Goal: Information Seeking & Learning: Check status

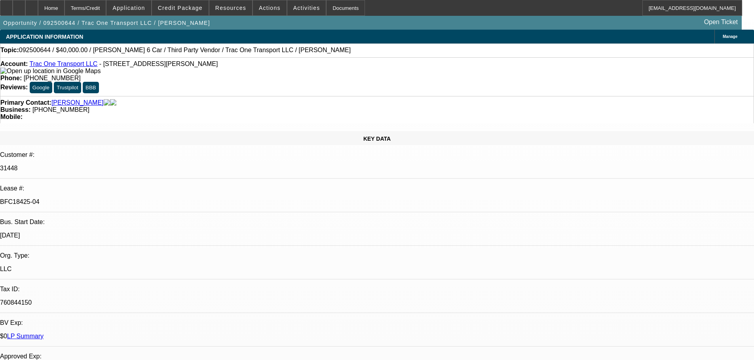
select select "0"
select select "3"
select select "0"
select select "6"
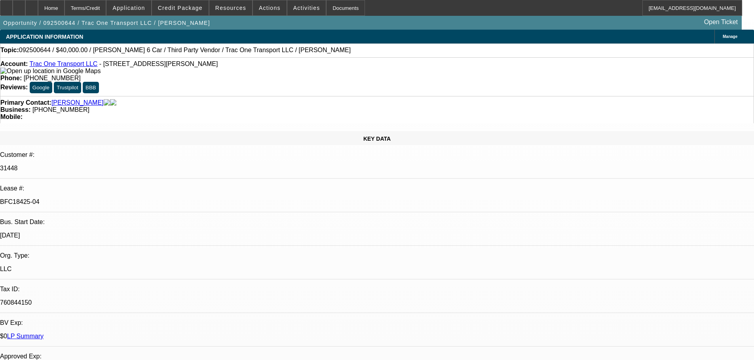
select select "0"
select select "6"
select select "0"
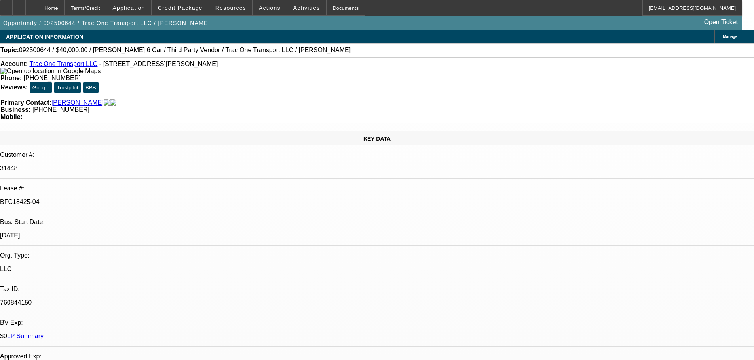
select select "0"
select select "6"
select select "0"
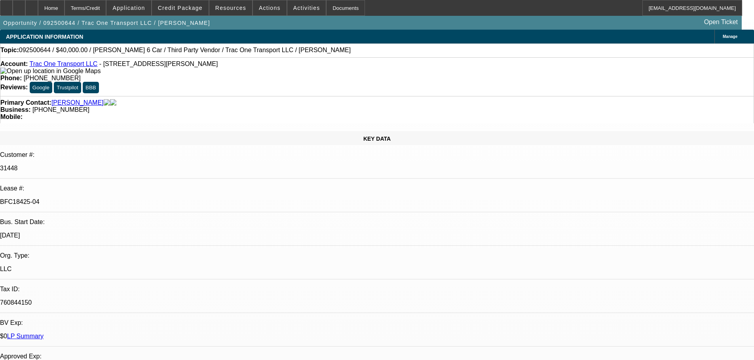
select select "0"
select select "6"
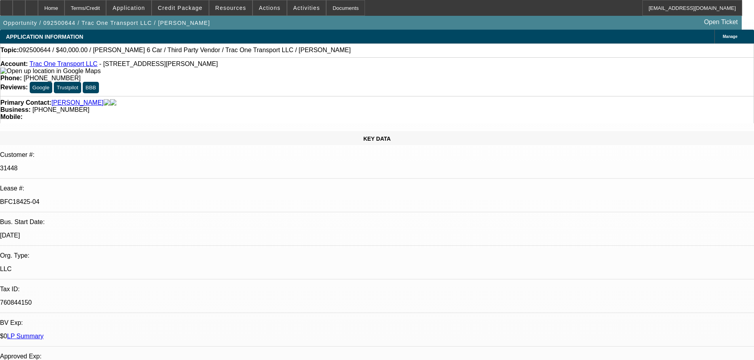
drag, startPoint x: 307, startPoint y: 130, endPoint x: 313, endPoint y: 43, distance: 86.8
drag, startPoint x: 325, startPoint y: 89, endPoint x: 283, endPoint y: 89, distance: 41.9
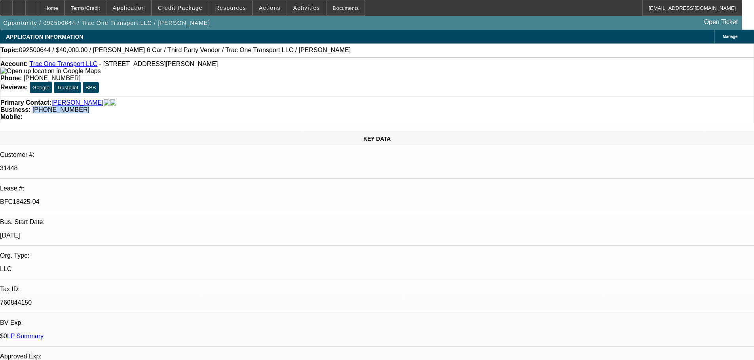
click at [283, 106] on div "Business: (469) 688-5424" at bounding box center [376, 109] width 753 height 7
copy span "(469) 688-5424"
click at [229, 99] on div "Primary Contact: Lamptey, Francis" at bounding box center [376, 102] width 753 height 7
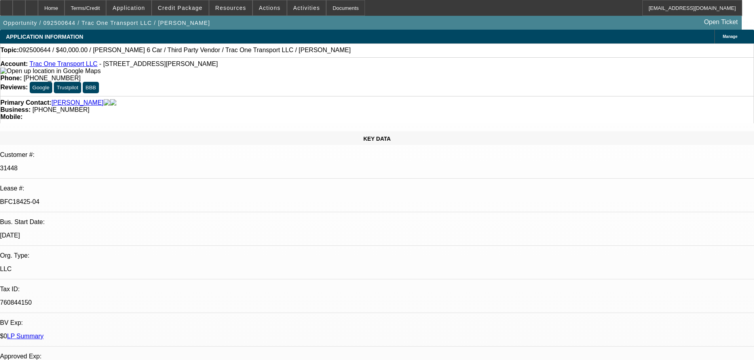
drag, startPoint x: 571, startPoint y: 173, endPoint x: 527, endPoint y: 171, distance: 44.4
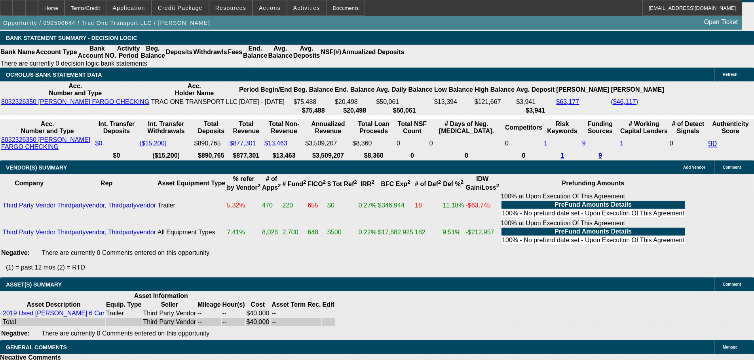
scroll to position [1623, 0]
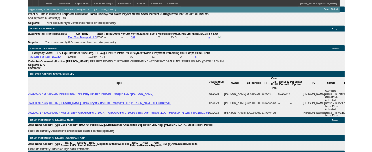
scroll to position [1267, 0]
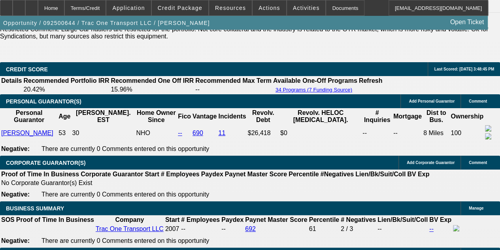
scroll to position [1101, 0]
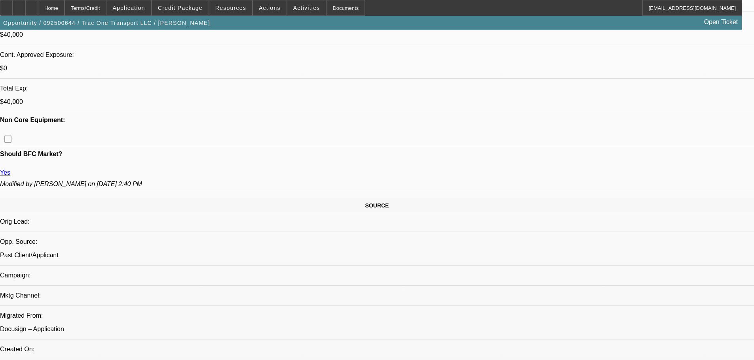
scroll to position [0, 0]
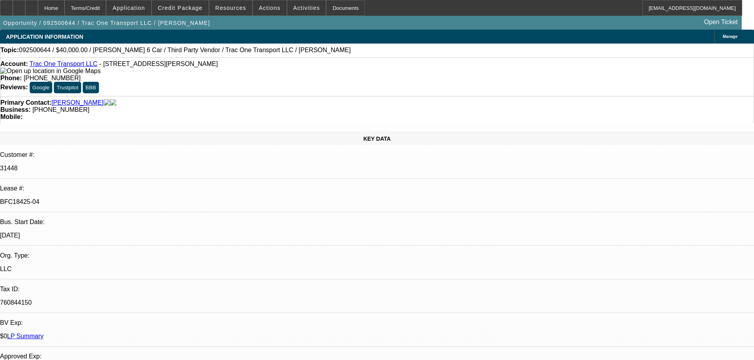
drag, startPoint x: 506, startPoint y: 113, endPoint x: 503, endPoint y: 2, distance: 110.8
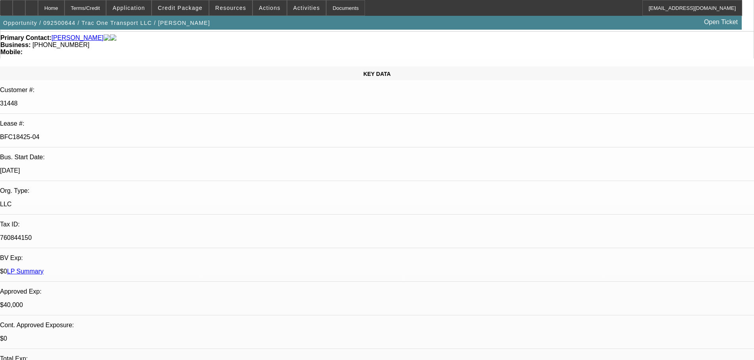
scroll to position [1190, 0]
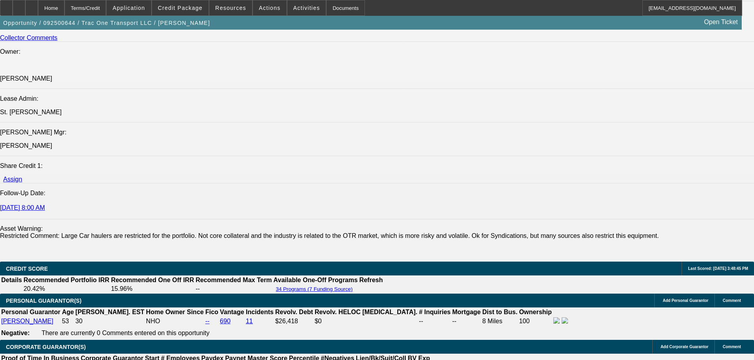
drag, startPoint x: 246, startPoint y: 255, endPoint x: 241, endPoint y: 349, distance: 94.7
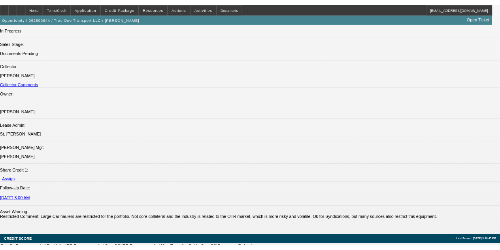
scroll to position [0, 0]
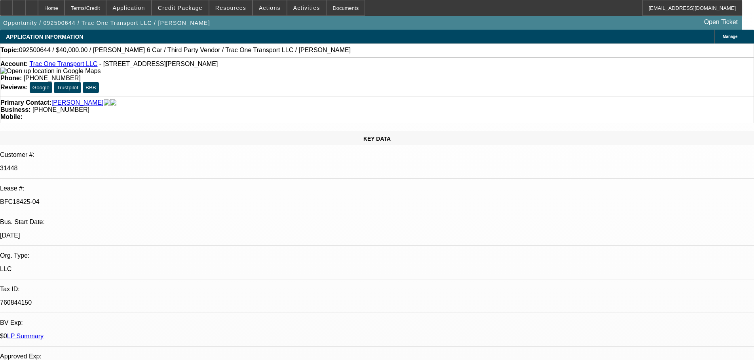
drag, startPoint x: 482, startPoint y: -21, endPoint x: 482, endPoint y: -32, distance: 11.1
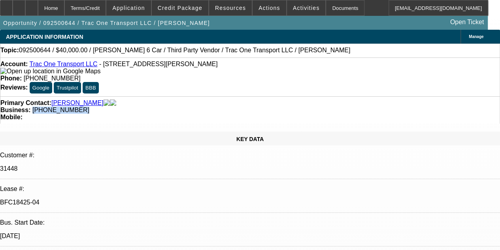
drag, startPoint x: 235, startPoint y: 96, endPoint x: 199, endPoint y: 95, distance: 35.6
click at [199, 106] on div "Business: (469) 688-5424" at bounding box center [250, 109] width 500 height 7
copy span "(469) 688-5424"
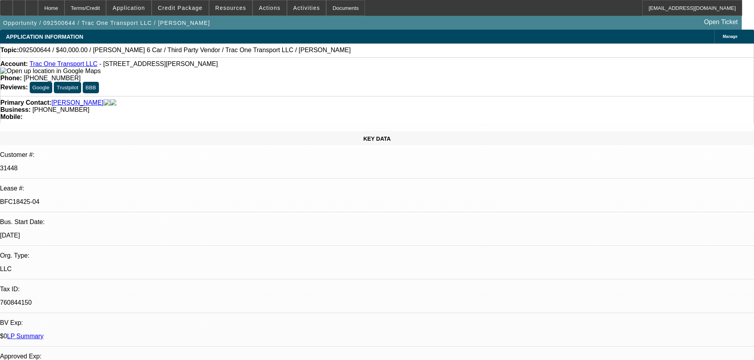
drag, startPoint x: 571, startPoint y: 172, endPoint x: 528, endPoint y: 174, distance: 42.7
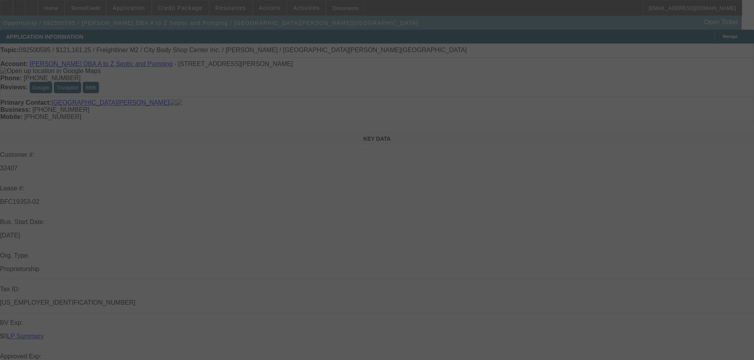
select select "0"
select select "6"
select select "0"
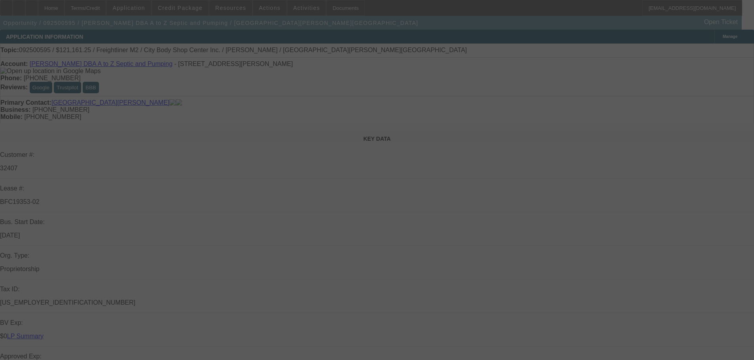
select select "0"
select select "6"
select select "0"
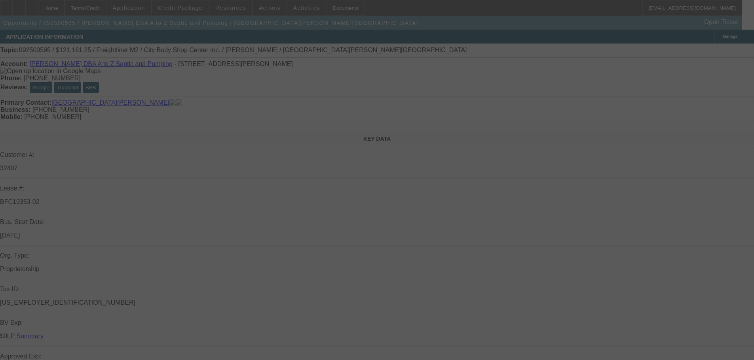
select select "0"
select select "6"
select select "0"
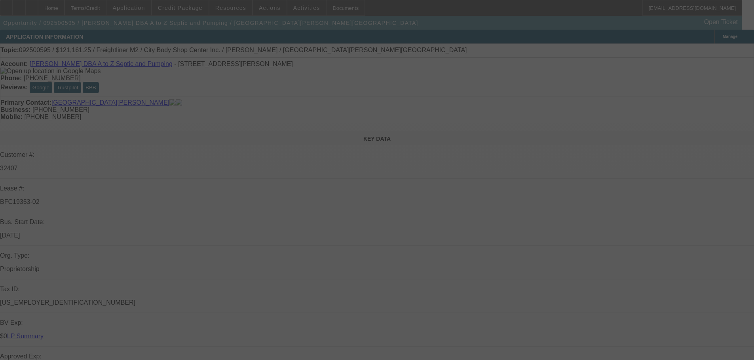
select select "6"
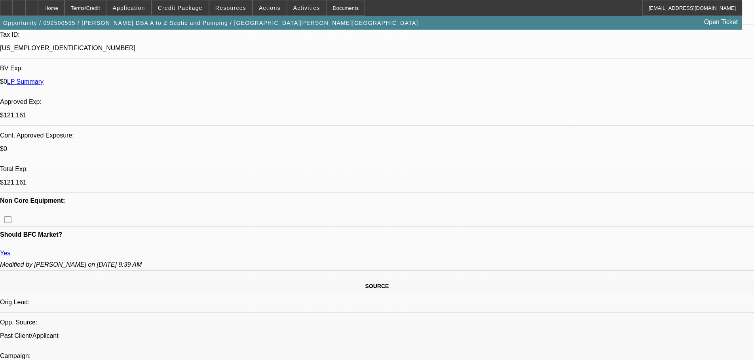
drag, startPoint x: 163, startPoint y: 184, endPoint x: 193, endPoint y: 226, distance: 52.1
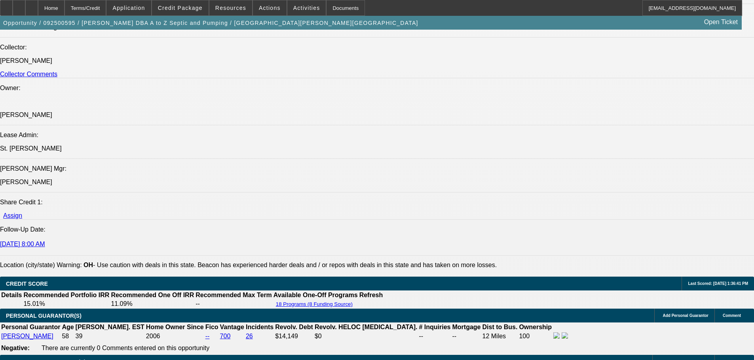
scroll to position [1555, 0]
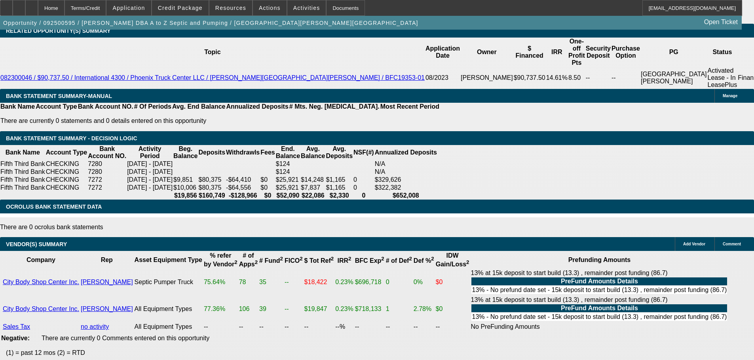
drag, startPoint x: 315, startPoint y: 284, endPoint x: 474, endPoint y: 186, distance: 187.2
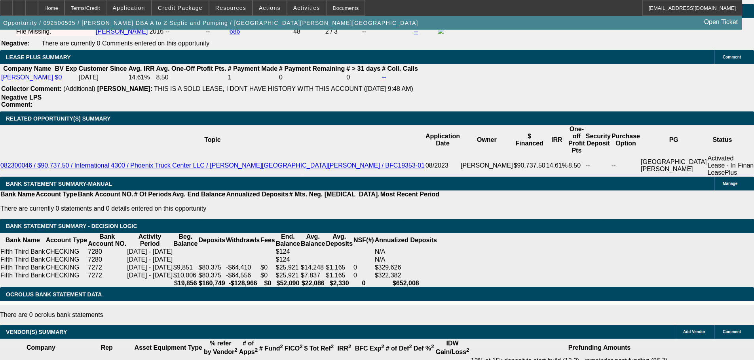
drag, startPoint x: 497, startPoint y: 186, endPoint x: 493, endPoint y: 160, distance: 25.6
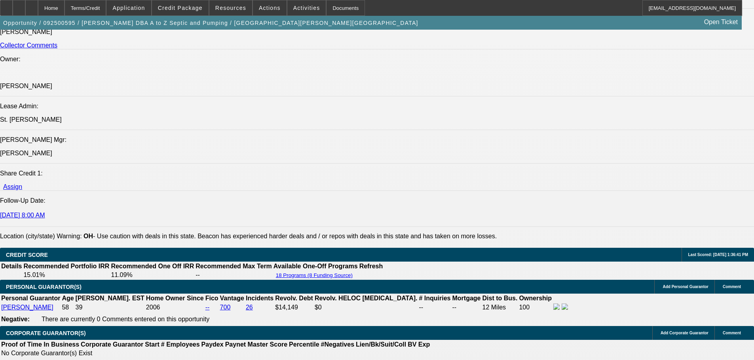
scroll to position [0, 0]
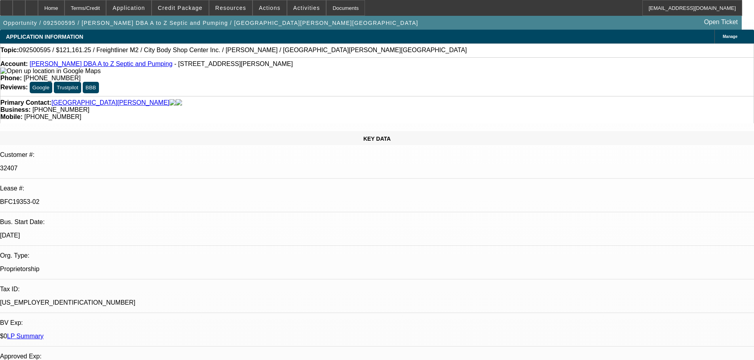
drag, startPoint x: 489, startPoint y: 260, endPoint x: 494, endPoint y: 130, distance: 129.8
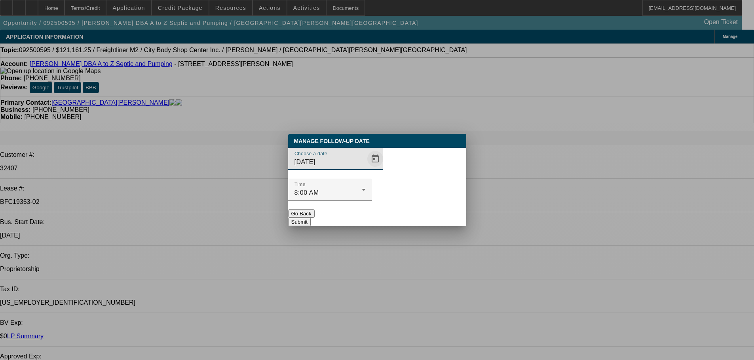
click at [366, 169] on span "Open calendar" at bounding box center [375, 159] width 19 height 19
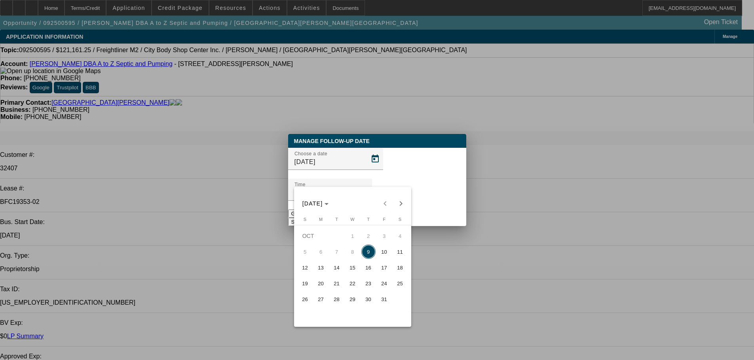
click at [328, 269] on span "13" at bounding box center [321, 268] width 14 height 14
type input "10/13/2025"
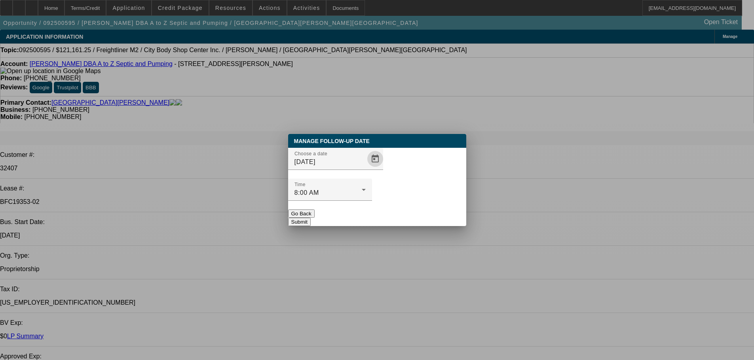
click at [311, 218] on button "Submit" at bounding box center [299, 222] width 23 height 8
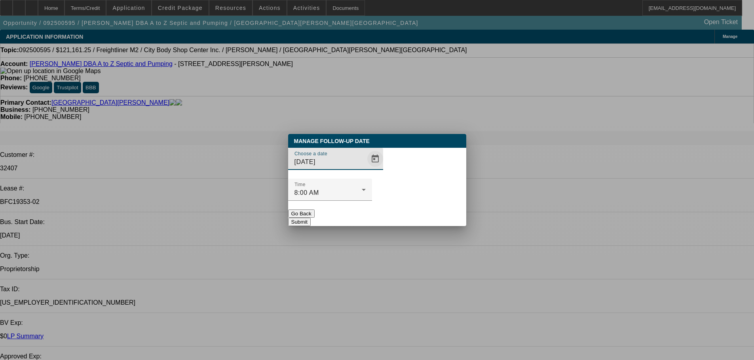
click at [366, 169] on span "Open calendar" at bounding box center [375, 159] width 19 height 19
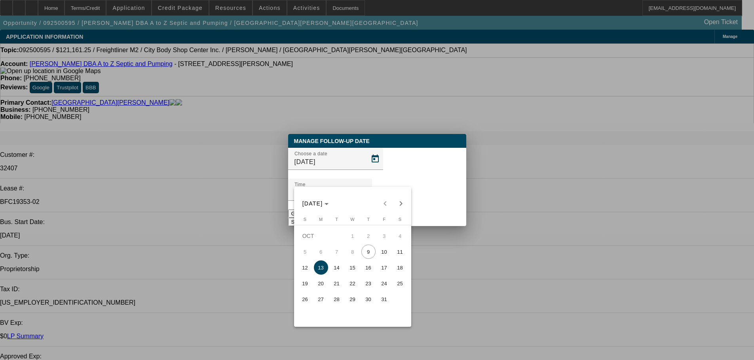
click at [389, 254] on span "10" at bounding box center [384, 252] width 14 height 14
type input "10/10/2025"
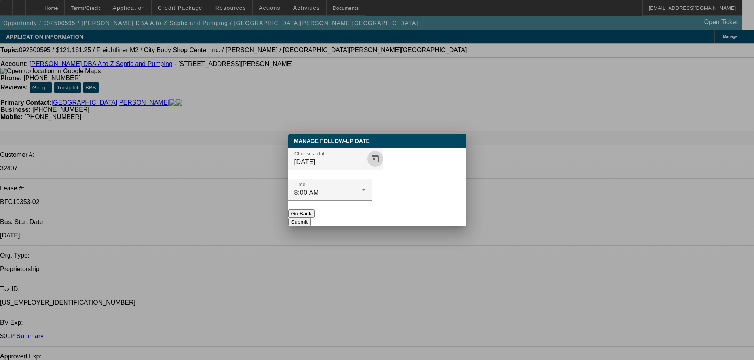
click at [311, 218] on button "Submit" at bounding box center [299, 222] width 23 height 8
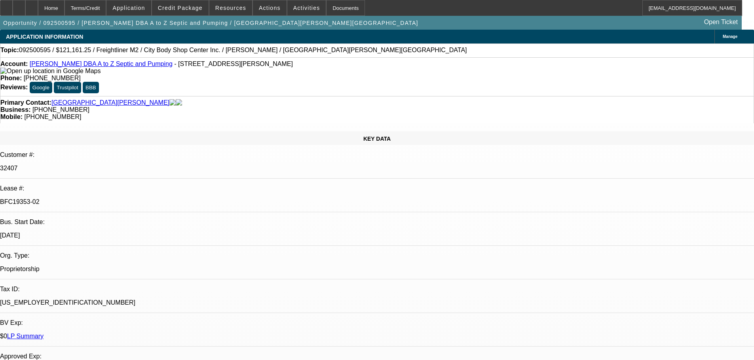
drag, startPoint x: 387, startPoint y: 244, endPoint x: 233, endPoint y: 34, distance: 260.7
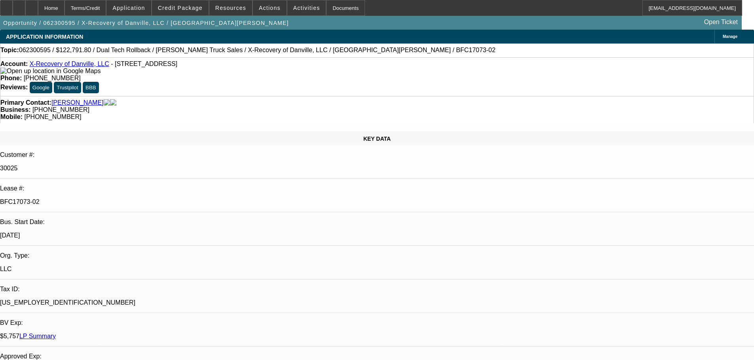
select select "0"
select select "3"
select select "0.1"
select select "4"
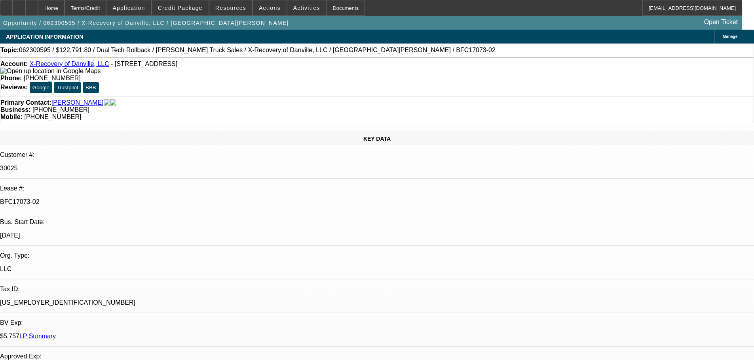
select select "0"
select select "3"
select select "0.1"
select select "4"
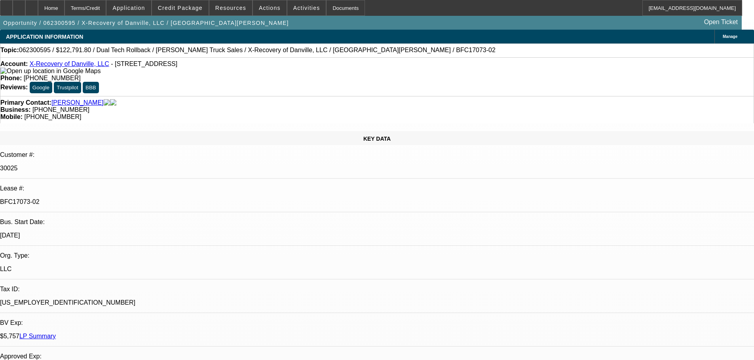
select select "0"
select select "3"
select select "0.1"
select select "4"
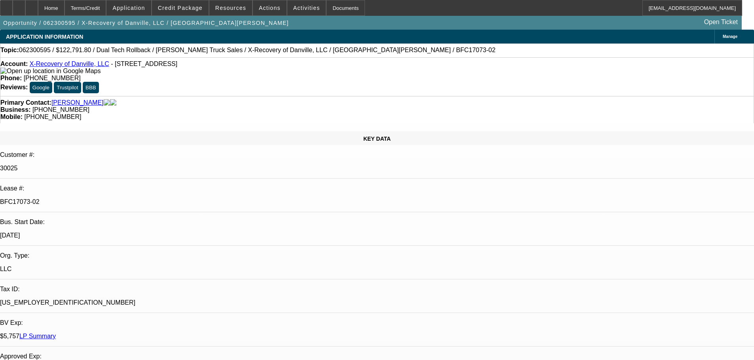
select select "0"
select select "3"
select select "0.1"
select select "4"
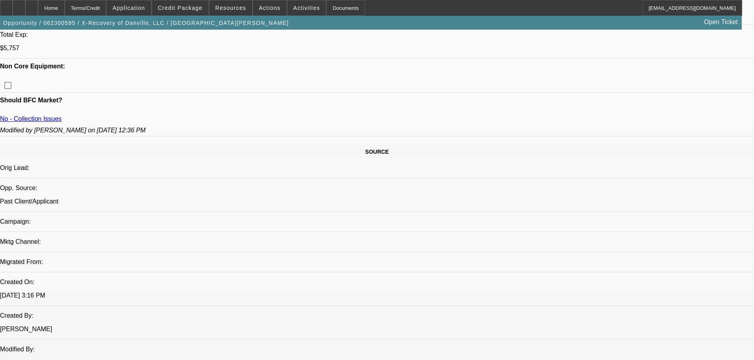
drag, startPoint x: 368, startPoint y: 179, endPoint x: 358, endPoint y: 108, distance: 71.0
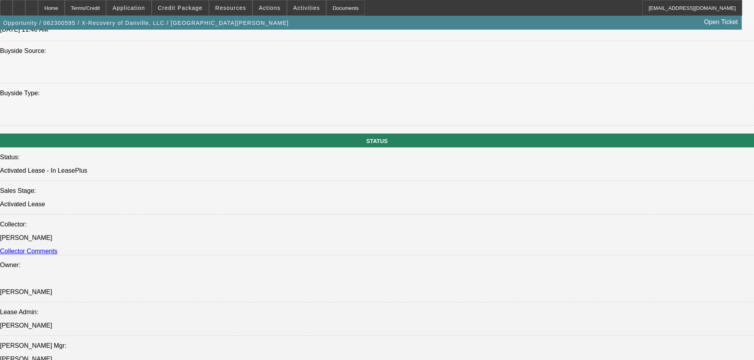
scroll to position [1394, 0]
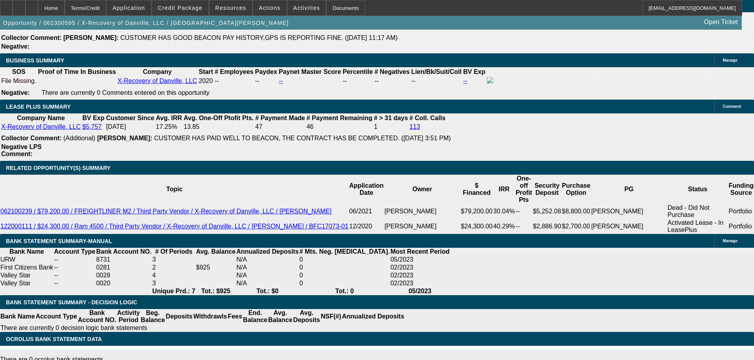
drag, startPoint x: 389, startPoint y: 210, endPoint x: 389, endPoint y: 216, distance: 6.3
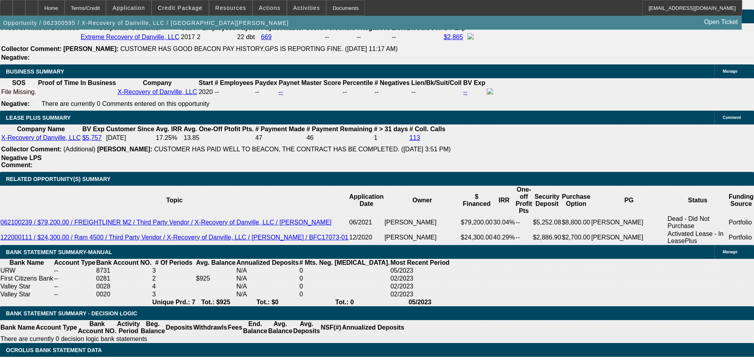
scroll to position [0, 9]
drag, startPoint x: 423, startPoint y: 173, endPoint x: 428, endPoint y: 65, distance: 107.7
drag, startPoint x: 472, startPoint y: 202, endPoint x: 491, endPoint y: 66, distance: 137.0
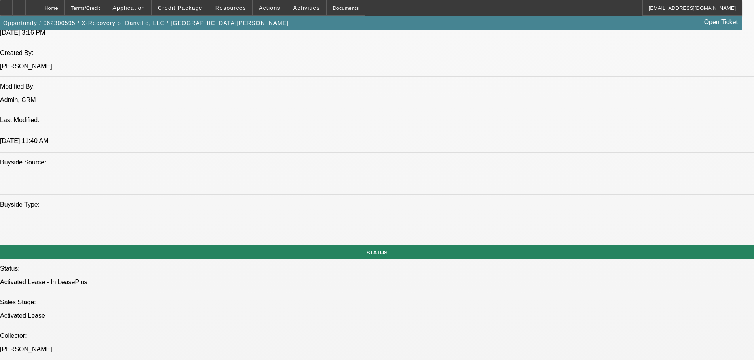
drag, startPoint x: 510, startPoint y: 140, endPoint x: 482, endPoint y: 79, distance: 66.7
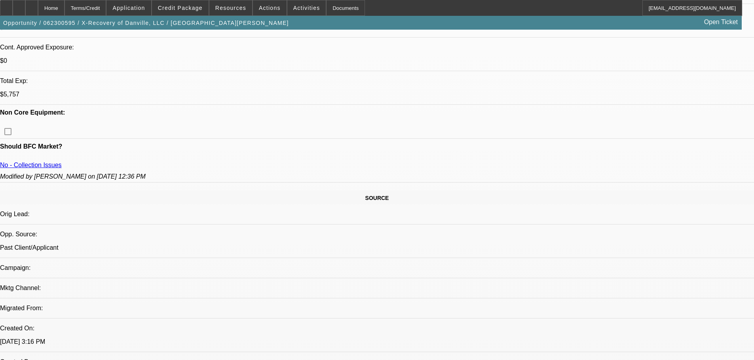
click at [206, 5] on span at bounding box center [180, 7] width 57 height 19
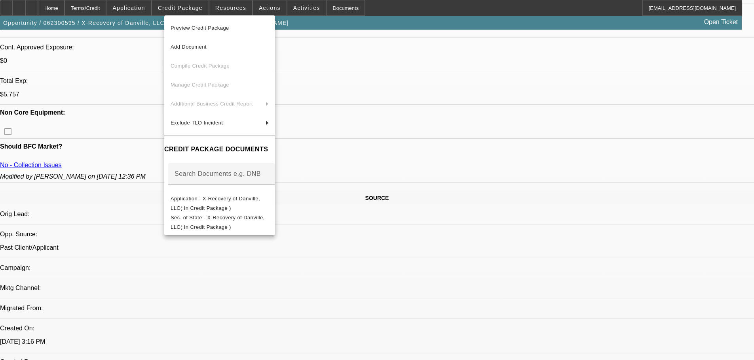
click at [269, 28] on span "Preview Credit Package" at bounding box center [220, 27] width 98 height 9
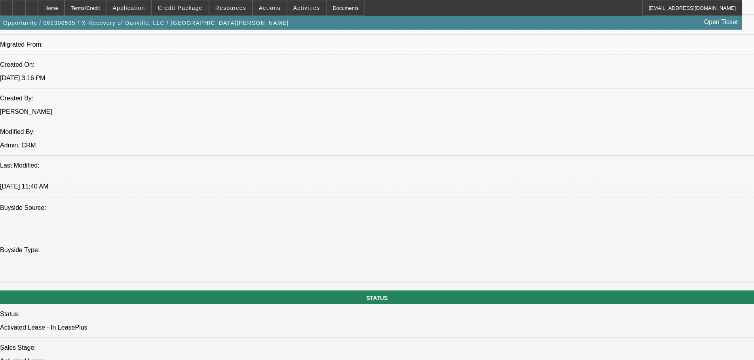
drag, startPoint x: 389, startPoint y: 172, endPoint x: 390, endPoint y: 235, distance: 62.5
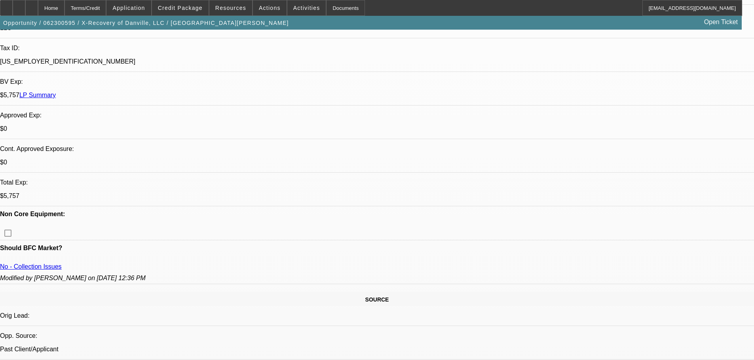
scroll to position [0, 0]
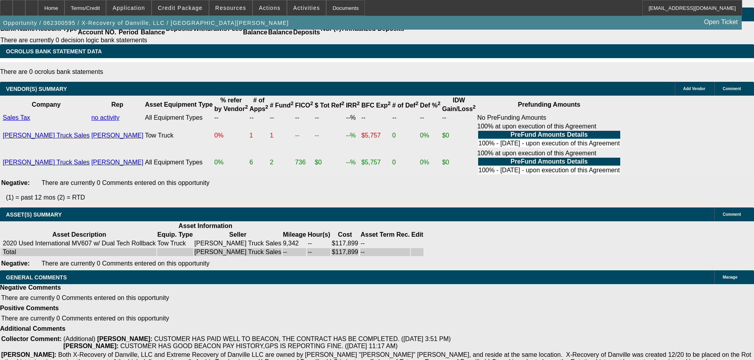
drag, startPoint x: 348, startPoint y: 240, endPoint x: 356, endPoint y: 375, distance: 135.2
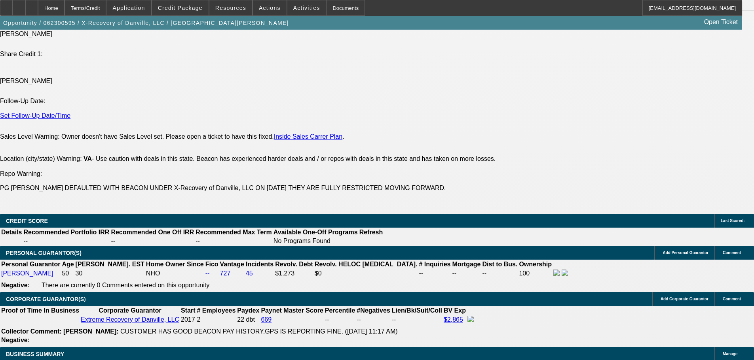
drag, startPoint x: 370, startPoint y: 316, endPoint x: 357, endPoint y: 218, distance: 98.6
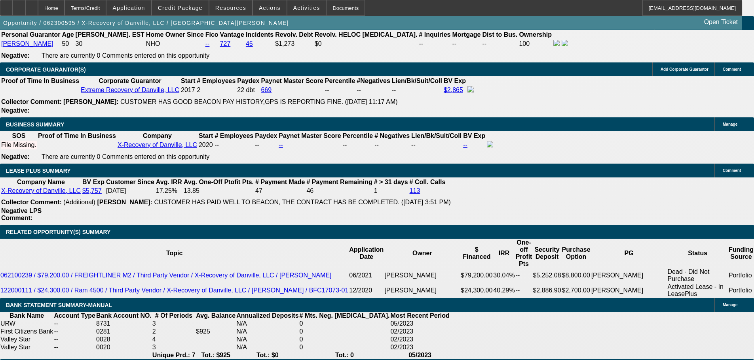
drag, startPoint x: 401, startPoint y: 172, endPoint x: 403, endPoint y: 252, distance: 80.7
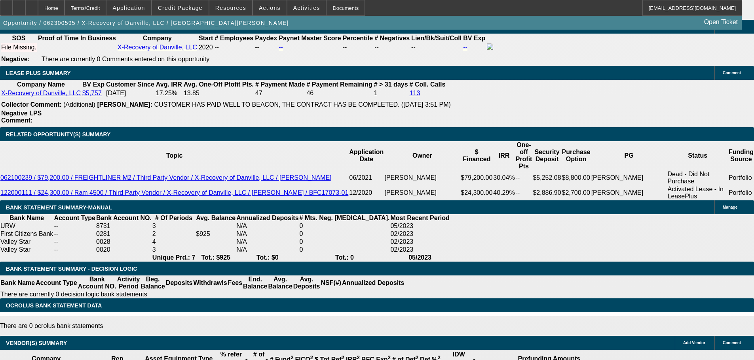
drag, startPoint x: 327, startPoint y: 193, endPoint x: 255, endPoint y: 192, distance: 72.4
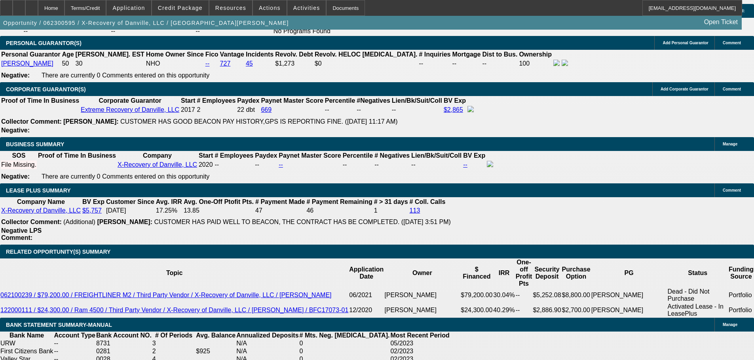
scroll to position [1377, 0]
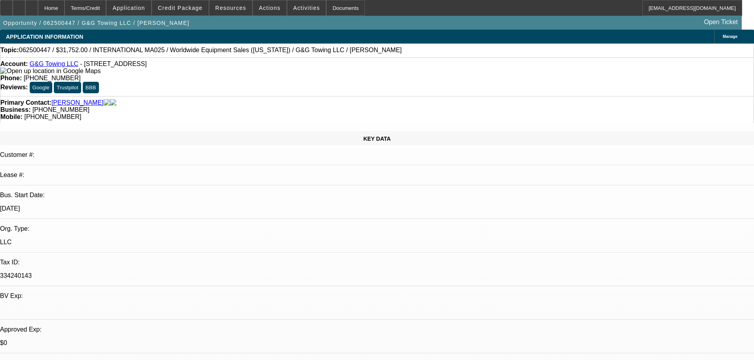
select select "0"
select select "0.1"
select select "4"
select select "0"
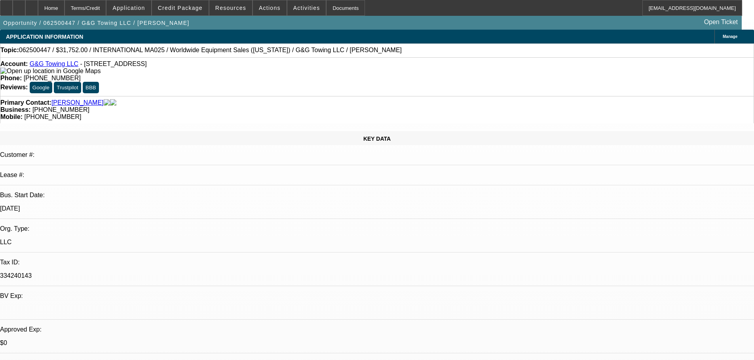
select select "2"
select select "0.1"
select select "4"
select select "0"
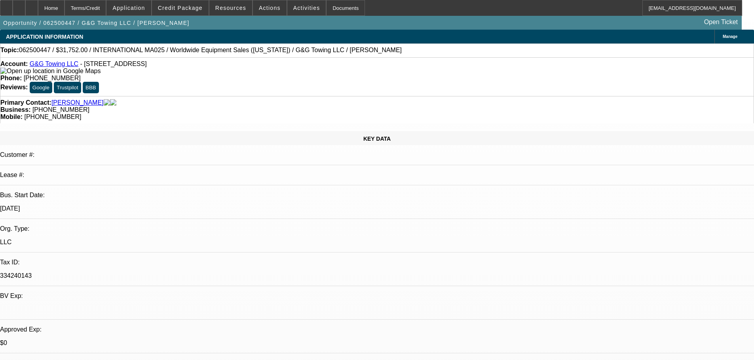
select select "2"
select select "0.1"
select select "4"
select select "0"
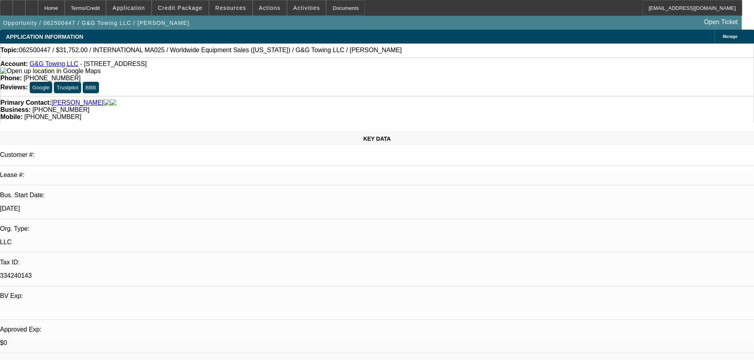
select select "2"
select select "0.1"
select select "4"
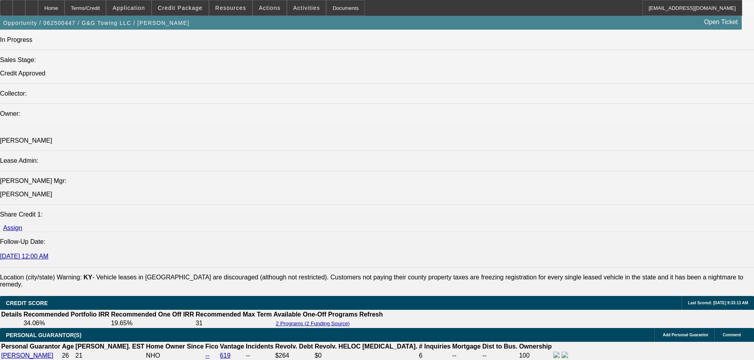
drag, startPoint x: 345, startPoint y: 319, endPoint x: 345, endPoint y: 329, distance: 9.5
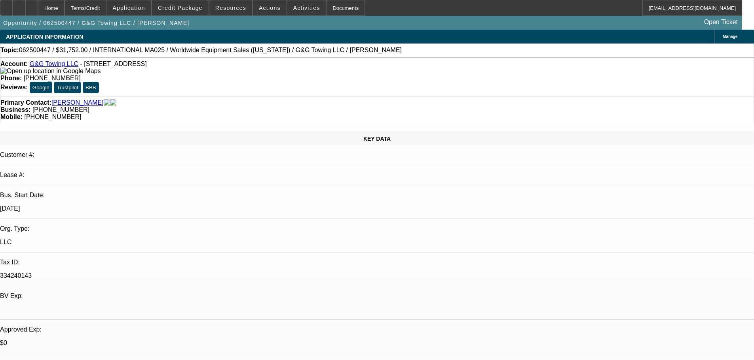
drag, startPoint x: 411, startPoint y: 167, endPoint x: 411, endPoint y: 142, distance: 24.5
drag, startPoint x: 438, startPoint y: 89, endPoint x: 399, endPoint y: 89, distance: 38.4
click at [399, 114] on div "Mobile: (859) 620-6803" at bounding box center [376, 117] width 753 height 7
copy span "(859) 620-6803"
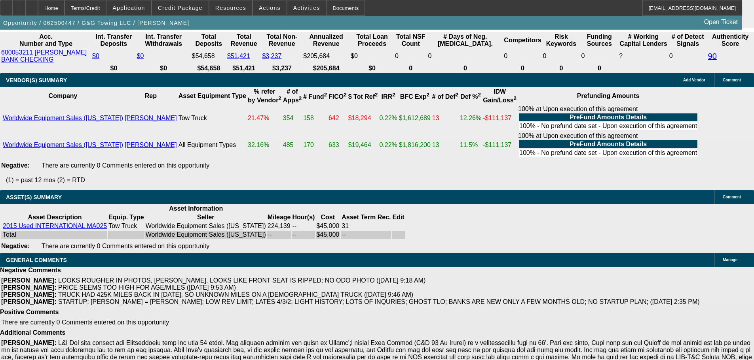
drag, startPoint x: 399, startPoint y: 313, endPoint x: 397, endPoint y: 320, distance: 7.7
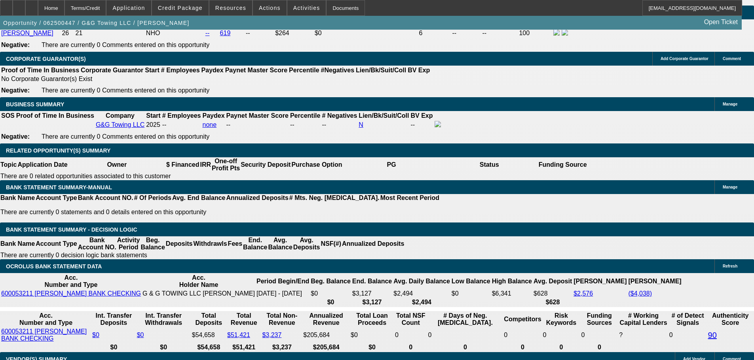
scroll to position [1098, 0]
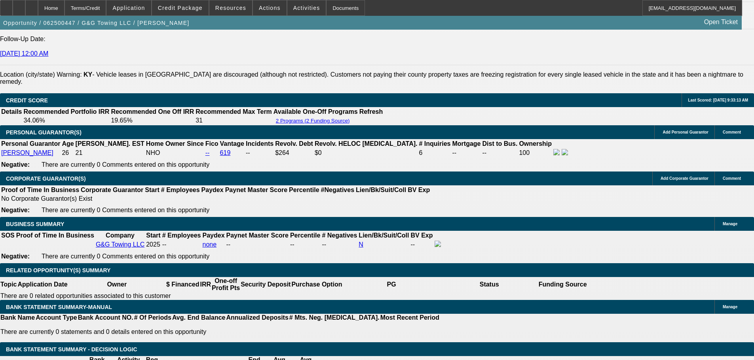
select select "0"
select select "2"
select select "0.1"
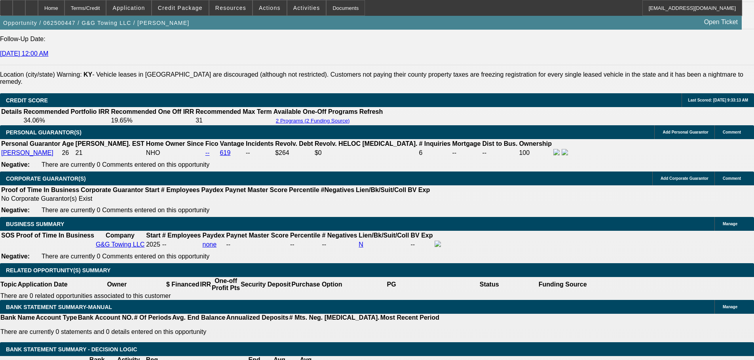
select select "4"
select select "0"
select select "2"
select select "0.1"
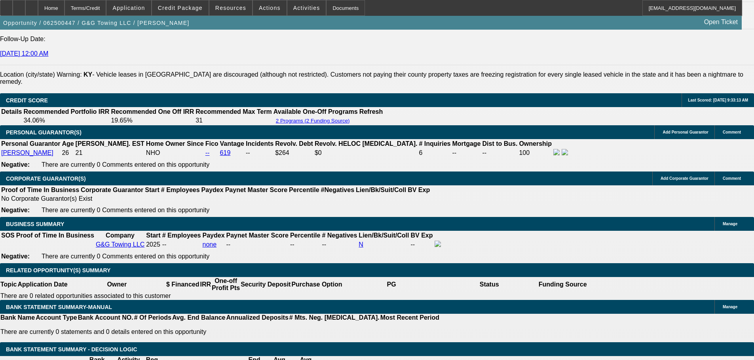
select select "4"
select select "0.15"
select select "2"
select select "0.1"
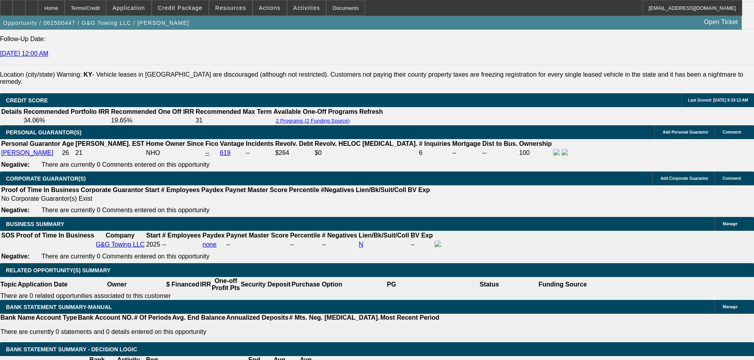
select select "4"
select select "0.15"
select select "2"
select select "0.1"
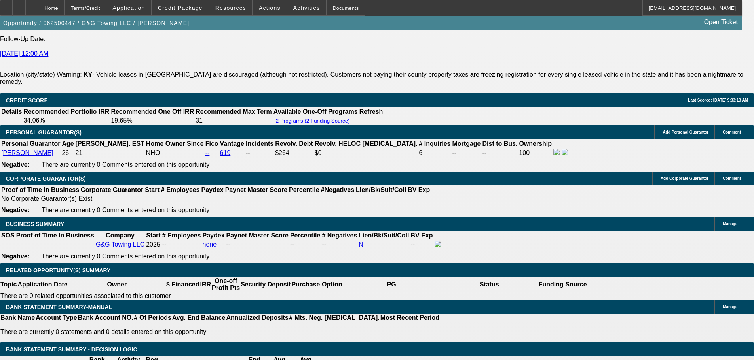
select select "4"
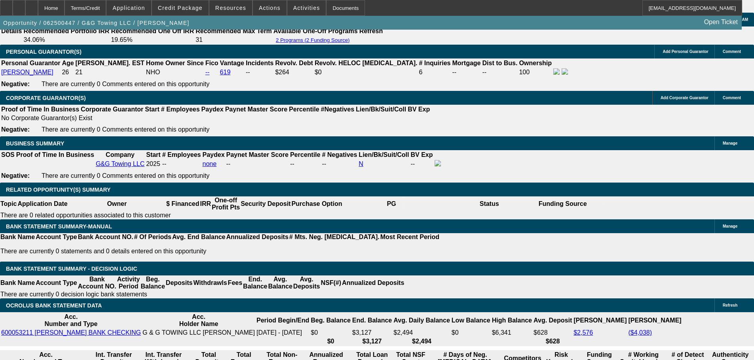
scroll to position [1177, 0]
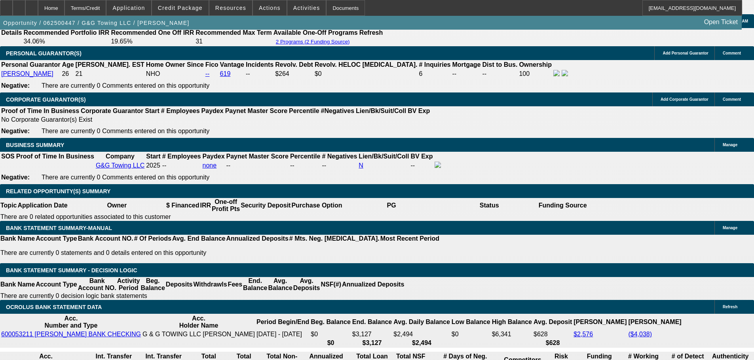
select select "0"
select select "0.1"
select select "4"
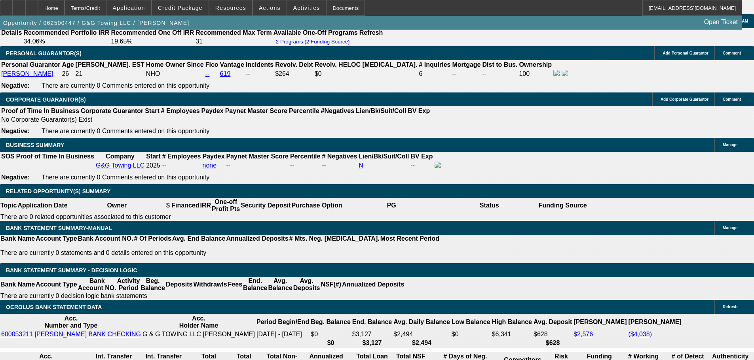
select select "0"
select select "2"
select select "0.1"
select select "4"
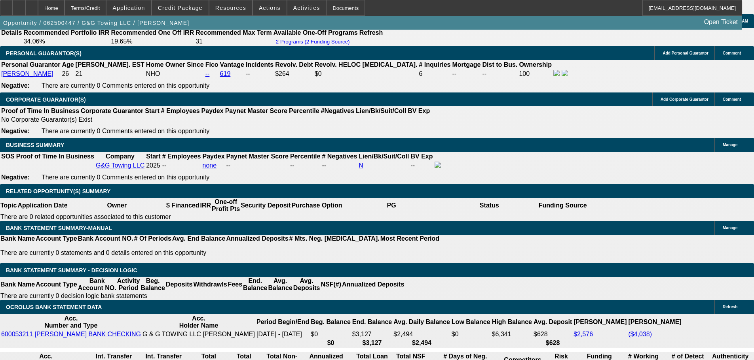
select select "0"
select select "2"
select select "0.1"
select select "4"
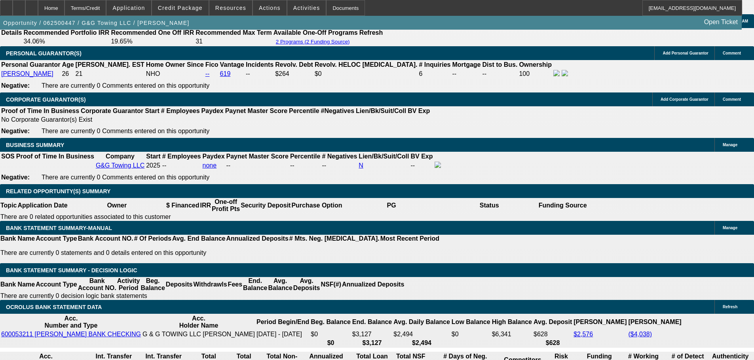
select select "0"
select select "2"
select select "0.1"
select select "4"
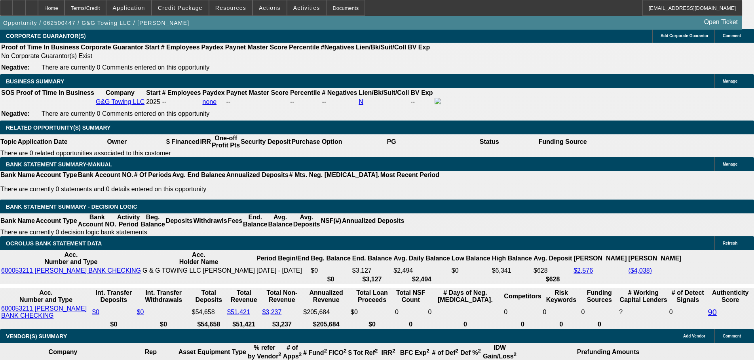
scroll to position [1216, 0]
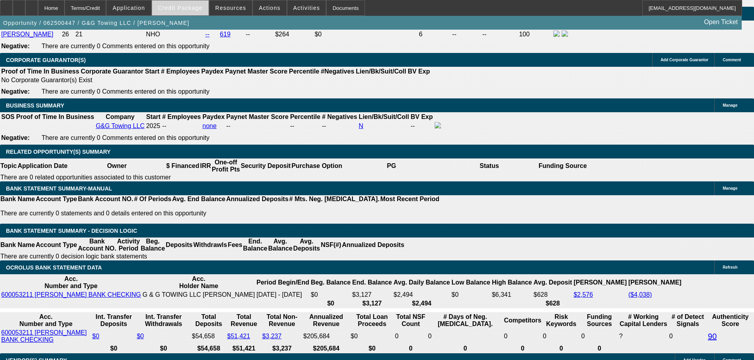
click at [182, 9] on span "Credit Package" at bounding box center [180, 8] width 45 height 6
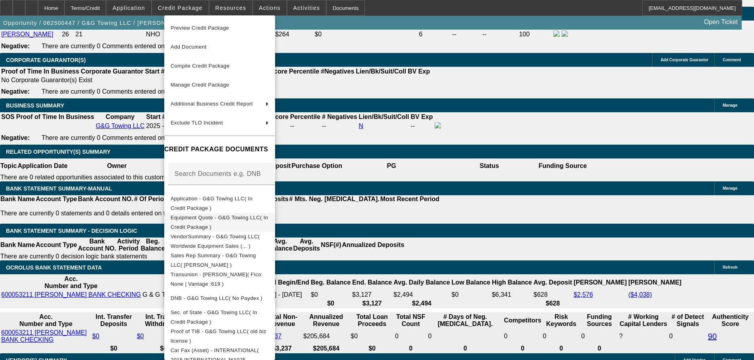
click at [268, 219] on span "Equipment Quote - G&G Towing LLC( In Credit Package )" at bounding box center [219, 222] width 97 height 15
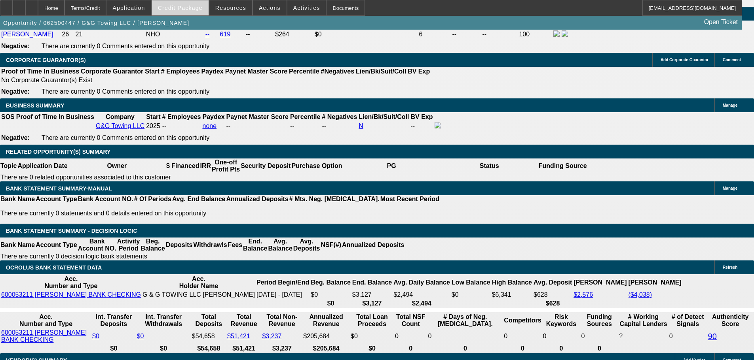
click at [195, 12] on span at bounding box center [180, 7] width 57 height 19
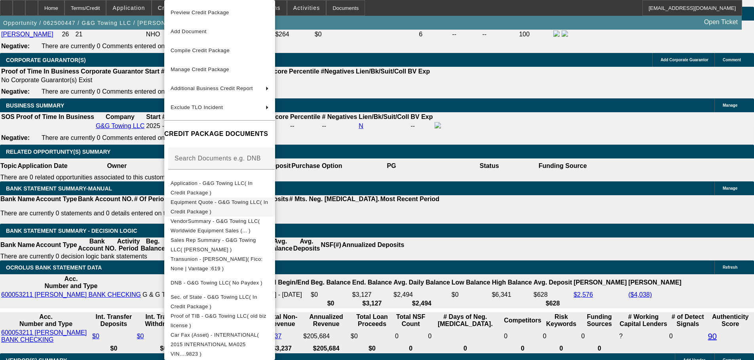
click at [261, 209] on button "Equipment Quote - G&G Towing LLC( In Credit Package )" at bounding box center [219, 207] width 111 height 19
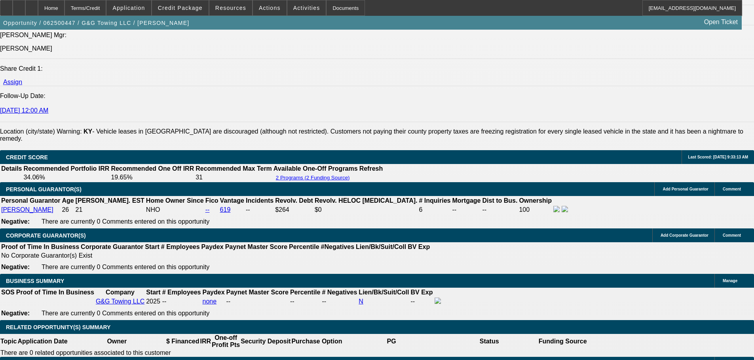
scroll to position [463, 0]
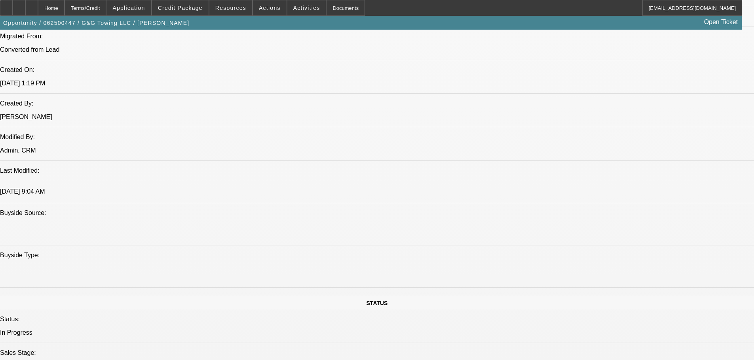
drag, startPoint x: 377, startPoint y: 164, endPoint x: 368, endPoint y: 46, distance: 118.3
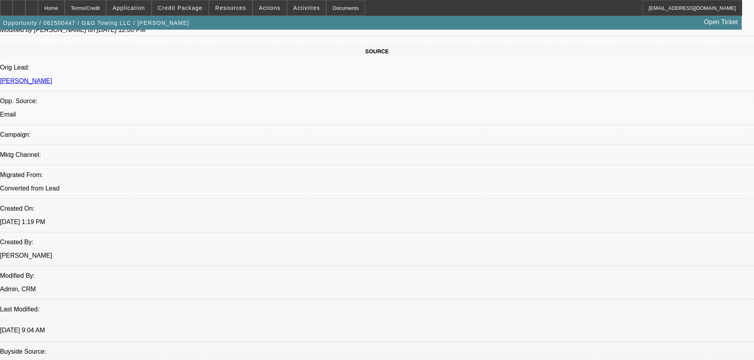
drag, startPoint x: 559, startPoint y: 275, endPoint x: 523, endPoint y: 263, distance: 38.4
copy div "9/18 still pending truck title to lower dp--------9/23 had to order duplicate t…"
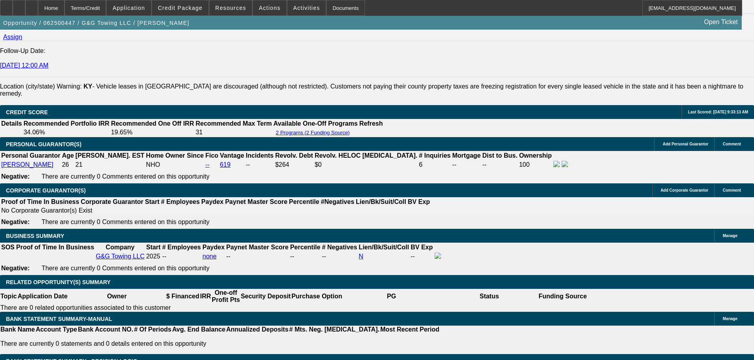
scroll to position [1017, 0]
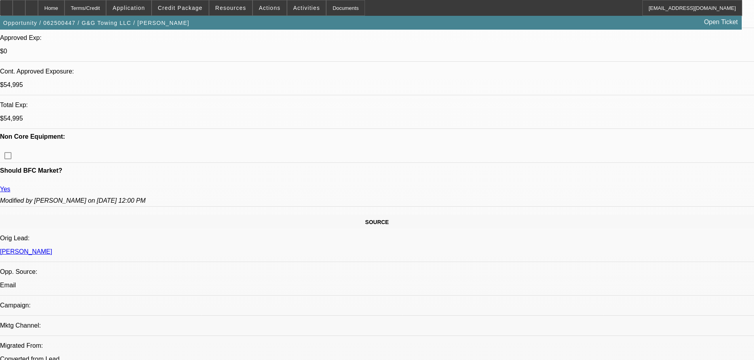
drag, startPoint x: 347, startPoint y: 88, endPoint x: 347, endPoint y: 40, distance: 47.9
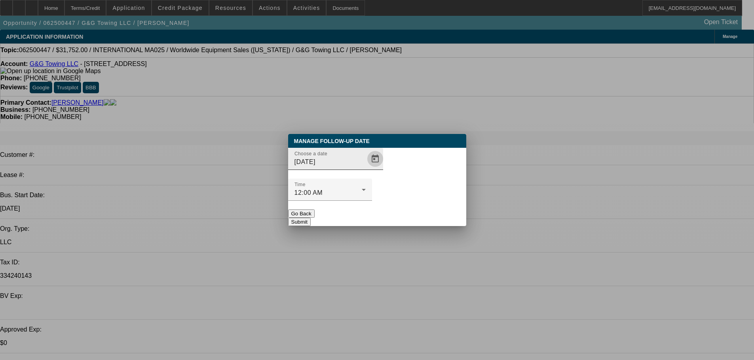
click at [366, 169] on span "Open calendar" at bounding box center [375, 159] width 19 height 19
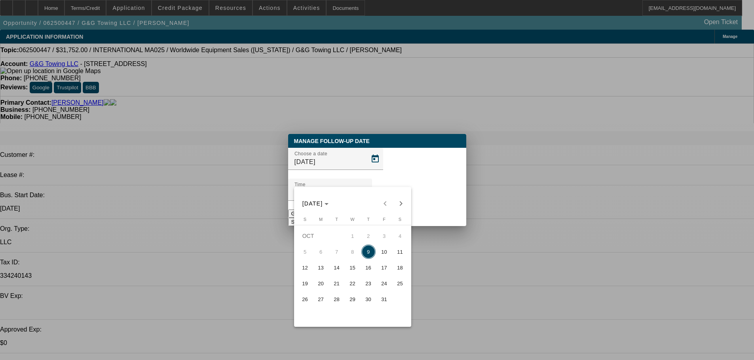
click at [366, 289] on span "23" at bounding box center [368, 284] width 14 height 14
type input "10/23/2025"
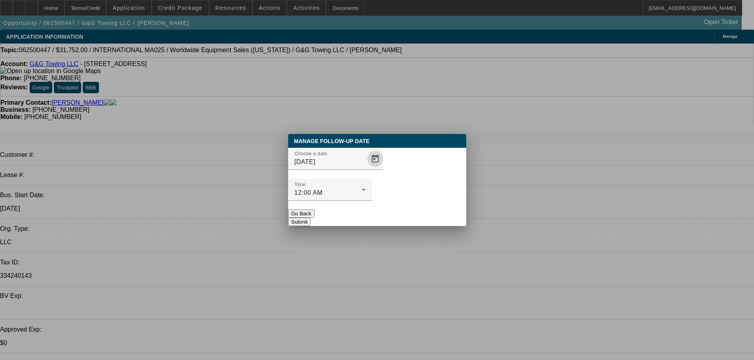
click at [311, 218] on button "Submit" at bounding box center [299, 222] width 23 height 8
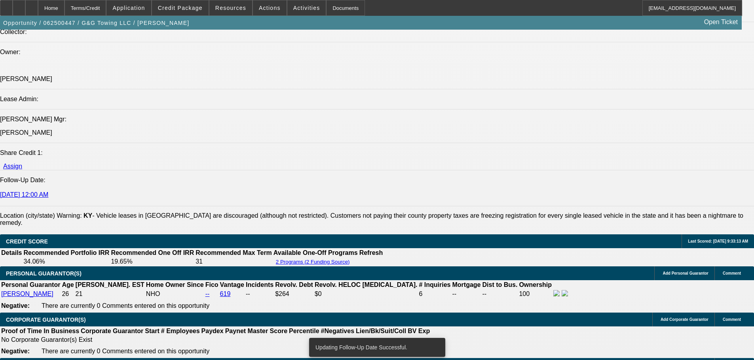
scroll to position [1046, 0]
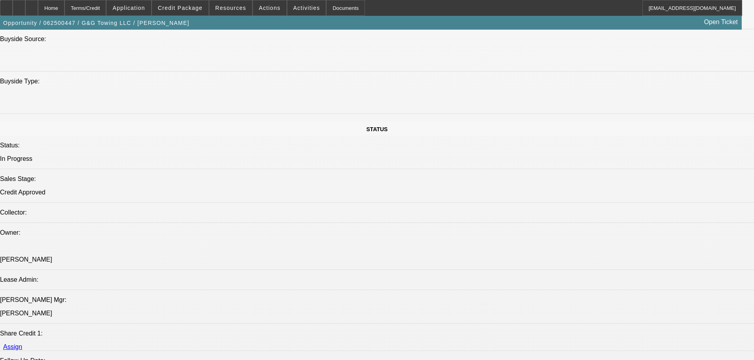
drag, startPoint x: 434, startPoint y: 37, endPoint x: 485, endPoint y: 161, distance: 134.1
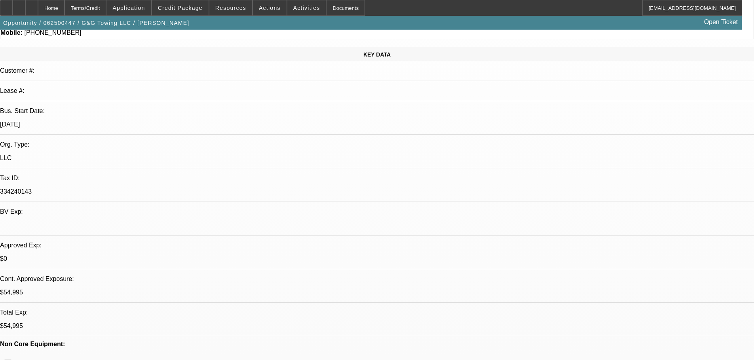
scroll to position [0, 0]
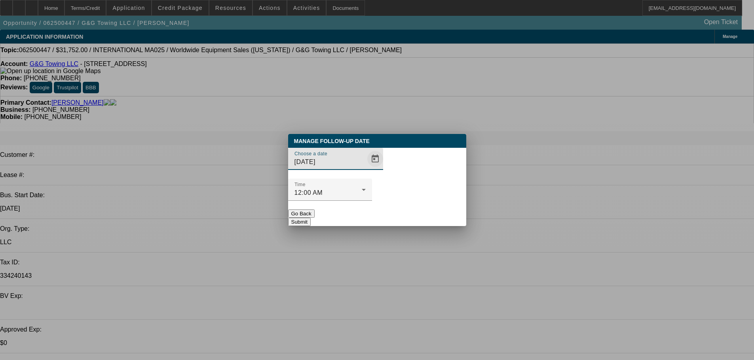
click at [366, 169] on span "Open calendar" at bounding box center [375, 159] width 19 height 19
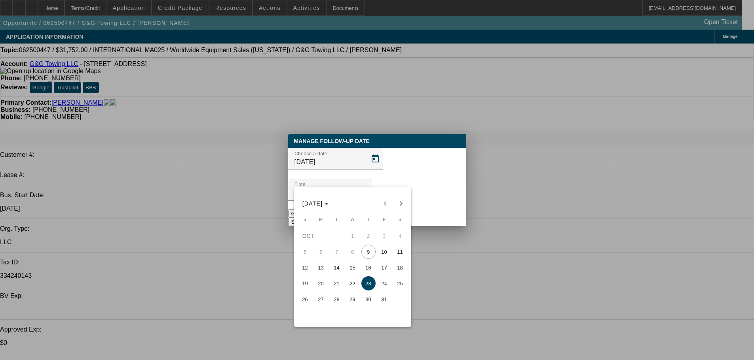
click at [369, 271] on span "16" at bounding box center [368, 268] width 14 height 14
type input "10/16/2025"
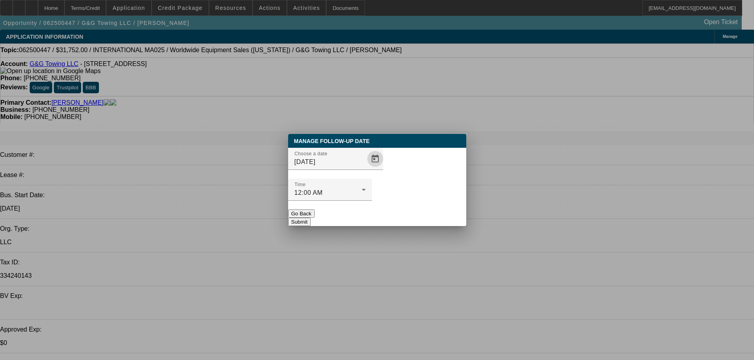
click at [311, 218] on button "Submit" at bounding box center [299, 222] width 23 height 8
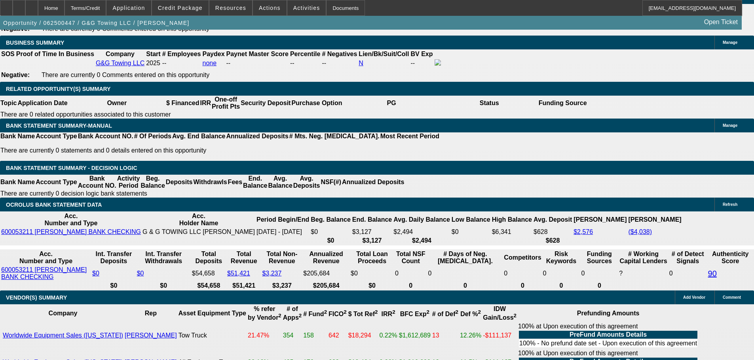
drag, startPoint x: 354, startPoint y: 240, endPoint x: 326, endPoint y: 373, distance: 136.5
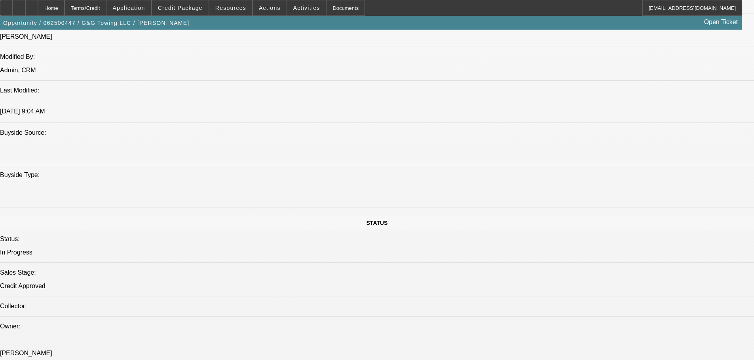
scroll to position [623, 0]
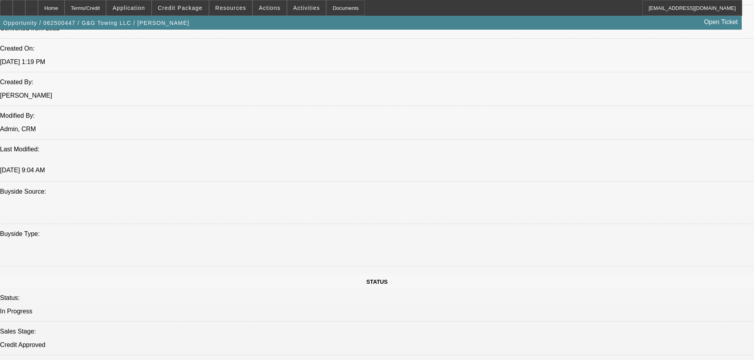
drag, startPoint x: 635, startPoint y: 279, endPoint x: 507, endPoint y: 260, distance: 129.1
copy div "9/18 still pending truck title to lower dp--------9/23 had to order duplicate t…"
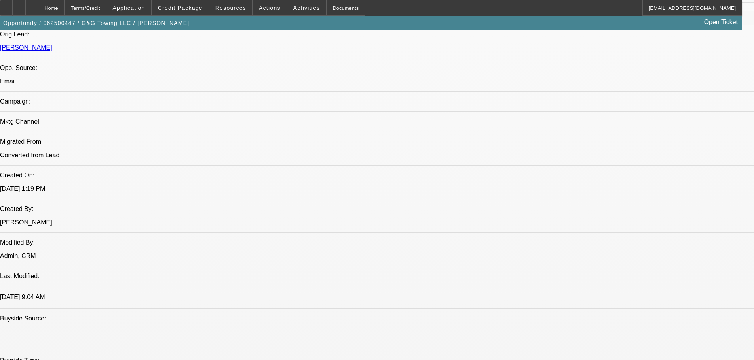
scroll to position [0, 0]
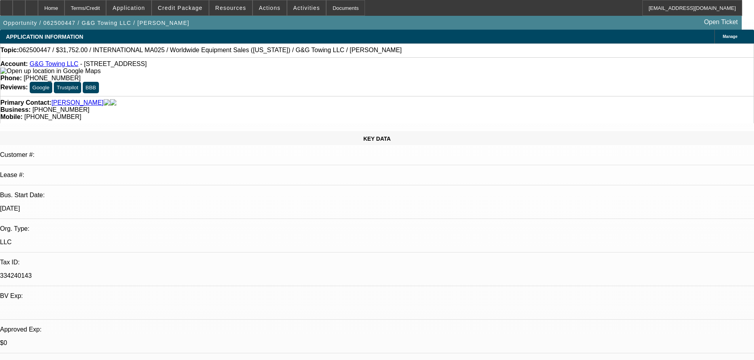
drag, startPoint x: 420, startPoint y: 237, endPoint x: 415, endPoint y: 59, distance: 178.1
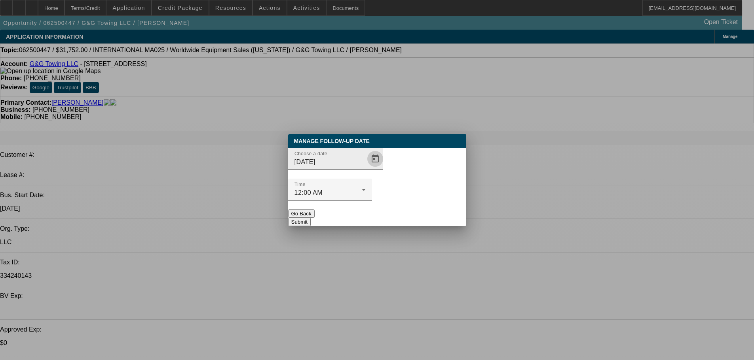
click at [366, 169] on span "Open calendar" at bounding box center [375, 159] width 19 height 19
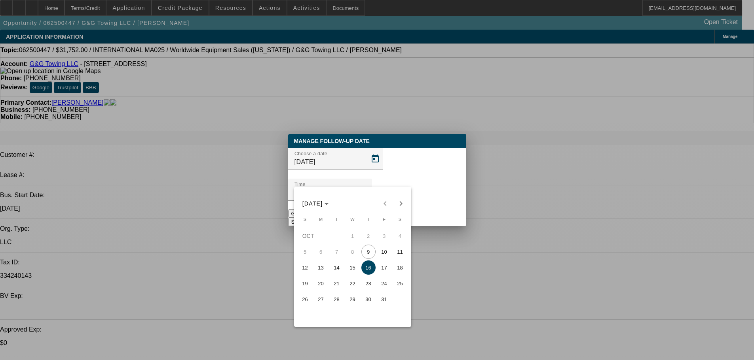
click at [387, 250] on span "10" at bounding box center [384, 252] width 14 height 14
type input "10/10/2025"
click at [311, 218] on button "Submit" at bounding box center [299, 222] width 23 height 8
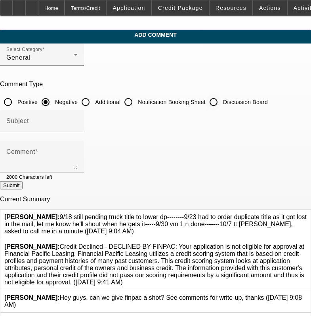
click at [221, 100] on input "Discussion Board" at bounding box center [213, 102] width 16 height 16
radio input "true"
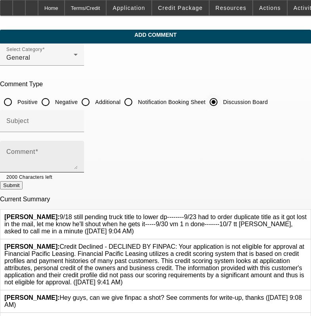
click at [78, 158] on textarea "Comment" at bounding box center [41, 159] width 71 height 19
paste textarea "9/18 still pending truck title to lower dp--------9/23 had to order duplicate t…"
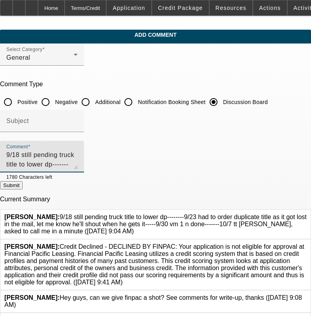
click at [306, 214] on icon at bounding box center [306, 214] width 0 height 0
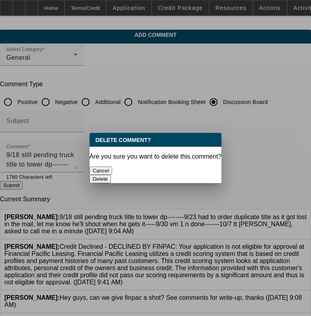
click at [111, 175] on button "Delete" at bounding box center [100, 179] width 22 height 8
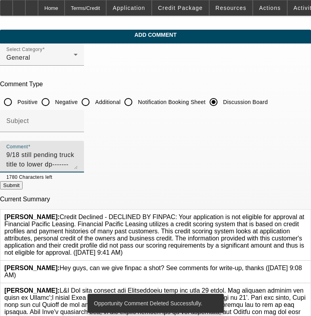
click at [78, 163] on textarea "9/18 still pending truck title to lower dp--------9/23 had to order duplicate t…" at bounding box center [41, 159] width 71 height 19
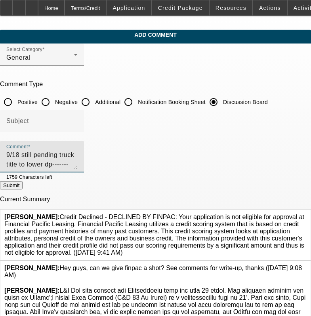
type textarea "9/18 still pending truck title to lower dp--------9/23 had to order duplicate t…"
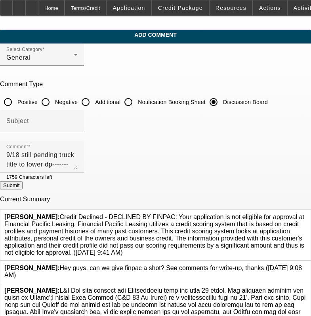
click at [23, 186] on button "Submit" at bounding box center [11, 185] width 23 height 8
radio input "true"
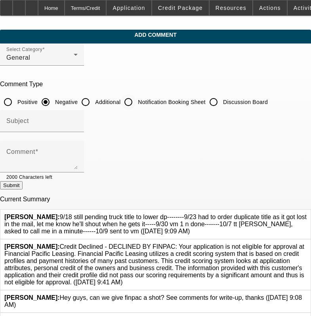
click at [205, 94] on div "Notification Booking Sheet" at bounding box center [162, 102] width 85 height 16
click at [221, 97] on input "Discussion Board" at bounding box center [213, 102] width 16 height 16
radio input "true"
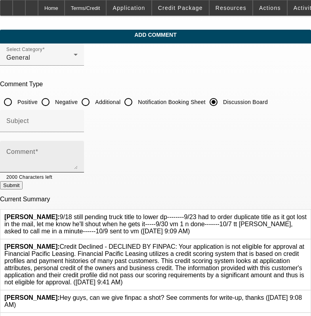
click at [78, 161] on textarea "Comment" at bounding box center [41, 159] width 71 height 19
paste textarea "9/18 still pending truck title to lower dp--------9/23 had to order duplicate t…"
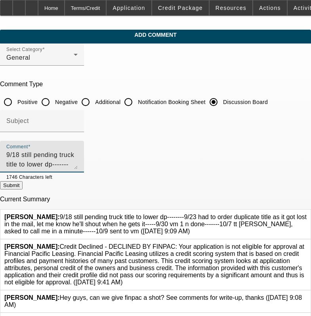
scroll to position [8, 0]
type textarea "9/18 still pending truck title to lower dp--------9/23 had to order duplicate t…"
click at [306, 214] on div at bounding box center [306, 224] width 0 height 21
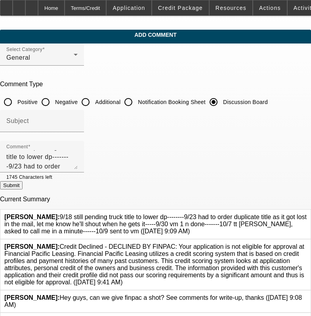
click at [306, 214] on div at bounding box center [306, 224] width 0 height 21
click at [306, 214] on icon at bounding box center [306, 214] width 0 height 0
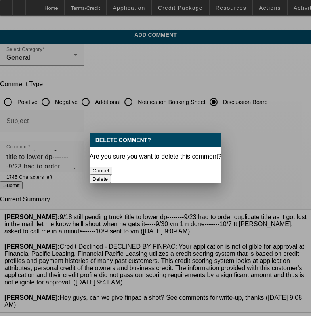
click at [111, 175] on button "Delete" at bounding box center [100, 179] width 22 height 8
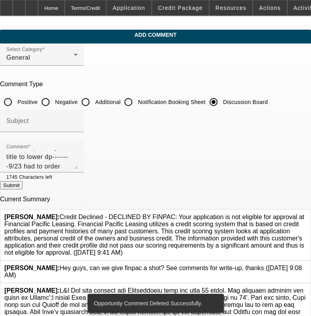
click at [23, 189] on button "Submit" at bounding box center [11, 185] width 23 height 8
radio input "true"
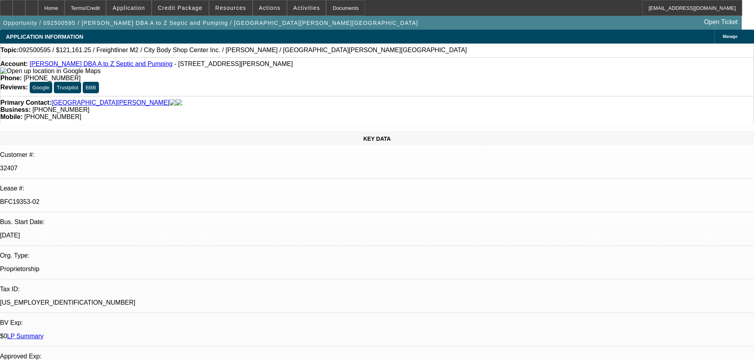
select select "0"
select select "6"
select select "0"
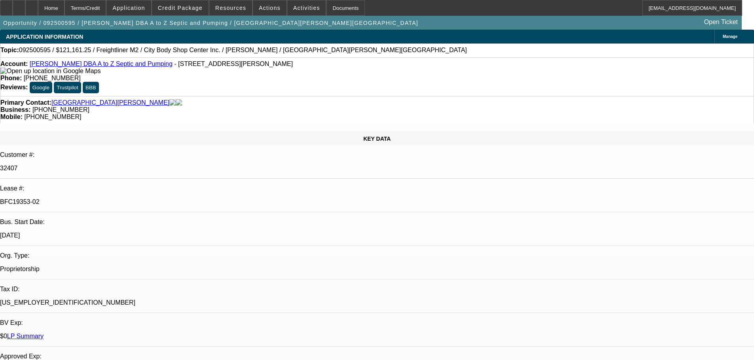
select select "0"
select select "6"
select select "0"
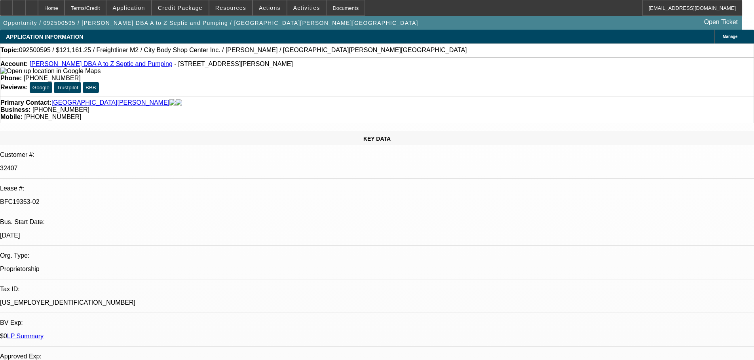
select select "0"
select select "6"
select select "0"
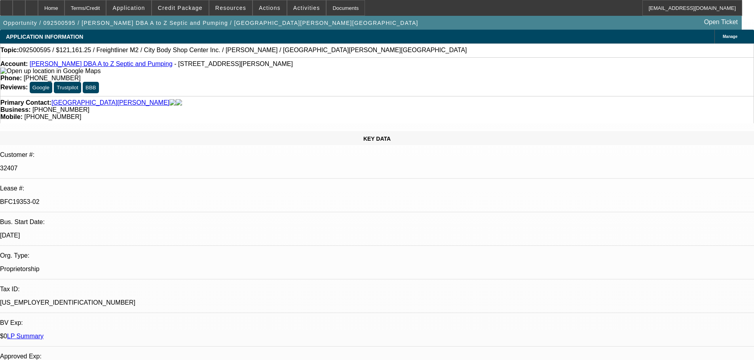
select select "6"
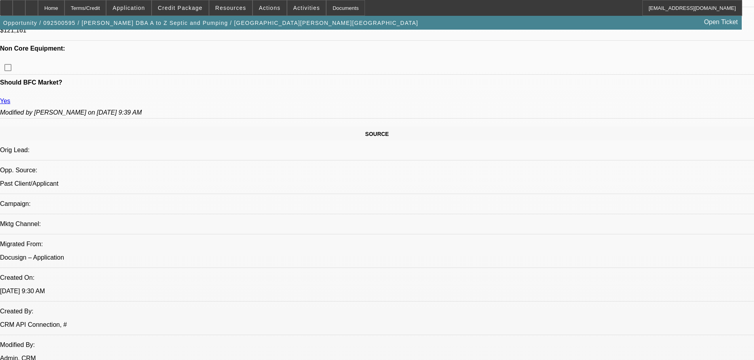
scroll to position [514, 0]
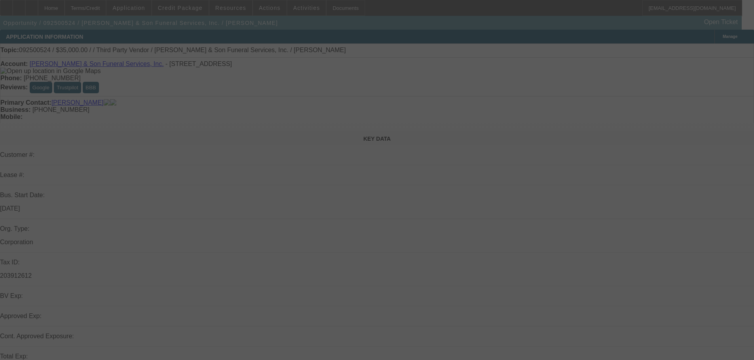
select select "0"
select select "6"
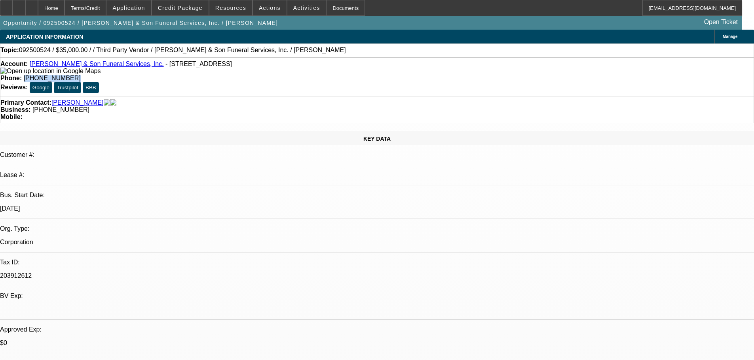
drag, startPoint x: 314, startPoint y: 69, endPoint x: 276, endPoint y: 66, distance: 38.5
click at [276, 75] on div "Phone: (903) 845-5538" at bounding box center [376, 78] width 753 height 7
copy span "(903) 845-5538"
click at [213, 99] on div "Primary Contact: McCauley, Juan" at bounding box center [376, 102] width 753 height 7
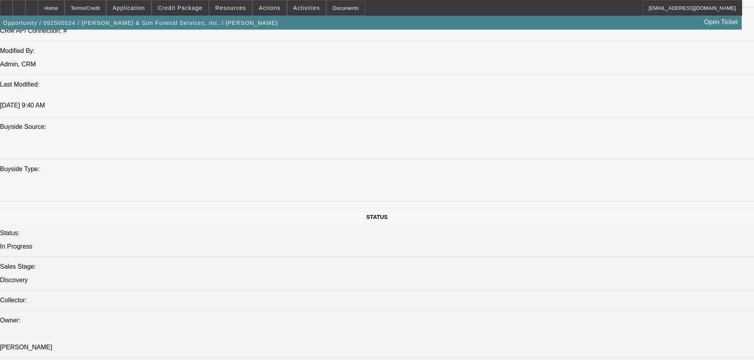
scroll to position [752, 0]
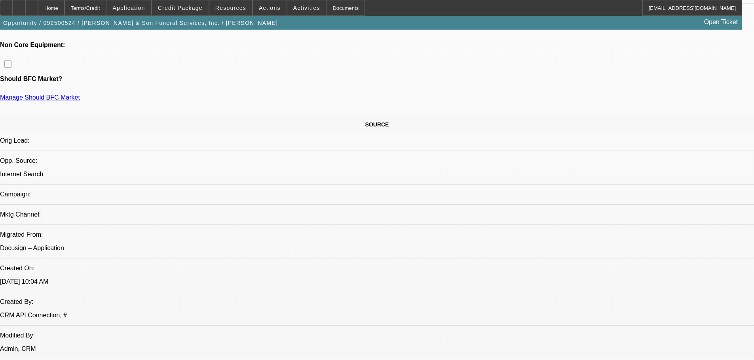
scroll to position [0, 0]
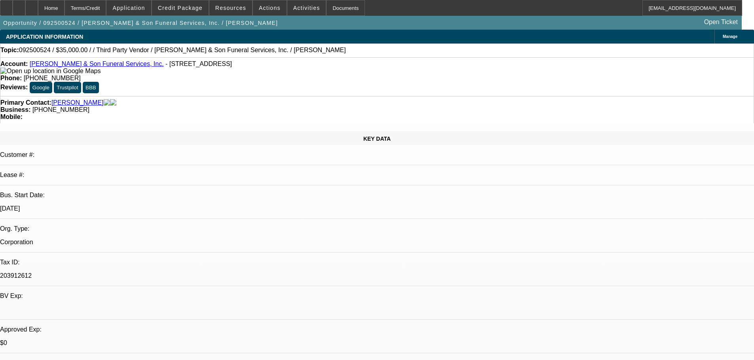
drag, startPoint x: 386, startPoint y: 179, endPoint x: 438, endPoint y: 171, distance: 53.1
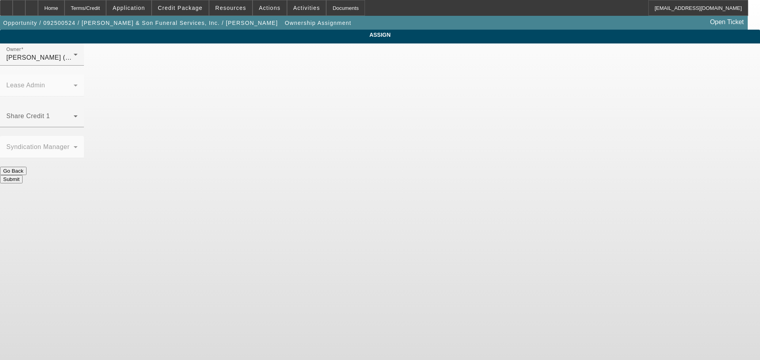
click at [27, 167] on button "Go Back" at bounding box center [13, 171] width 27 height 8
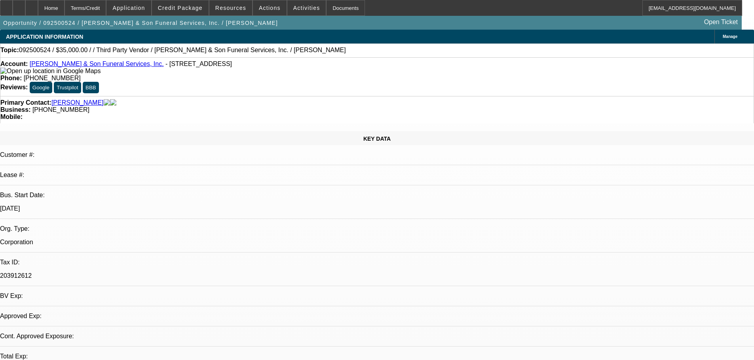
select select "0"
select select "6"
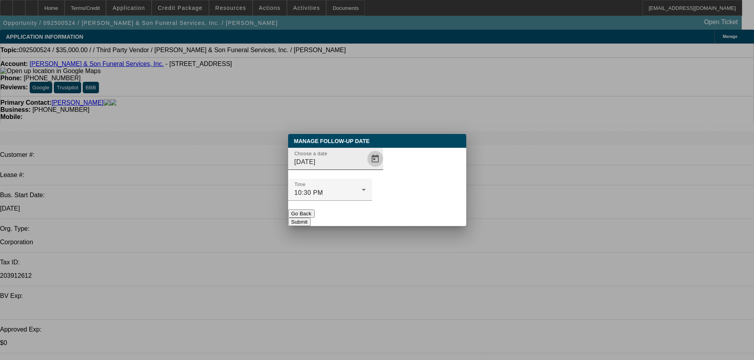
click at [366, 169] on span "Open calendar" at bounding box center [375, 159] width 19 height 19
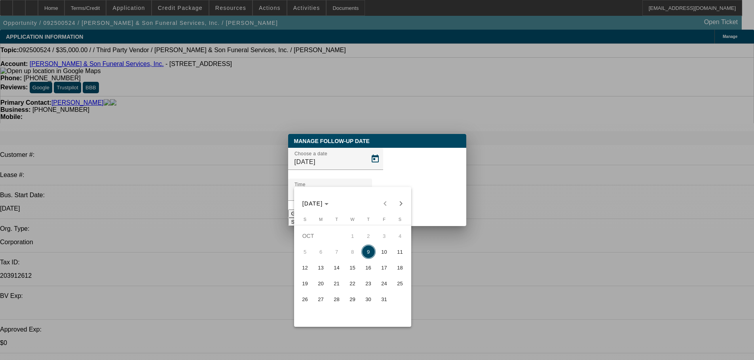
click at [362, 254] on span "9" at bounding box center [368, 252] width 14 height 14
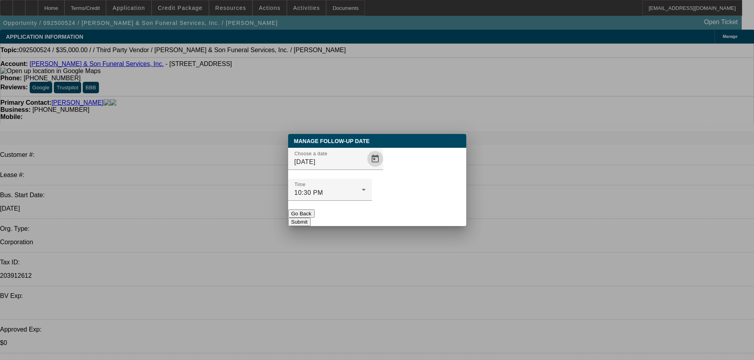
click at [311, 218] on button "Submit" at bounding box center [299, 222] width 23 height 8
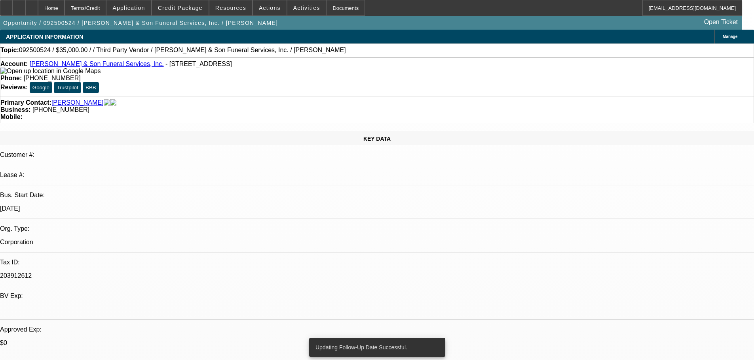
drag, startPoint x: 463, startPoint y: 189, endPoint x: 463, endPoint y: 193, distance: 4.0
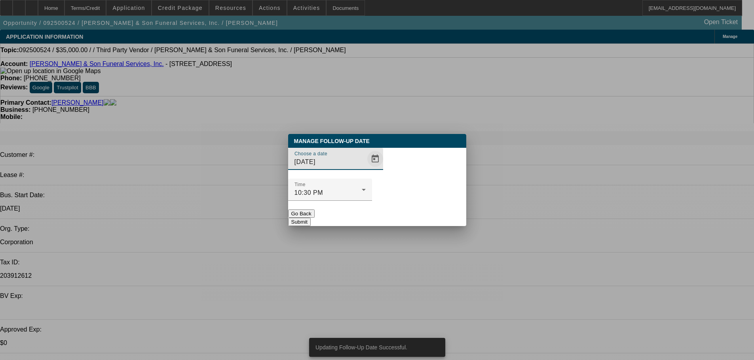
click at [366, 169] on span "Open calendar" at bounding box center [375, 159] width 19 height 19
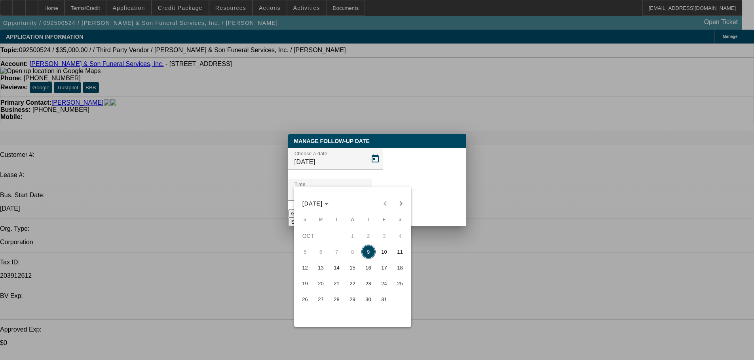
click at [384, 259] on span "10" at bounding box center [384, 252] width 14 height 14
type input "10/10/2025"
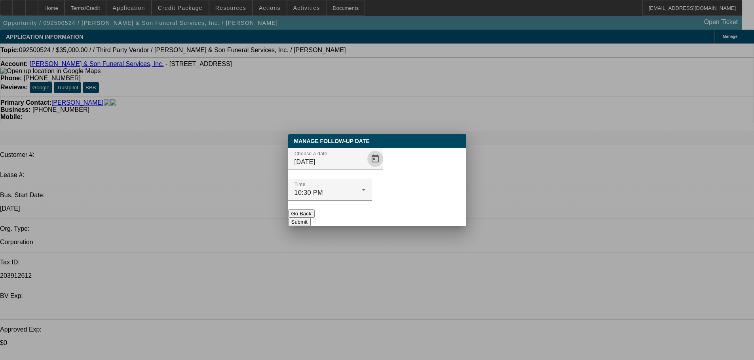
drag, startPoint x: 456, startPoint y: 202, endPoint x: 445, endPoint y: 218, distance: 19.2
click at [311, 218] on button "Submit" at bounding box center [299, 222] width 23 height 8
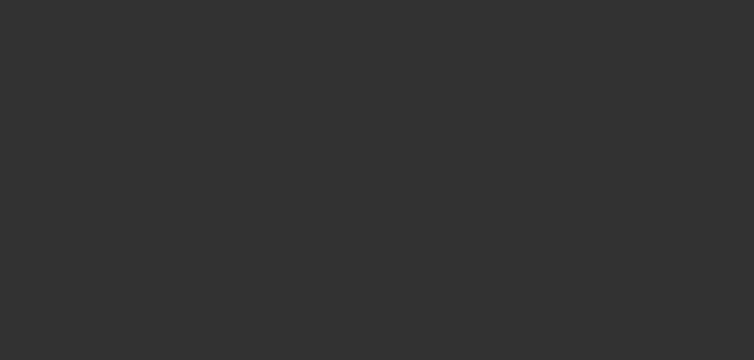
select select "0"
select select "6"
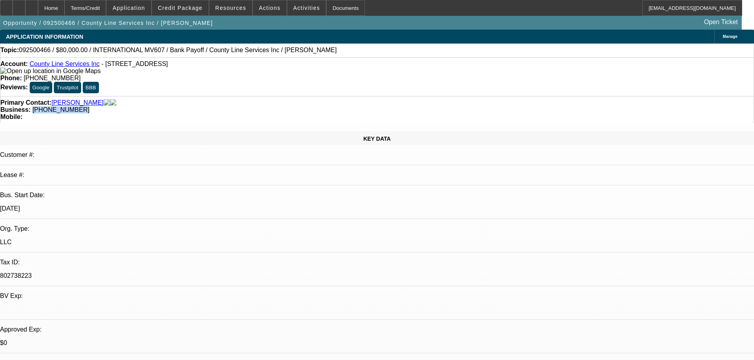
drag, startPoint x: 320, startPoint y: 87, endPoint x: 284, endPoint y: 87, distance: 36.4
click at [284, 106] on div "Business: [PHONE_NUMBER]" at bounding box center [376, 109] width 753 height 7
copy span "(810) 247-7494"
click at [97, 131] on div "KEY DATA" at bounding box center [377, 138] width 754 height 14
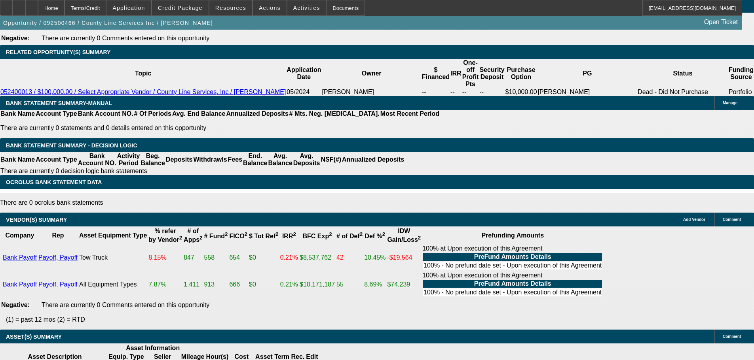
drag, startPoint x: 186, startPoint y: 241, endPoint x: 193, endPoint y: 379, distance: 138.6
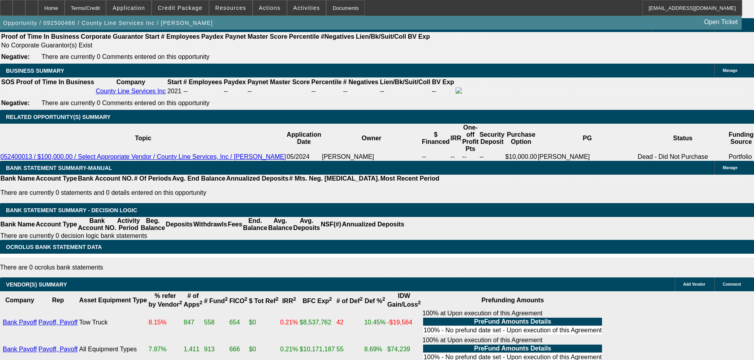
drag, startPoint x: 335, startPoint y: 303, endPoint x: 323, endPoint y: 241, distance: 63.2
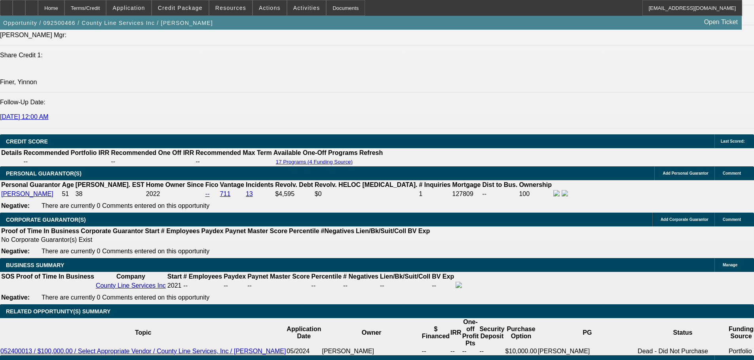
drag, startPoint x: 343, startPoint y: 219, endPoint x: 343, endPoint y: 199, distance: 19.8
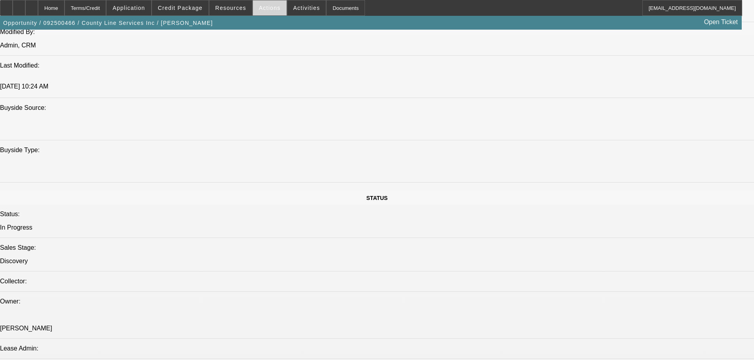
scroll to position [0, 0]
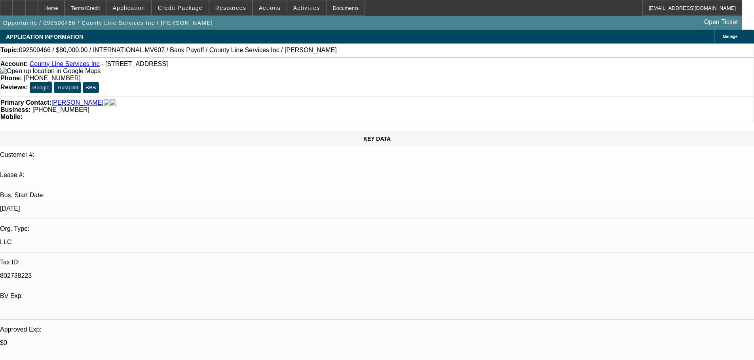
drag, startPoint x: 392, startPoint y: 214, endPoint x: 285, endPoint y: 25, distance: 217.4
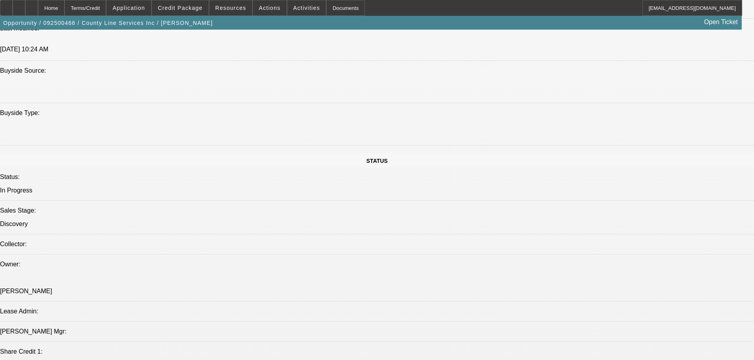
scroll to position [791, 0]
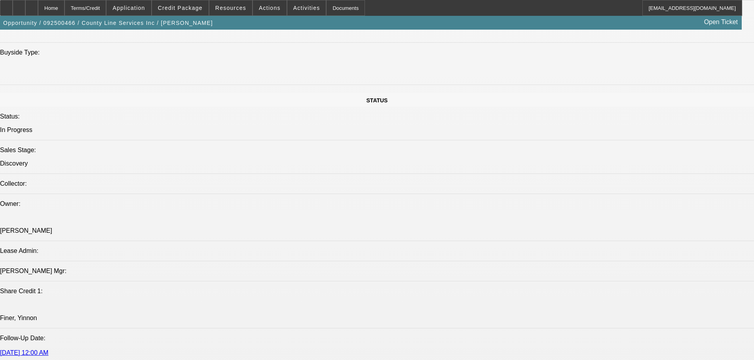
drag, startPoint x: 623, startPoint y: 91, endPoint x: 619, endPoint y: 73, distance: 18.7
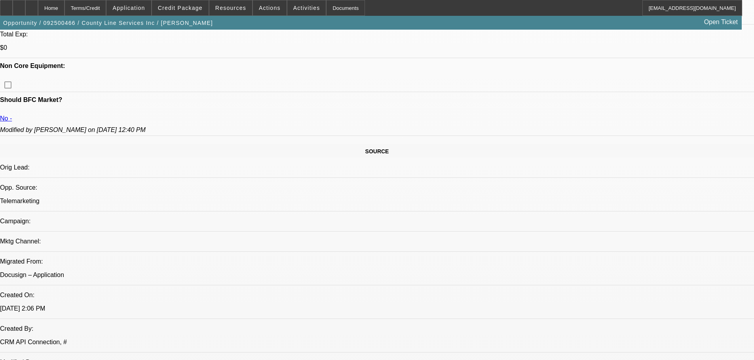
scroll to position [4, 0]
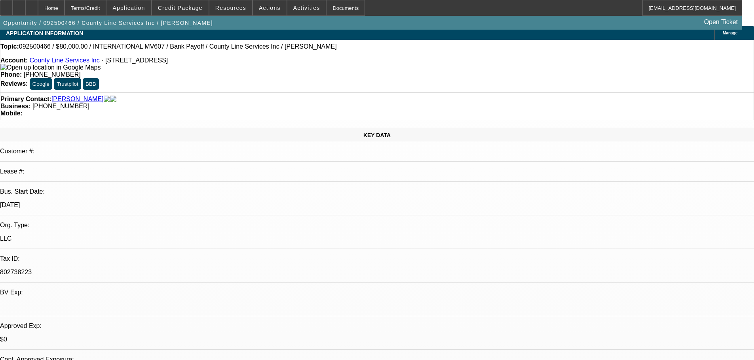
drag, startPoint x: 331, startPoint y: 155, endPoint x: 342, endPoint y: 82, distance: 74.0
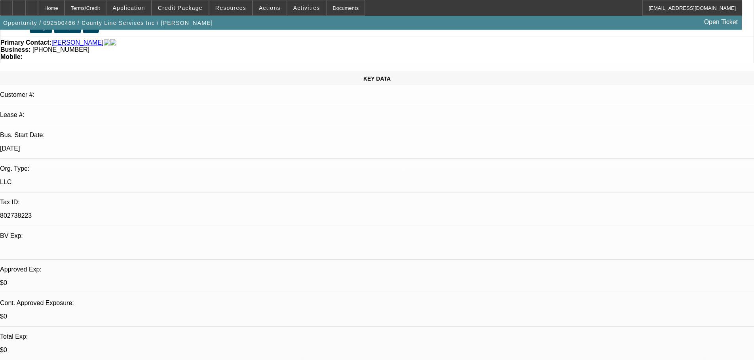
scroll to position [119, 0]
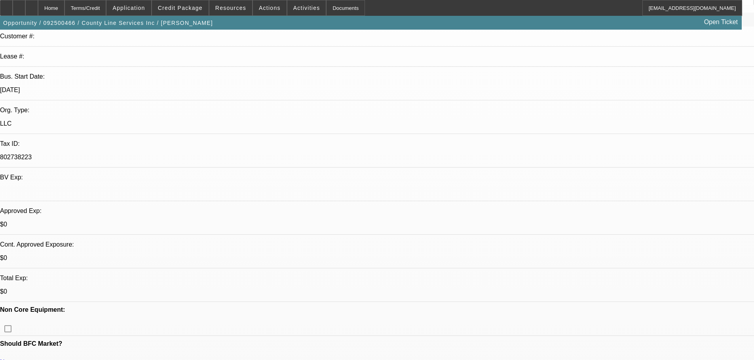
click at [197, 8] on span "Credit Package" at bounding box center [180, 8] width 45 height 6
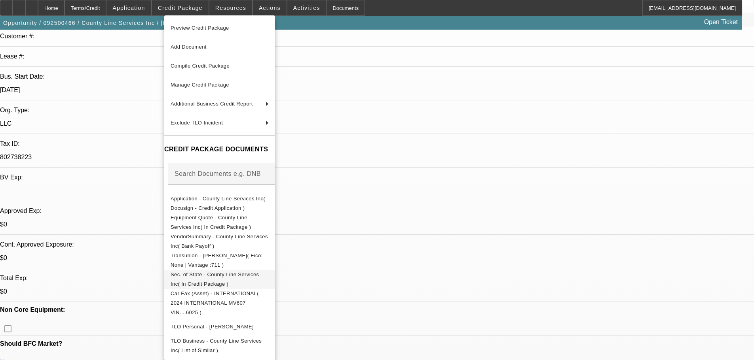
click at [259, 274] on span "Sec. of State - County Line Services Inc( In Credit Package )" at bounding box center [215, 279] width 88 height 15
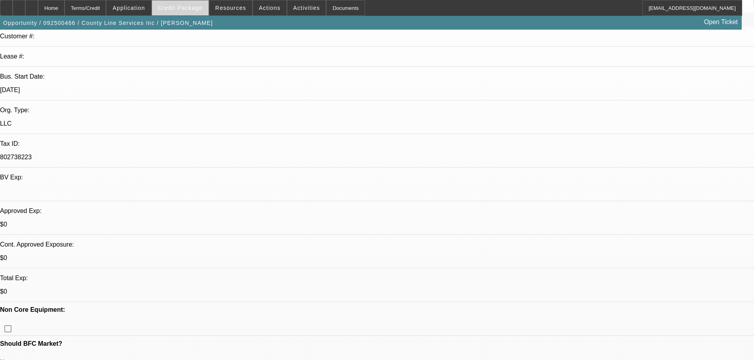
click at [193, 10] on span "Credit Package" at bounding box center [180, 8] width 45 height 6
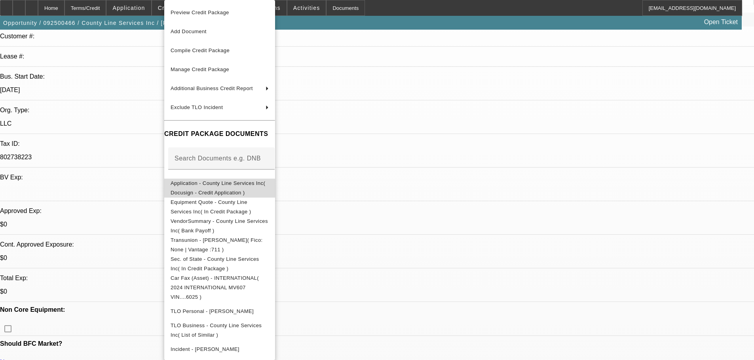
click at [269, 181] on span "Application - County Line Services Inc( Docusign - Credit Application )" at bounding box center [220, 188] width 98 height 19
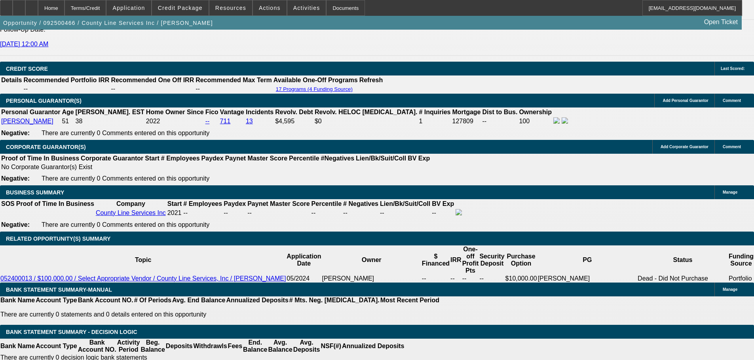
drag, startPoint x: 342, startPoint y: 209, endPoint x: 354, endPoint y: 338, distance: 129.9
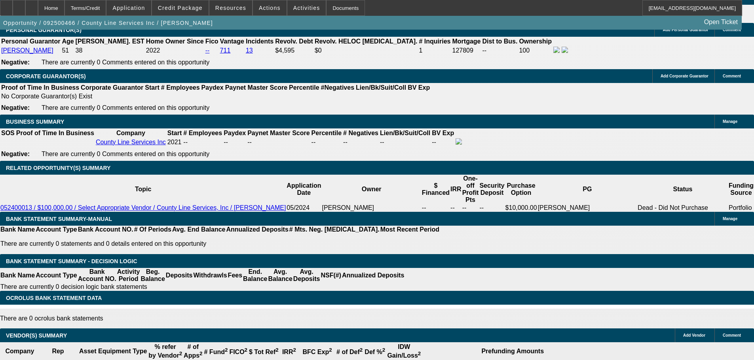
drag, startPoint x: 335, startPoint y: 202, endPoint x: 320, endPoint y: 142, distance: 62.1
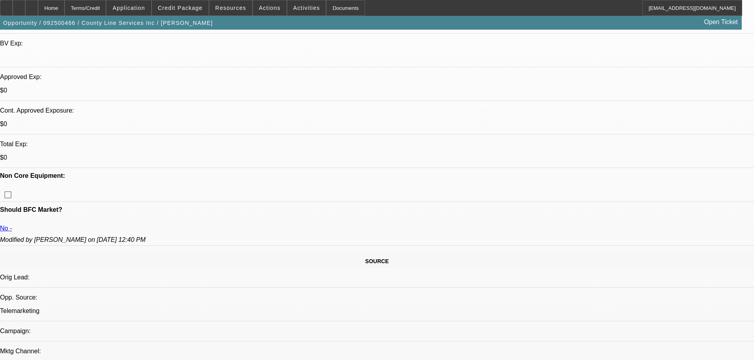
scroll to position [0, 0]
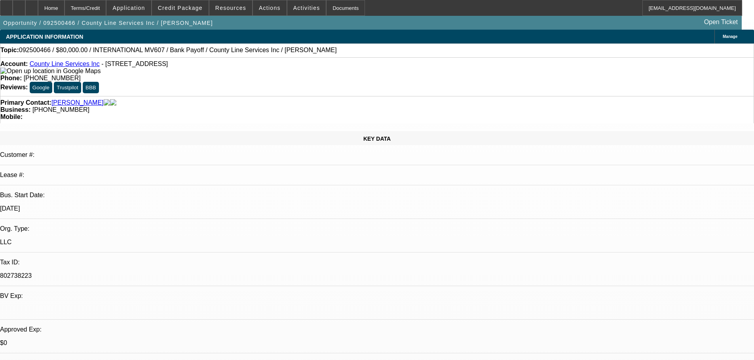
drag, startPoint x: 369, startPoint y: 205, endPoint x: 355, endPoint y: 82, distance: 123.4
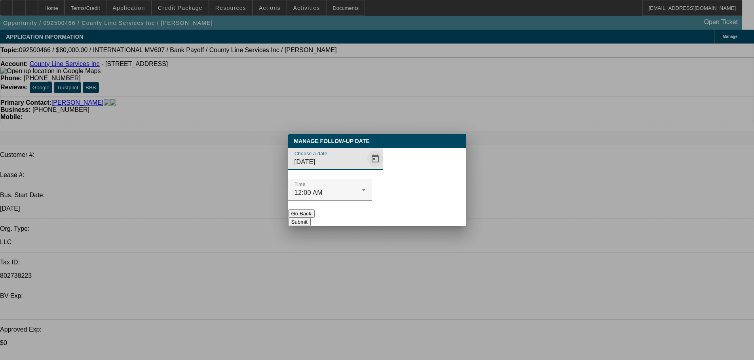
click at [366, 169] on span "Open calendar" at bounding box center [375, 159] width 19 height 19
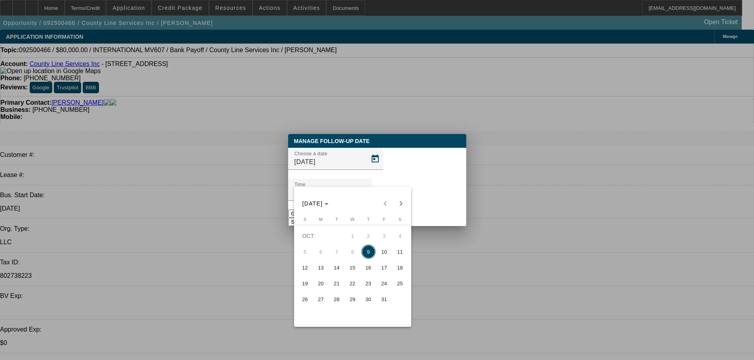
click at [370, 286] on span "23" at bounding box center [368, 284] width 14 height 14
type input "10/23/2025"
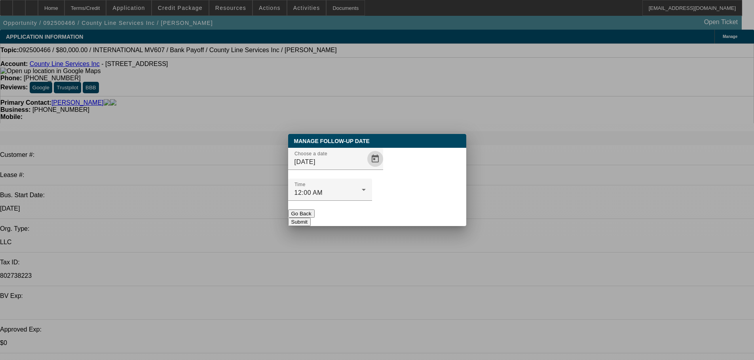
click at [311, 218] on button "Submit" at bounding box center [299, 222] width 23 height 8
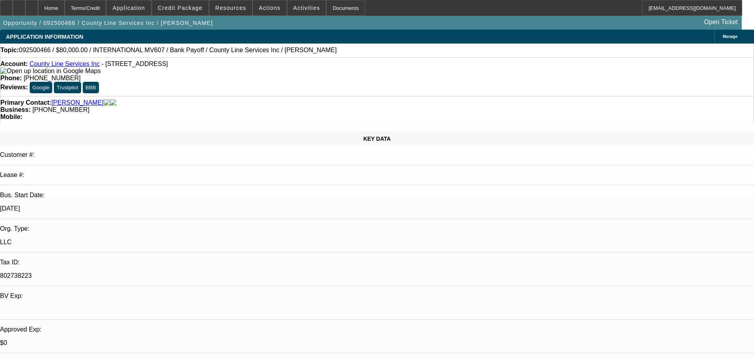
drag, startPoint x: 398, startPoint y: 238, endPoint x: 227, endPoint y: 193, distance: 177.1
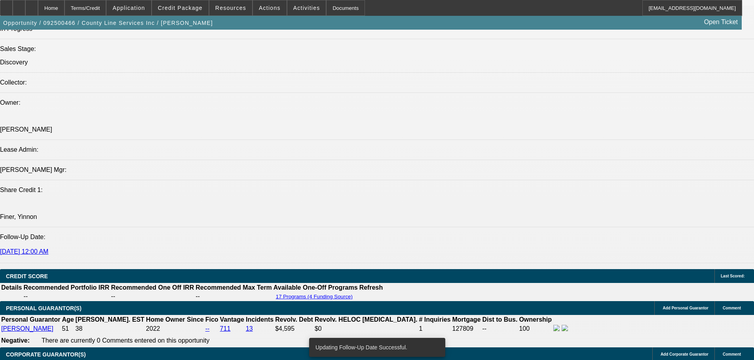
drag, startPoint x: 247, startPoint y: 207, endPoint x: 247, endPoint y: 230, distance: 23.3
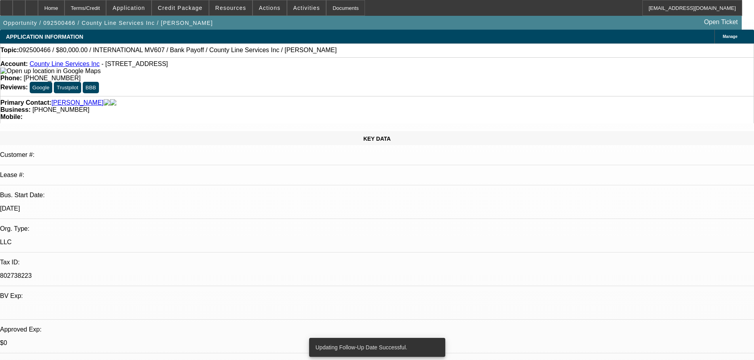
drag, startPoint x: 318, startPoint y: 215, endPoint x: 305, endPoint y: 93, distance: 122.5
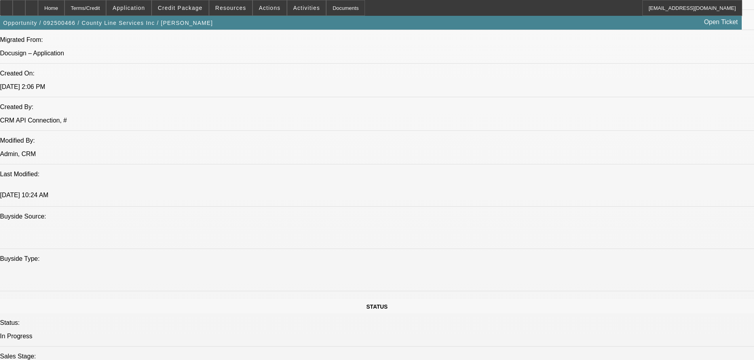
scroll to position [673, 0]
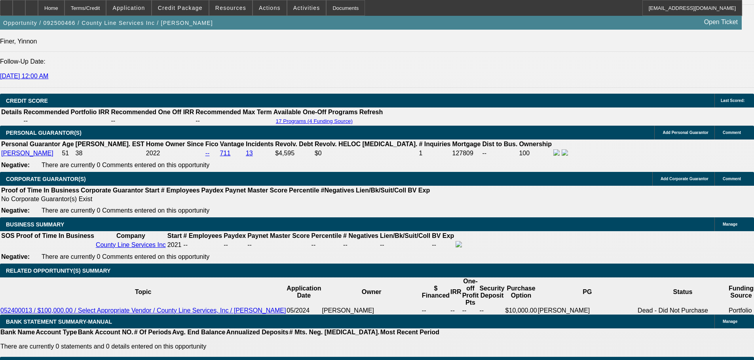
scroll to position [712, 0]
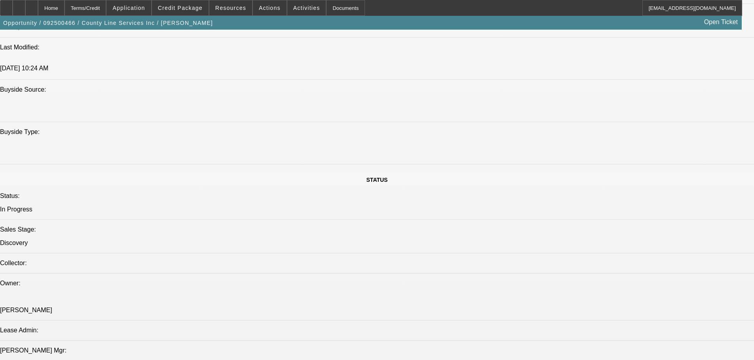
drag, startPoint x: 354, startPoint y: 219, endPoint x: 411, endPoint y: 220, distance: 57.0
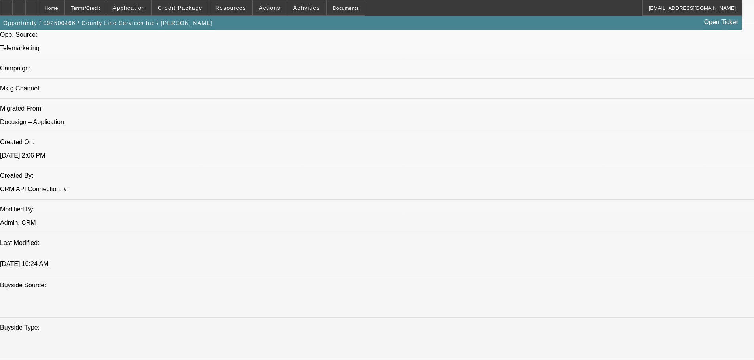
scroll to position [593, 0]
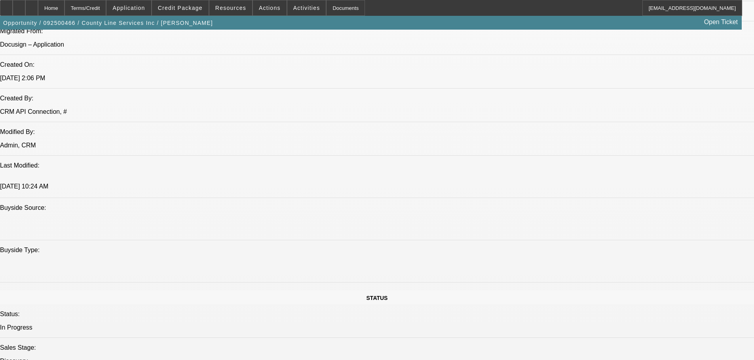
drag, startPoint x: 629, startPoint y: 295, endPoint x: 508, endPoint y: 263, distance: 124.8
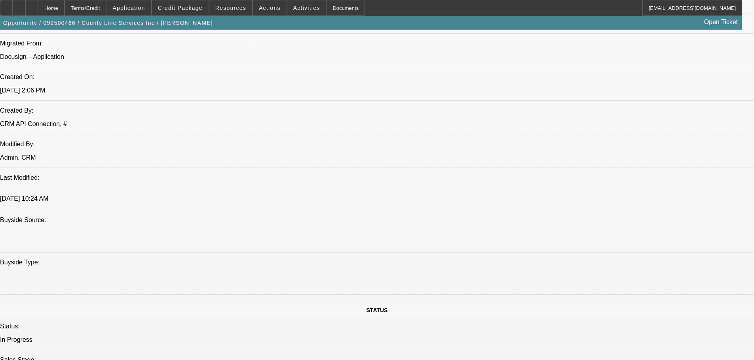
scroll to position [0, 0]
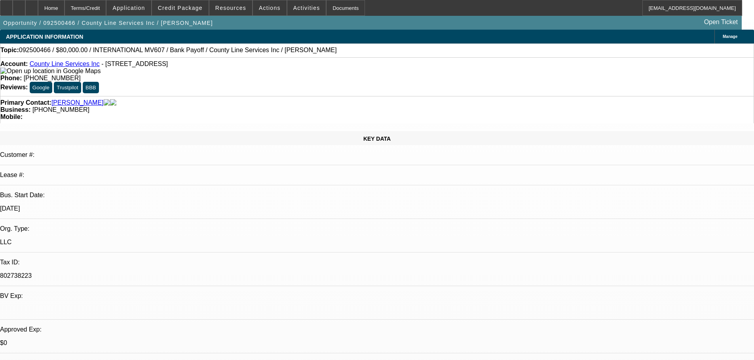
drag, startPoint x: 302, startPoint y: 207, endPoint x: 286, endPoint y: 138, distance: 69.8
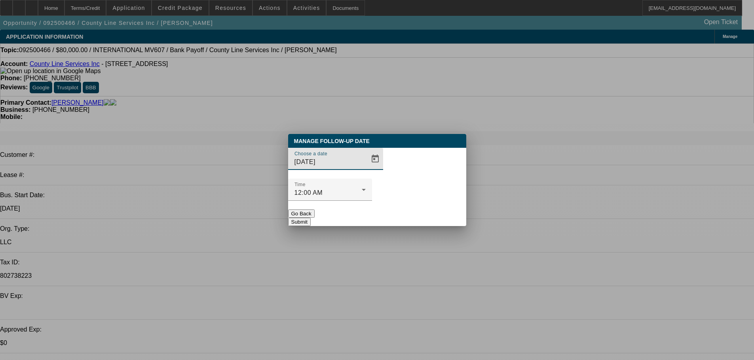
click at [348, 167] on input "10/23/2025" at bounding box center [329, 161] width 71 height 9
click at [366, 169] on span "Open calendar" at bounding box center [375, 159] width 19 height 19
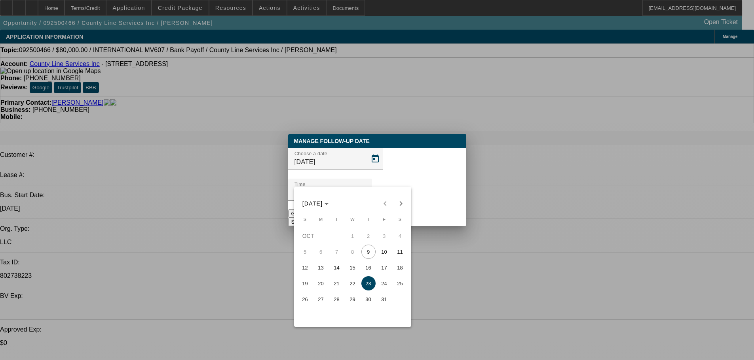
click at [323, 266] on span "13" at bounding box center [321, 268] width 14 height 14
type input "10/13/2025"
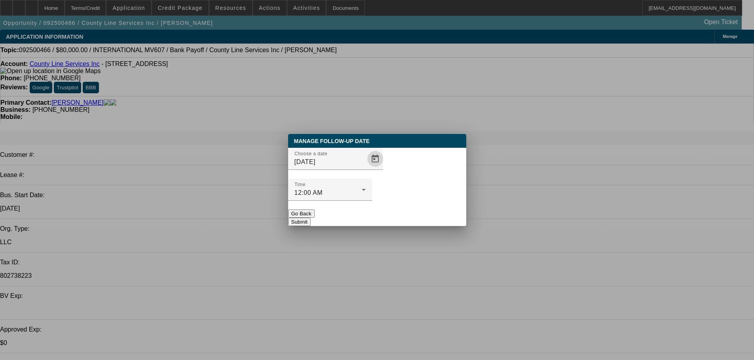
click at [311, 218] on button "Submit" at bounding box center [299, 222] width 23 height 8
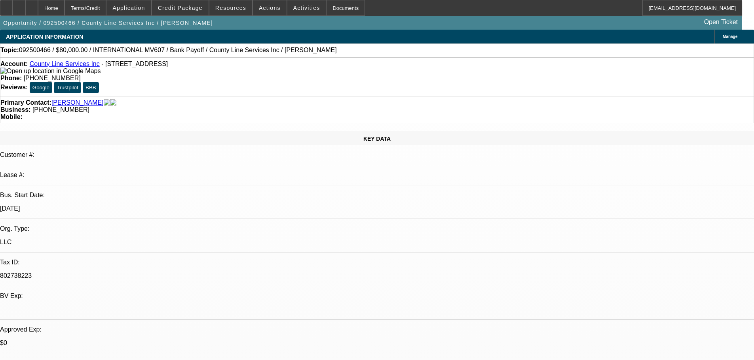
drag, startPoint x: 594, startPoint y: 301, endPoint x: 526, endPoint y: 263, distance: 78.3
copy div "alked to anthony, still on the fence on whether or not he's going to finance hi…"
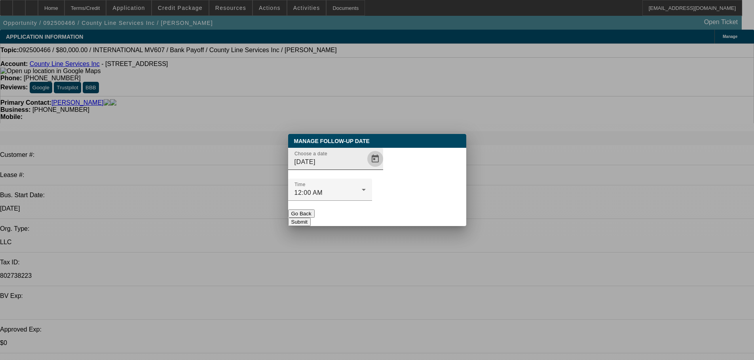
click at [366, 169] on span "Open calendar" at bounding box center [375, 159] width 19 height 19
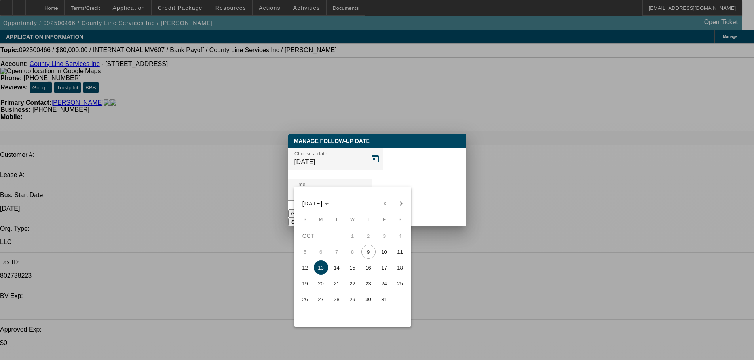
click at [369, 282] on span "23" at bounding box center [368, 284] width 14 height 14
type input "10/23/2025"
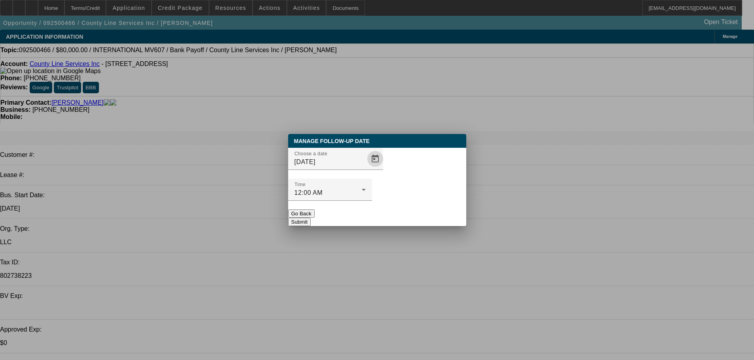
click at [311, 218] on button "Submit" at bounding box center [299, 222] width 23 height 8
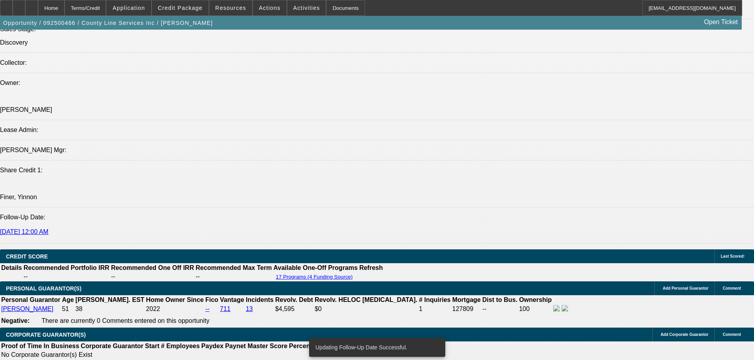
scroll to position [831, 0]
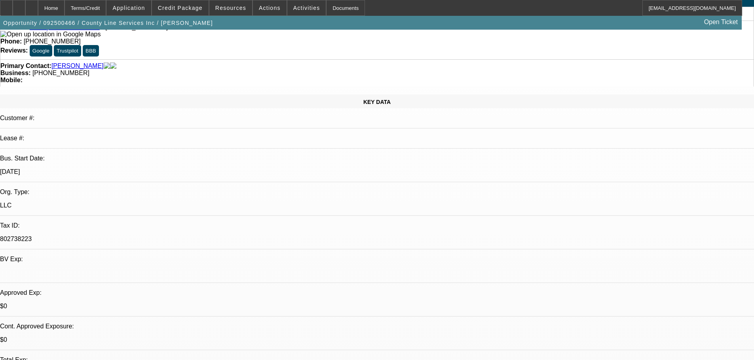
scroll to position [0, 0]
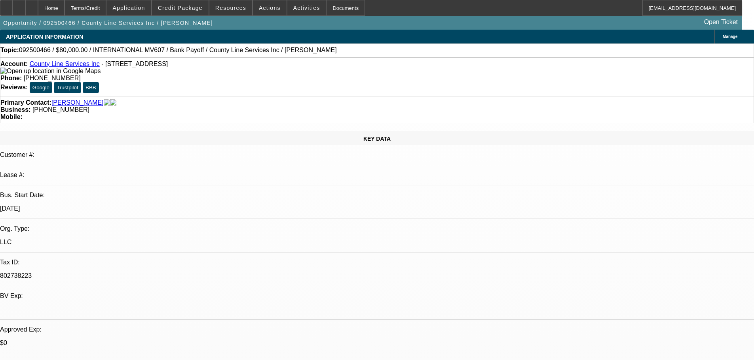
drag, startPoint x: 447, startPoint y: 341, endPoint x: 391, endPoint y: 104, distance: 242.8
drag, startPoint x: 384, startPoint y: 151, endPoint x: 411, endPoint y: 6, distance: 147.3
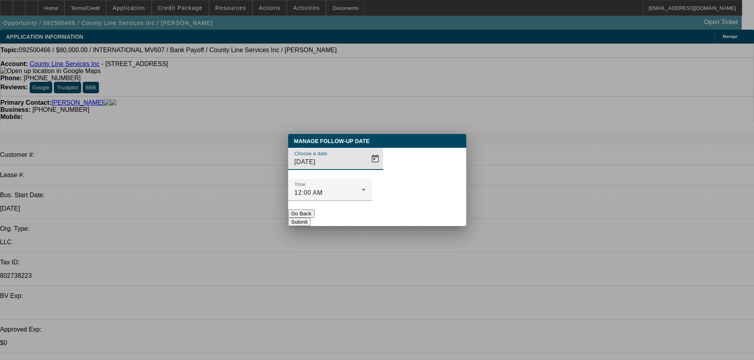
click at [315, 210] on button "Go Back" at bounding box center [301, 214] width 27 height 8
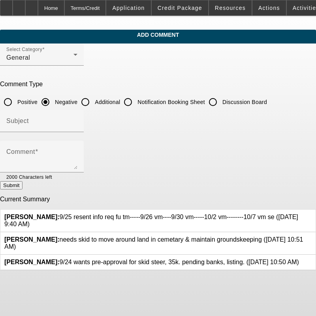
drag, startPoint x: 236, startPoint y: 212, endPoint x: 62, endPoint y: 210, distance: 174.1
click at [62, 214] on span "[PERSON_NAME]: 9/25 resent info req fu tm-----9/26 vm----9/30 vm-----10/2 vm---…" at bounding box center [151, 221] width 294 height 14
copy span "9/25 resent info req fu tm-----9/26 vm----9/30 vm-----10/2 vm--------10/7 vm se"
click at [221, 97] on input "Discussion Board" at bounding box center [213, 102] width 16 height 16
radio input "true"
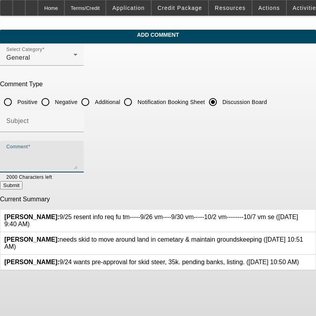
click at [78, 159] on textarea "Comment" at bounding box center [41, 159] width 71 height 19
paste textarea "9/25 resent info req fu tm-----9/26 vm----9/30 vm-----10/2 vm--------10/7 vm se"
click at [78, 158] on textarea "9/25 resent info req fu tm-----9/26 vm----9/30 vm-----10/2 vm--------10/7 vm se" at bounding box center [41, 159] width 71 height 19
type textarea "9/25 resent info req fu tm-----9/26 vm----9/30 vm-----10/2 vm--------10/7 vm se…"
click at [312, 214] on icon at bounding box center [312, 214] width 0 height 0
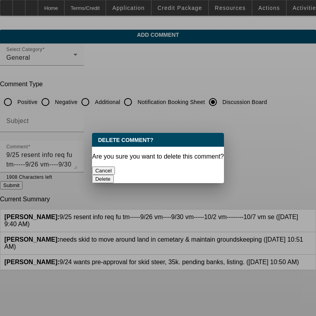
click at [114, 175] on button "Delete" at bounding box center [103, 179] width 22 height 8
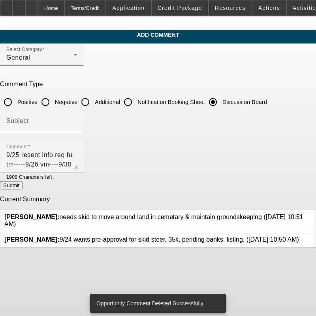
click at [23, 189] on button "Submit" at bounding box center [11, 185] width 23 height 8
radio input "true"
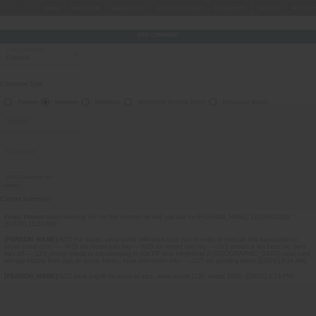
click at [221, 100] on input "Discussion Board" at bounding box center [213, 102] width 16 height 16
radio input "true"
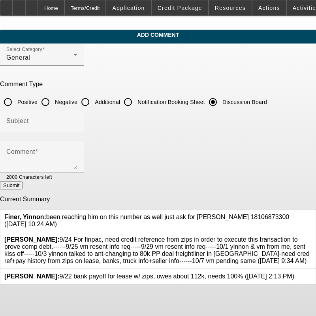
click at [78, 172] on div at bounding box center [64, 176] width 25 height 9
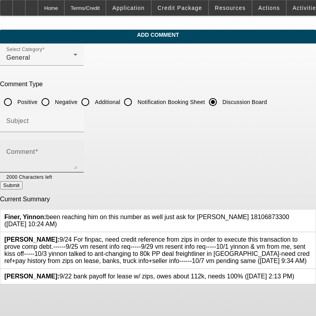
drag, startPoint x: 173, startPoint y: 140, endPoint x: 168, endPoint y: 169, distance: 29.3
click at [78, 142] on div "Comment" at bounding box center [41, 157] width 71 height 32
click at [165, 182] on div "Submit" at bounding box center [158, 185] width 316 height 8
click at [78, 164] on textarea "Comment" at bounding box center [41, 159] width 71 height 19
click at [78, 151] on textarea "10/9 talked to [PERSON_NAME]" at bounding box center [41, 159] width 71 height 19
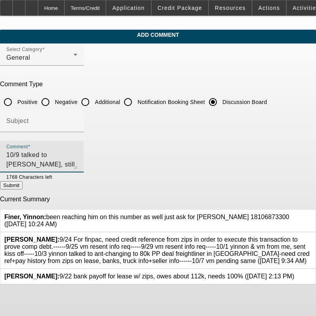
click at [78, 159] on textarea "10/9 talked to [PERSON_NAME], still on the fence on whether or not he's going t…" at bounding box center [41, 159] width 71 height 19
click at [78, 163] on textarea "10/9 talked to [PERSON_NAME], still on the fence on whether or not he's going t…" at bounding box center [41, 159] width 71 height 19
type textarea "10/9 talked to [PERSON_NAME], still on the fence on whether or not he's going t…"
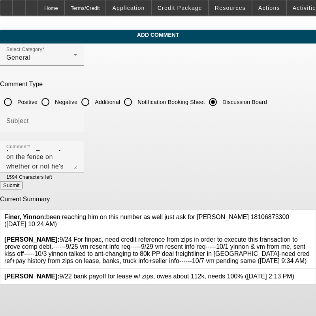
click at [23, 187] on button "Submit" at bounding box center [11, 185] width 23 height 8
radio input "true"
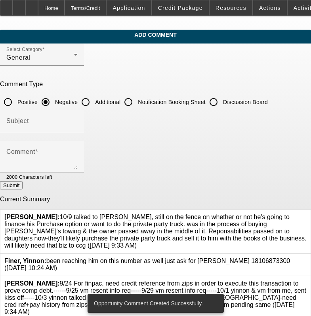
click at [306, 280] on div at bounding box center [306, 298] width 0 height 36
click at [306, 280] on icon at bounding box center [306, 280] width 0 height 0
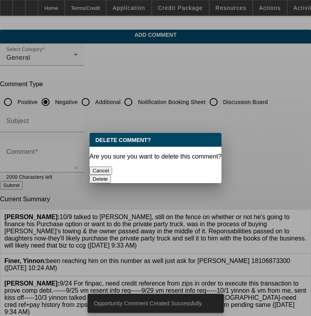
click at [111, 175] on button "Delete" at bounding box center [100, 179] width 22 height 8
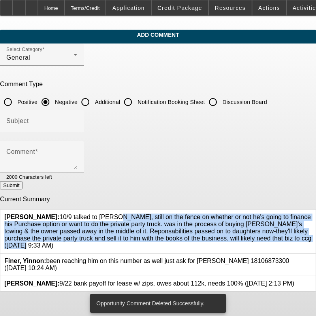
drag, startPoint x: 254, startPoint y: 235, endPoint x: 62, endPoint y: 209, distance: 193.6
click at [62, 214] on div "[PERSON_NAME]: 10/9 talked to [PERSON_NAME], still on the fence on whether or n…" at bounding box center [158, 232] width 308 height 36
copy span "10/9 talked to [PERSON_NAME], still on the fence on whether or not he's going t…"
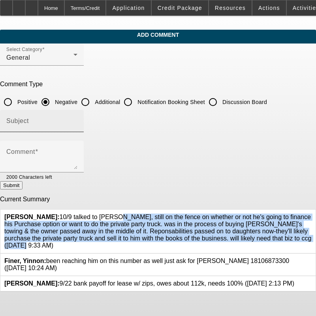
drag, startPoint x: 227, startPoint y: 103, endPoint x: 208, endPoint y: 127, distance: 30.4
click at [221, 103] on input "Discussion Board" at bounding box center [213, 102] width 16 height 16
radio input "true"
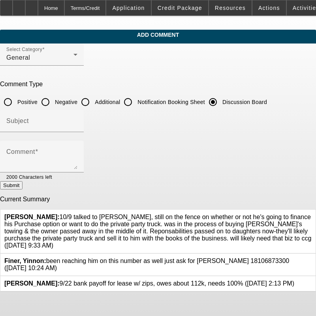
click at [78, 178] on div at bounding box center [64, 176] width 25 height 9
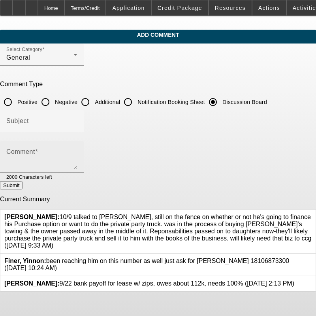
click at [78, 157] on textarea "Comment" at bounding box center [41, 159] width 71 height 19
paste textarea "10/9 talked to [PERSON_NAME], still on the fence on whether or not he's going t…"
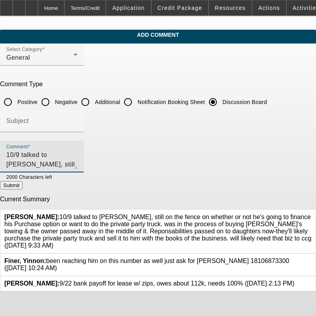
scroll to position [17, 0]
type textarea "10/9 talked to [PERSON_NAME], still on the fence on whether or not he's going t…"
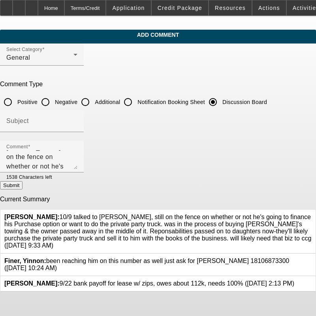
click at [23, 189] on button "Submit" at bounding box center [11, 185] width 23 height 8
radio input "true"
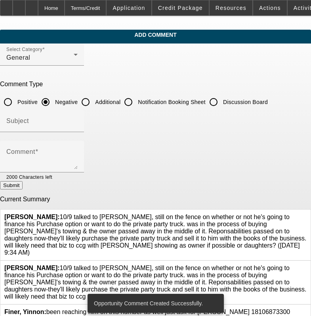
drag, startPoint x: 277, startPoint y: 253, endPoint x: 279, endPoint y: 261, distance: 8.4
click at [306, 265] on div at bounding box center [306, 283] width 0 height 36
click at [306, 265] on icon at bounding box center [306, 265] width 0 height 0
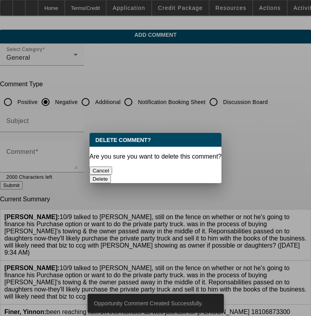
click at [111, 175] on button "Delete" at bounding box center [100, 179] width 22 height 8
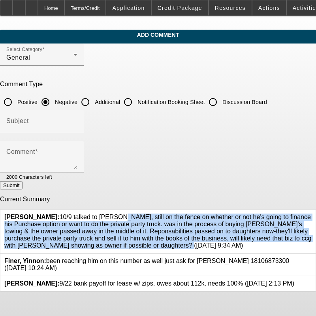
drag, startPoint x: 144, startPoint y: 241, endPoint x: 63, endPoint y: 212, distance: 85.8
click at [63, 214] on span "[PERSON_NAME]: 10/9 talked to [PERSON_NAME], still on the fence on whether or n…" at bounding box center [157, 231] width 307 height 35
drag, startPoint x: 77, startPoint y: 217, endPoint x: 67, endPoint y: 212, distance: 11.0
click at [68, 214] on span "[PERSON_NAME]: 10/9 talked to [PERSON_NAME], still on the fence on whether or n…" at bounding box center [157, 231] width 307 height 35
drag, startPoint x: 62, startPoint y: 210, endPoint x: 146, endPoint y: 242, distance: 89.1
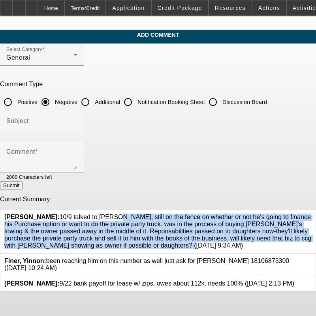
click at [146, 242] on span "[PERSON_NAME]: 10/9 talked to [PERSON_NAME], still on the fence on whether or n…" at bounding box center [157, 231] width 307 height 35
copy span "10/9 talked to [PERSON_NAME], still on the fence on whether or not he's going t…"
click at [221, 103] on input "Discussion Board" at bounding box center [213, 102] width 16 height 16
radio input "true"
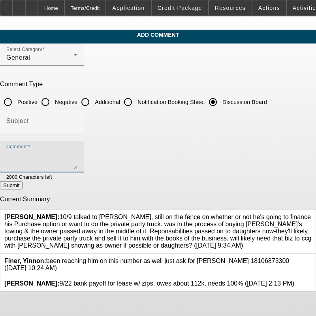
click at [78, 150] on textarea "Comment" at bounding box center [41, 159] width 71 height 19
paste textarea "10/9 talked to [PERSON_NAME], still on the fence on whether or not he's going t…"
type textarea "10/9 talked to [PERSON_NAME], still on the fence on whether or not he's going t…"
click at [23, 189] on button "Submit" at bounding box center [11, 185] width 23 height 8
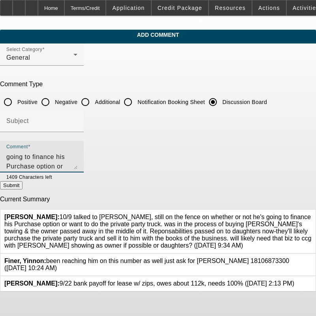
radio input "true"
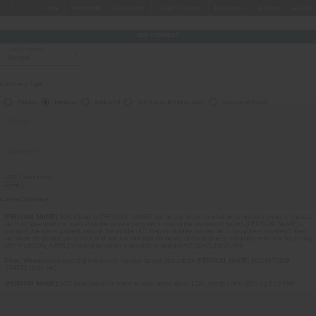
scroll to position [0, 0]
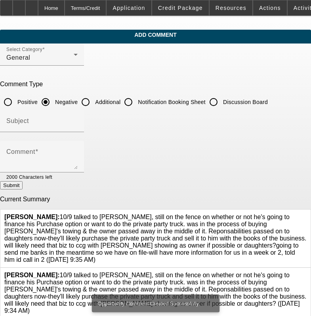
click at [306, 272] on div at bounding box center [306, 293] width 0 height 43
click at [306, 272] on icon at bounding box center [306, 272] width 0 height 0
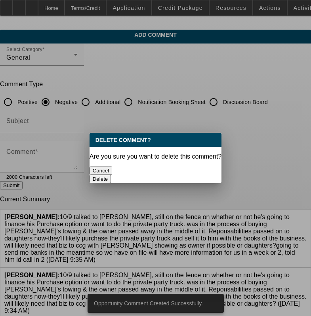
drag, startPoint x: 190, startPoint y: 165, endPoint x: 195, endPoint y: 160, distance: 7.0
click at [111, 175] on button "Delete" at bounding box center [100, 179] width 22 height 8
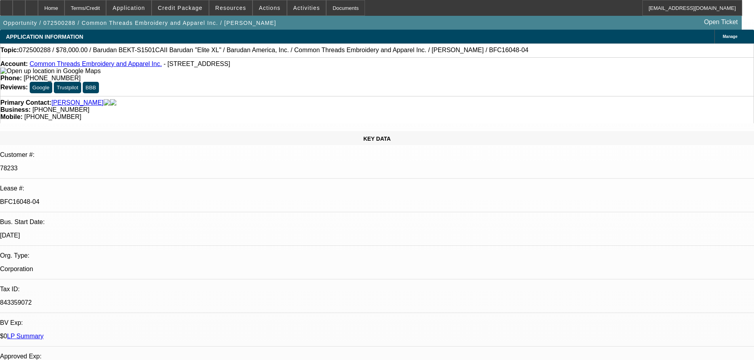
select select "0"
select select "2"
select select "0"
select select "6"
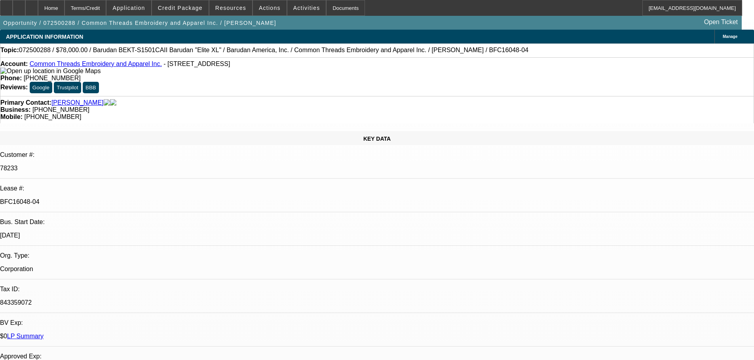
select select "0"
select select "2"
select select "0"
select select "6"
select select "0"
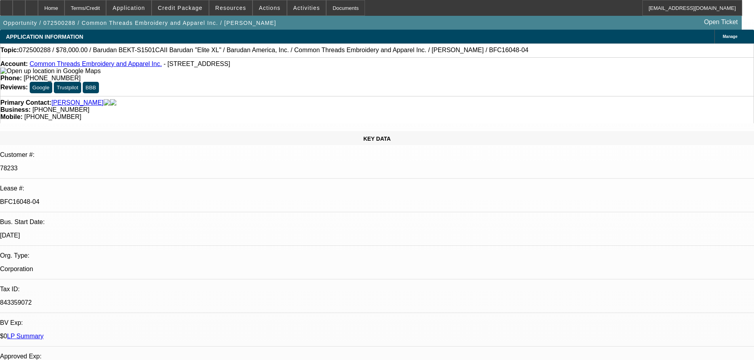
select select "0"
select select "2"
select select "0"
select select "6"
select select "0"
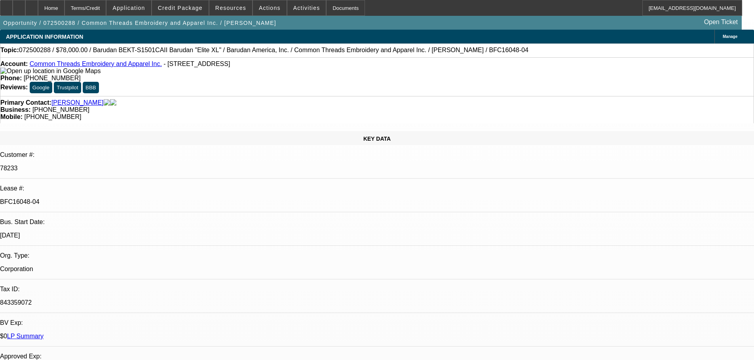
select select "0"
select select "3"
select select "0"
select select "6"
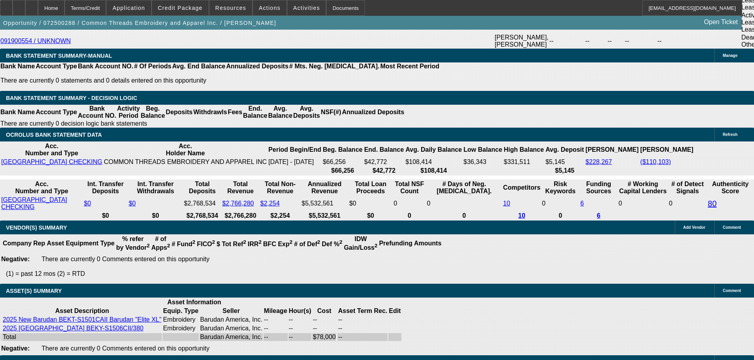
drag, startPoint x: 232, startPoint y: 199, endPoint x: 235, endPoint y: 283, distance: 83.9
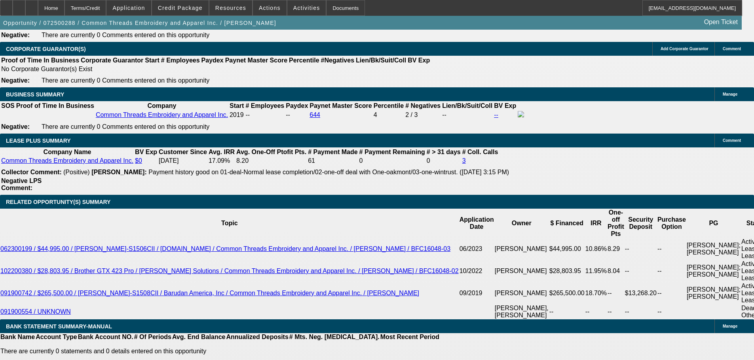
scroll to position [1216, 0]
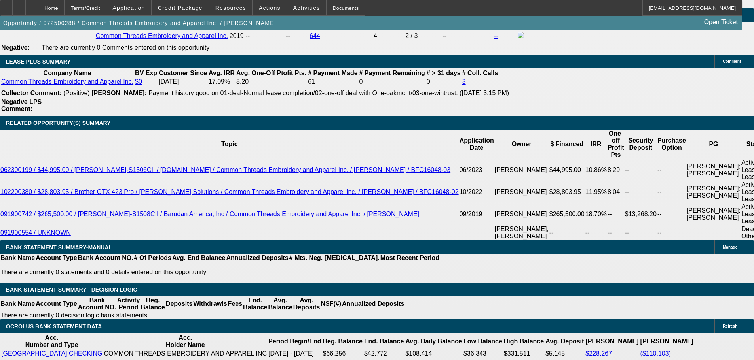
select select "0"
select select "2"
select select "0"
select select "6"
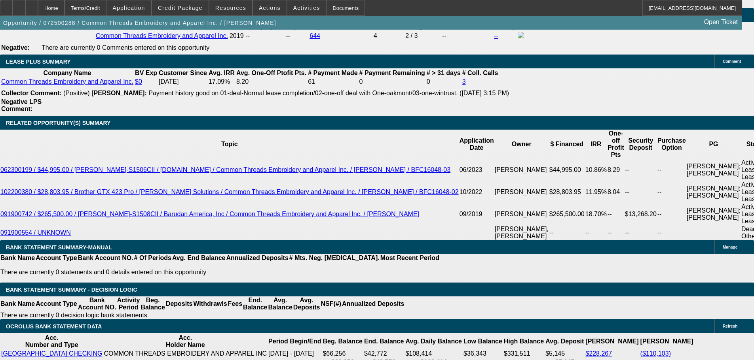
select select "0"
select select "6"
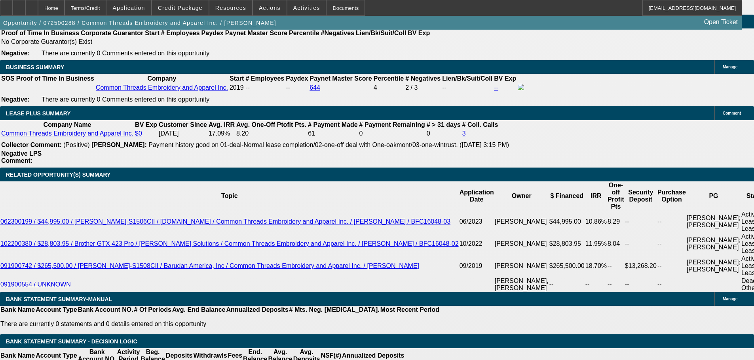
scroll to position [1243, 0]
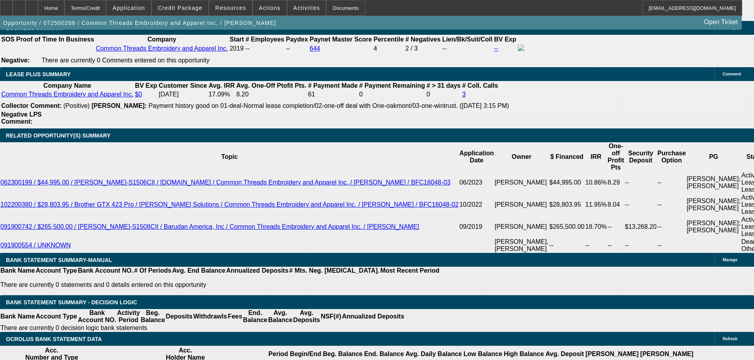
select select "0"
select select "2"
select select "0"
select select "6"
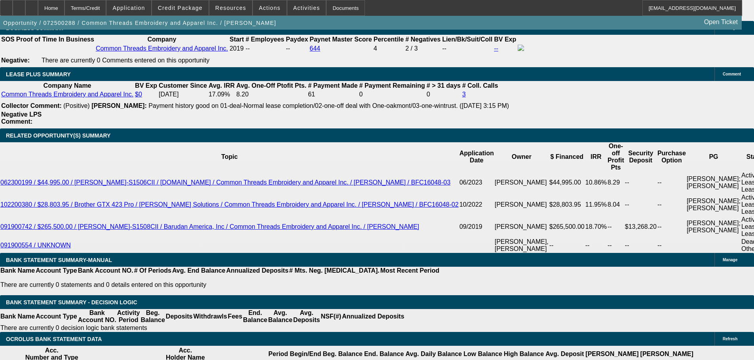
select select "0"
select select "2"
select select "0"
select select "6"
select select "0"
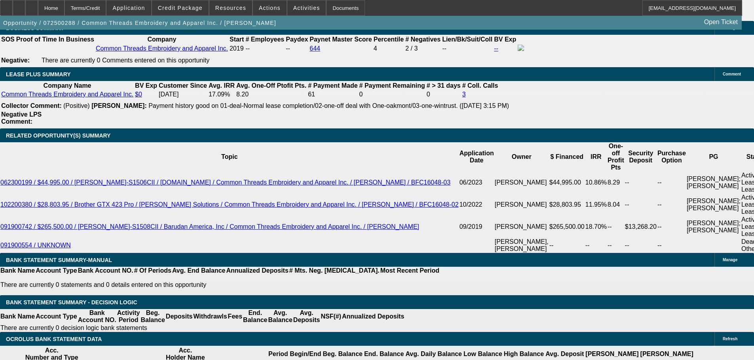
select select "0"
select select "2"
select select "0"
select select "6"
select select "0"
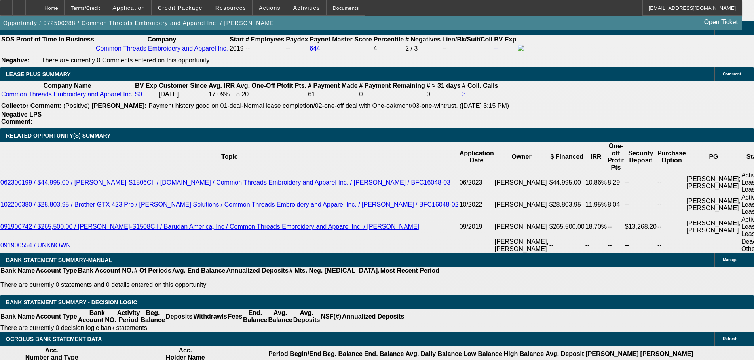
select select "0"
select select "3"
select select "0"
select select "6"
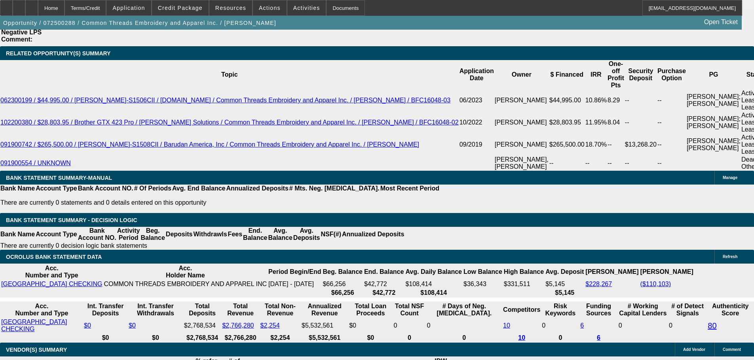
scroll to position [1521, 0]
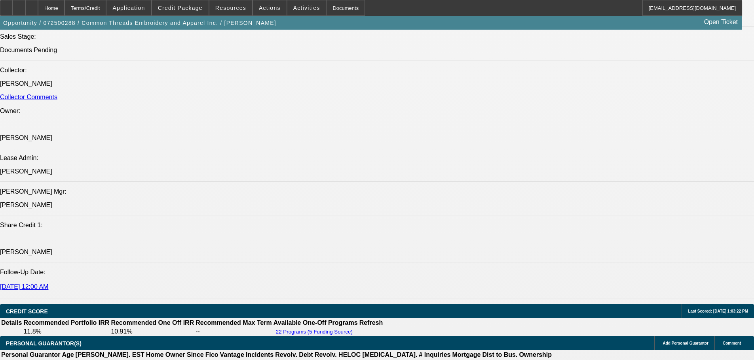
drag, startPoint x: 381, startPoint y: 243, endPoint x: 329, endPoint y: 67, distance: 183.4
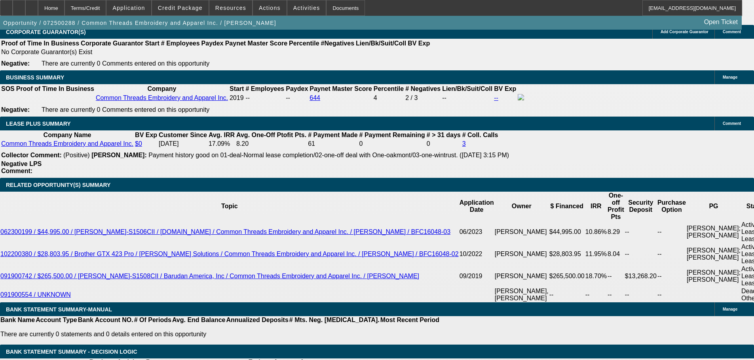
scroll to position [1392, 0]
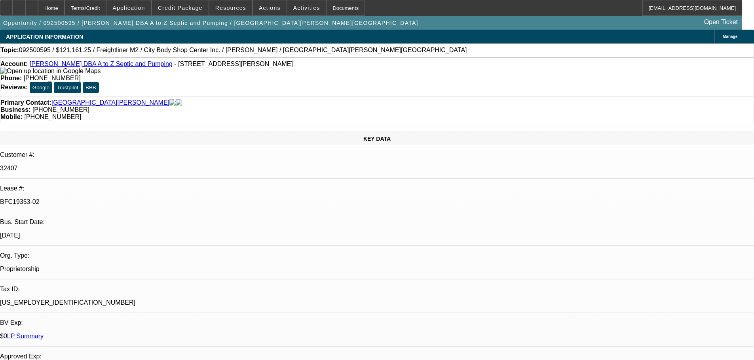
select select "0"
select select "6"
select select "0"
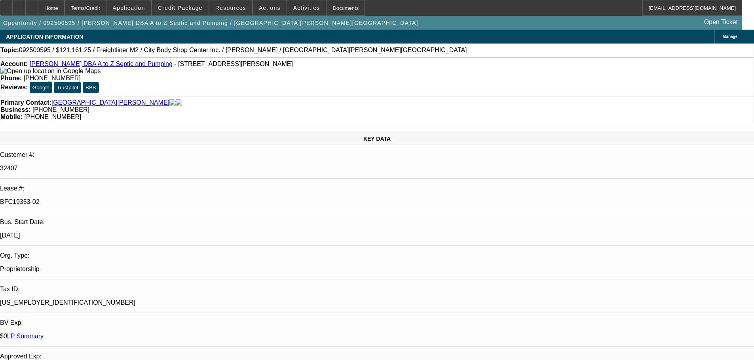
select select "0"
select select "6"
select select "0"
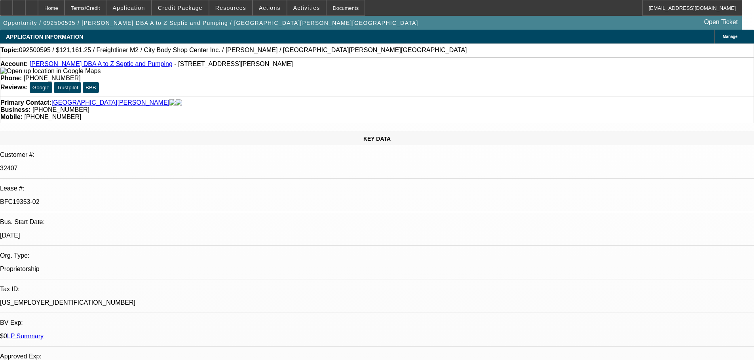
select select "0"
select select "6"
select select "0"
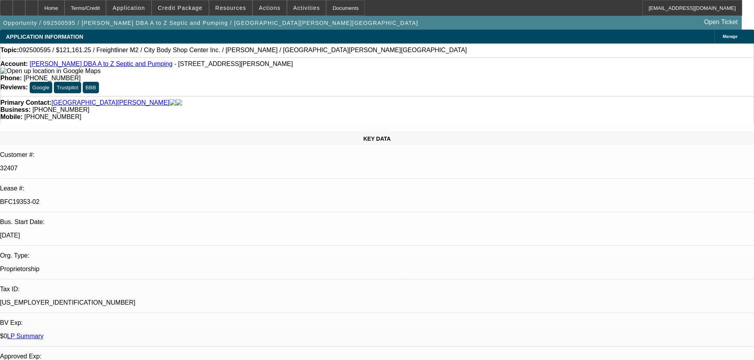
select select "6"
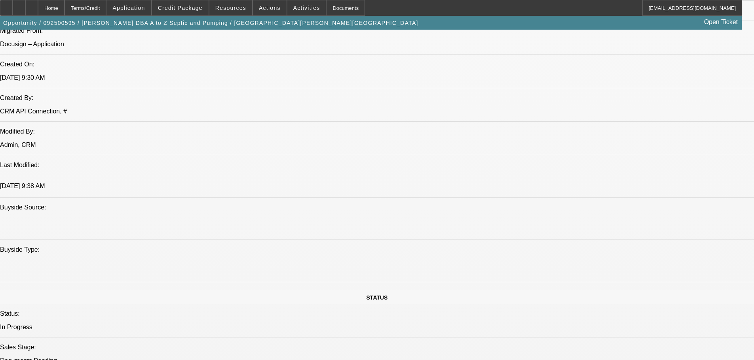
scroll to position [712, 0]
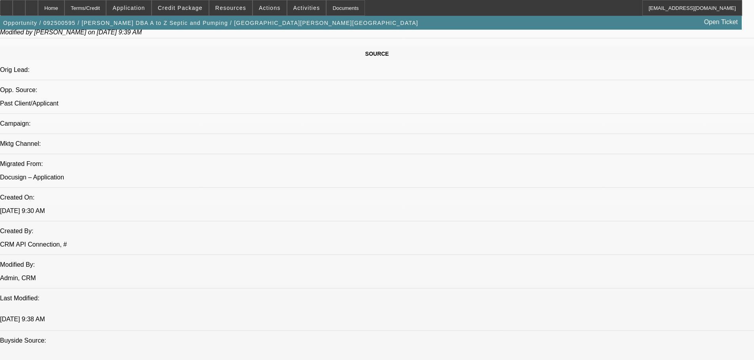
scroll to position [435, 0]
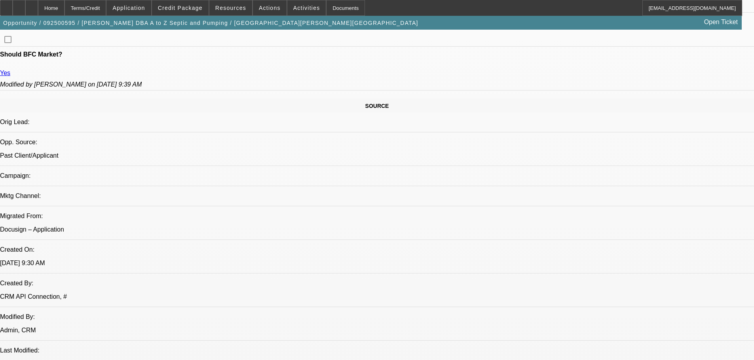
drag, startPoint x: 588, startPoint y: 112, endPoint x: 591, endPoint y: 96, distance: 15.8
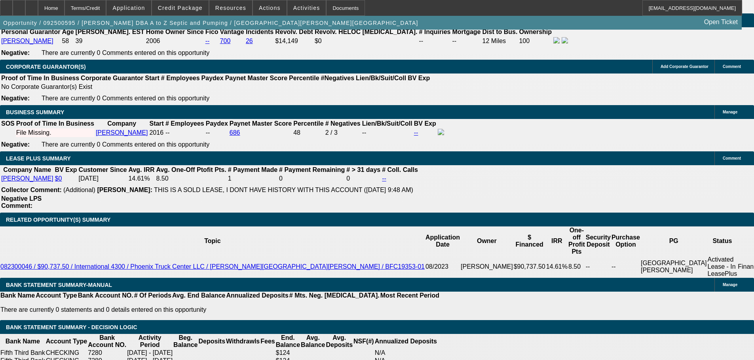
drag, startPoint x: 282, startPoint y: 213, endPoint x: 298, endPoint y: 338, distance: 126.4
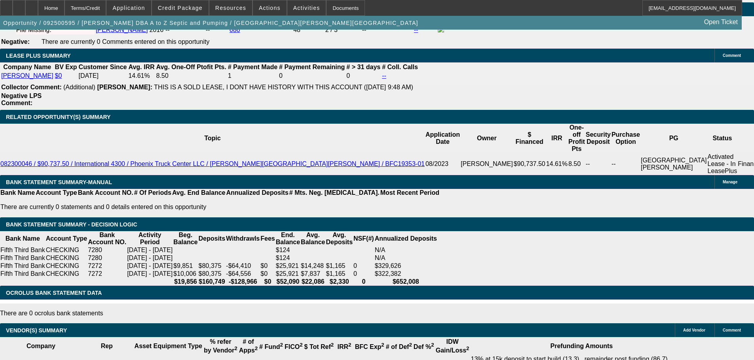
drag, startPoint x: 360, startPoint y: 271, endPoint x: 355, endPoint y: 234, distance: 37.8
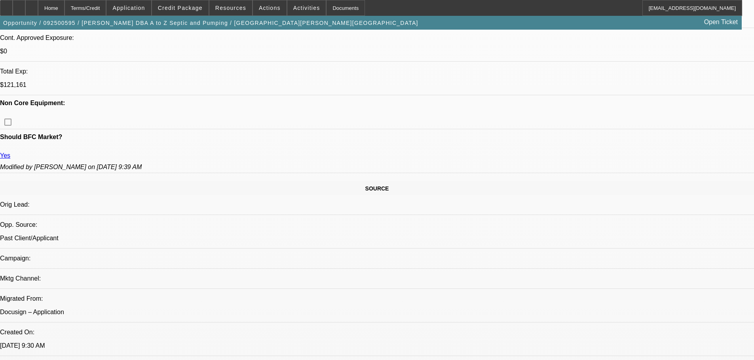
drag, startPoint x: 305, startPoint y: 197, endPoint x: 279, endPoint y: 87, distance: 112.2
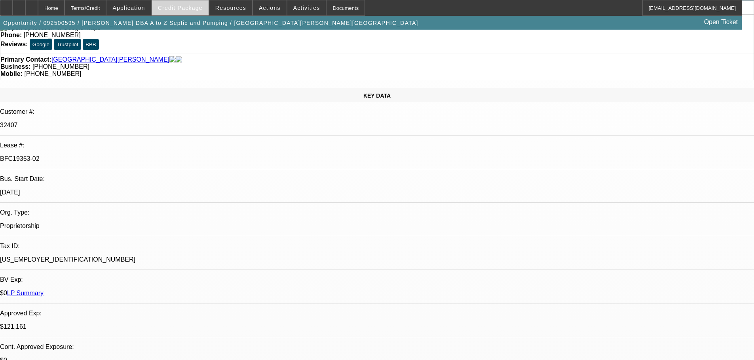
type input "$0.00"
click at [179, 6] on span "Credit Package" at bounding box center [180, 8] width 45 height 6
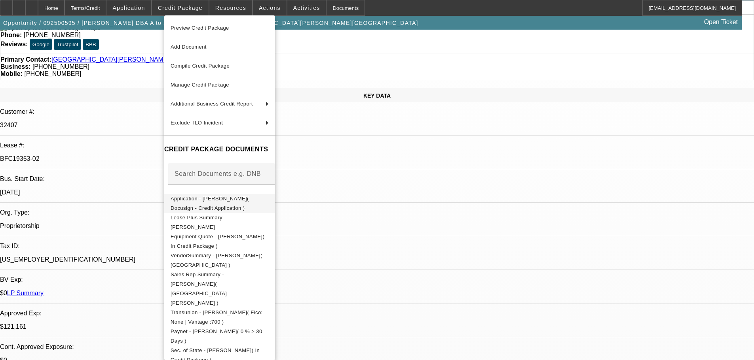
click at [249, 201] on span "Application - Glen Henderson( Docusign - Credit Application )" at bounding box center [210, 203] width 78 height 15
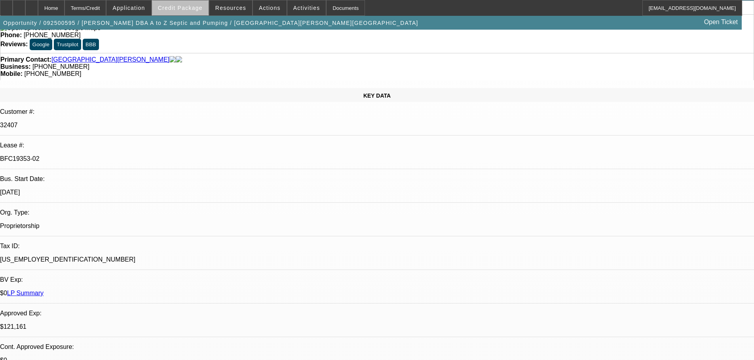
click at [193, 13] on span at bounding box center [180, 7] width 57 height 19
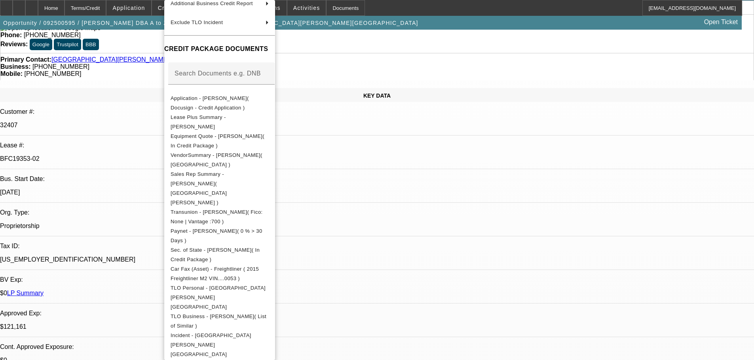
scroll to position [161, 0]
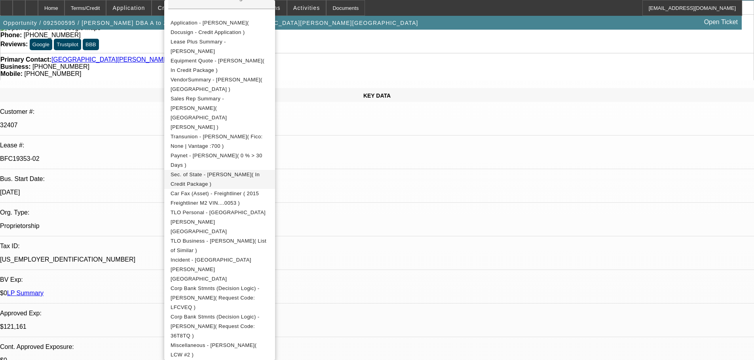
click at [260, 172] on span "Sec. of State - Glen Henderson( In Credit Package )" at bounding box center [215, 179] width 89 height 15
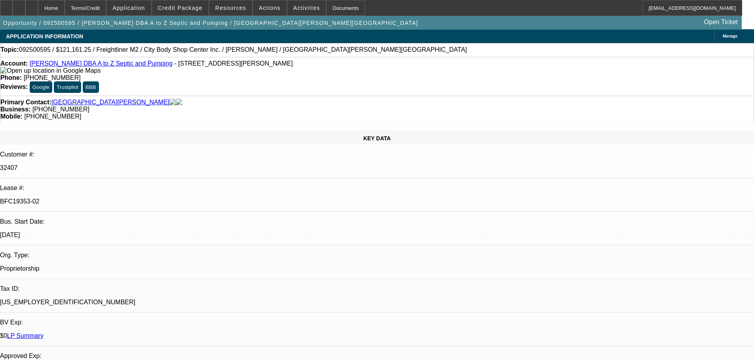
scroll to position [0, 0]
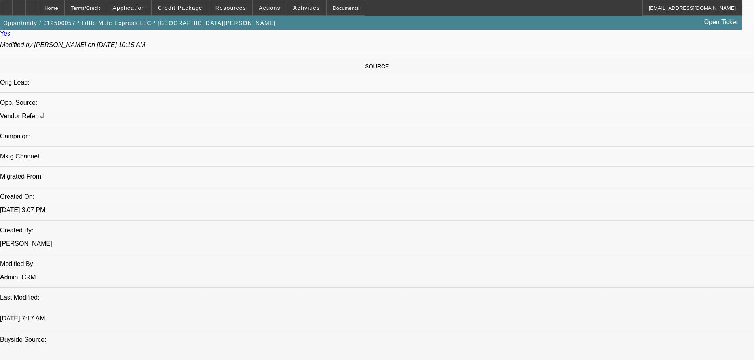
select select "0"
select select "3"
select select "0.1"
select select "4"
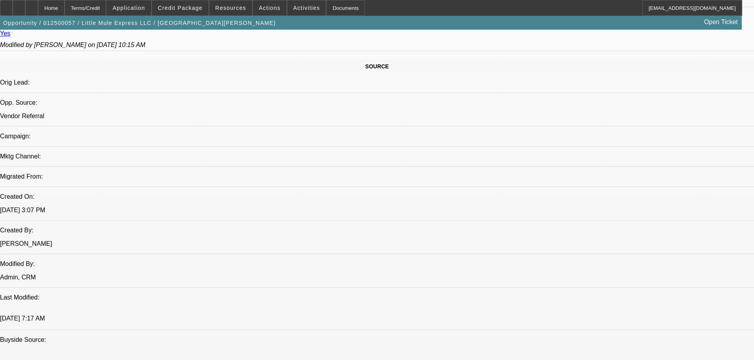
select select "0"
select select "3"
select select "0.1"
select select "4"
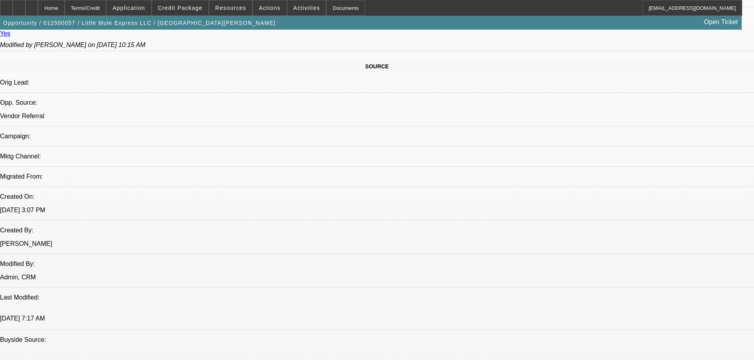
select select "0"
select select "3"
select select "0.1"
select select "4"
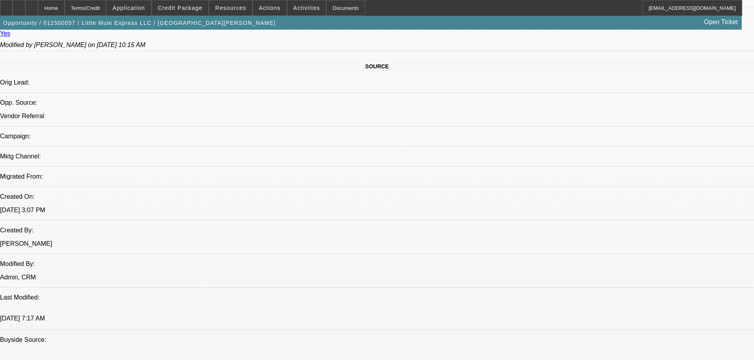
select select "0"
select select "3"
select select "0.1"
select select "4"
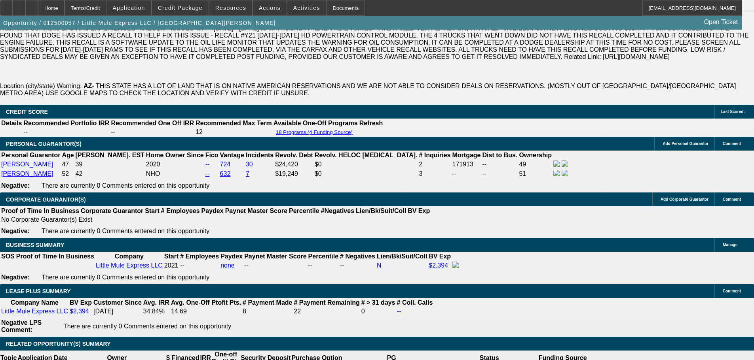
drag, startPoint x: 338, startPoint y: 172, endPoint x: 331, endPoint y: 232, distance: 59.8
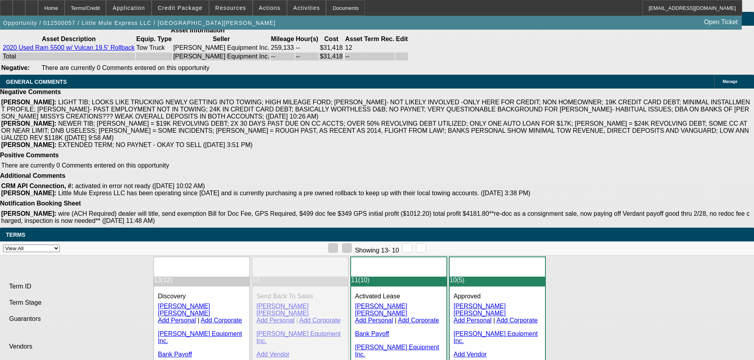
drag, startPoint x: 288, startPoint y: 111, endPoint x: 294, endPoint y: 210, distance: 99.5
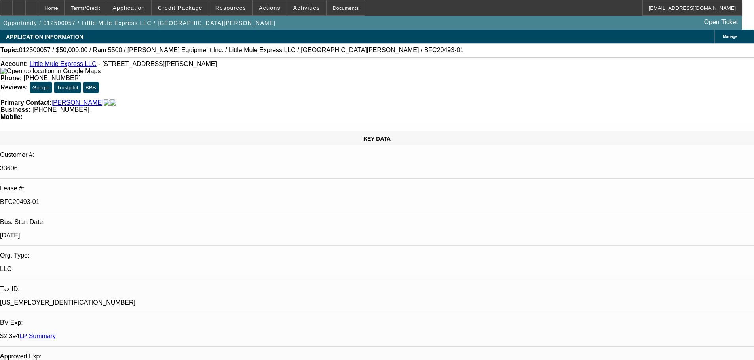
drag, startPoint x: 296, startPoint y: 242, endPoint x: 287, endPoint y: 87, distance: 154.5
drag, startPoint x: 287, startPoint y: 227, endPoint x: 292, endPoint y: 108, distance: 119.6
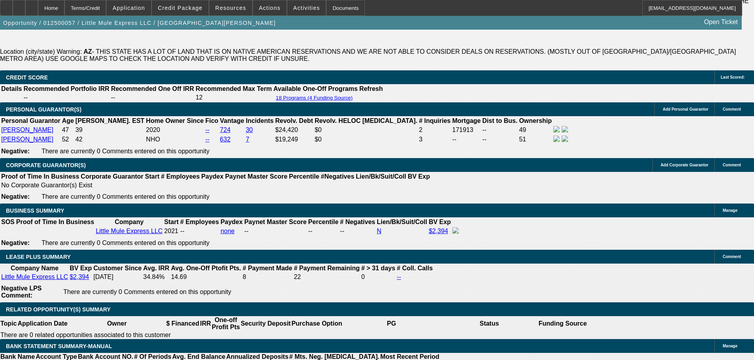
drag, startPoint x: 293, startPoint y: 256, endPoint x: 299, endPoint y: 291, distance: 35.5
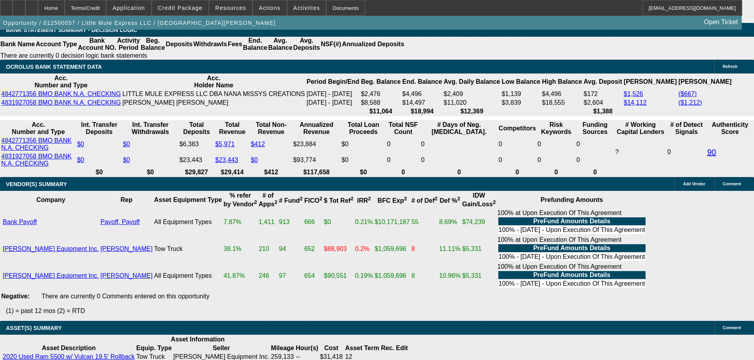
scroll to position [1579, 0]
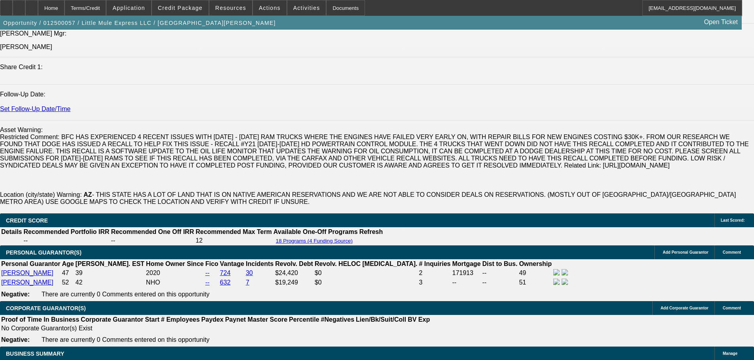
drag, startPoint x: 413, startPoint y: 149, endPoint x: 407, endPoint y: 80, distance: 69.5
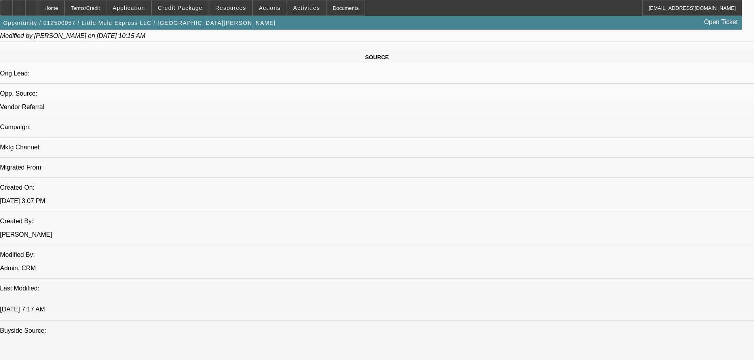
drag, startPoint x: 259, startPoint y: 159, endPoint x: 259, endPoint y: 109, distance: 49.8
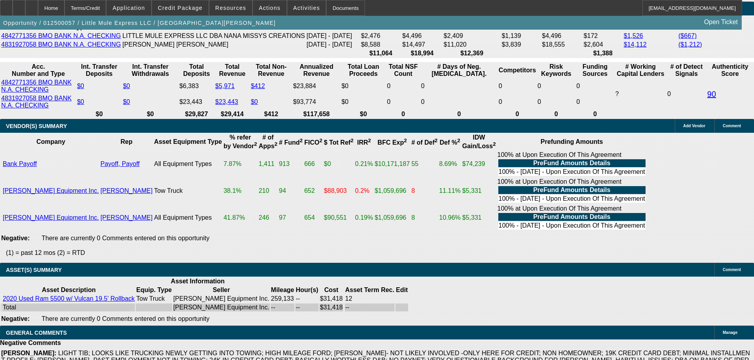
drag, startPoint x: 283, startPoint y: 195, endPoint x: 291, endPoint y: 295, distance: 100.4
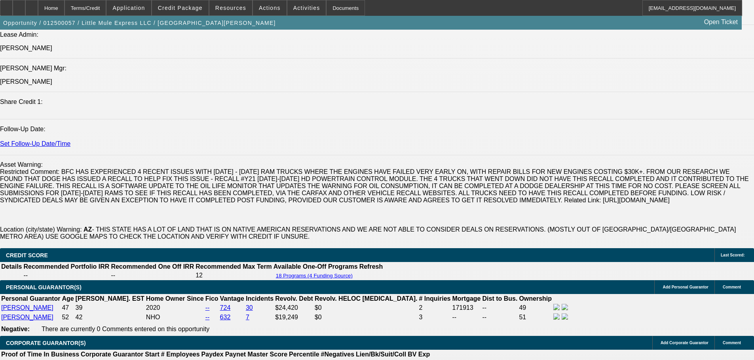
scroll to position [0, 0]
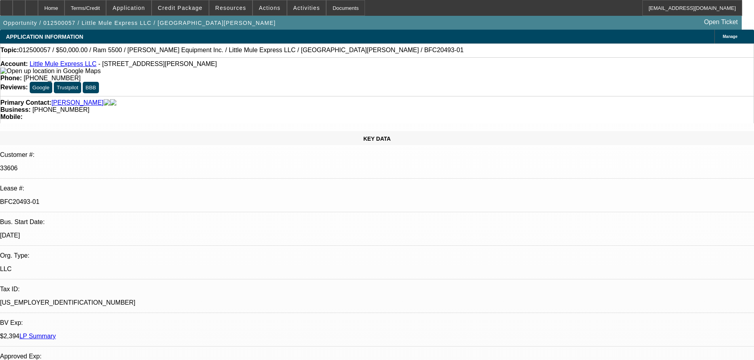
drag, startPoint x: 272, startPoint y: 152, endPoint x: 252, endPoint y: 17, distance: 136.5
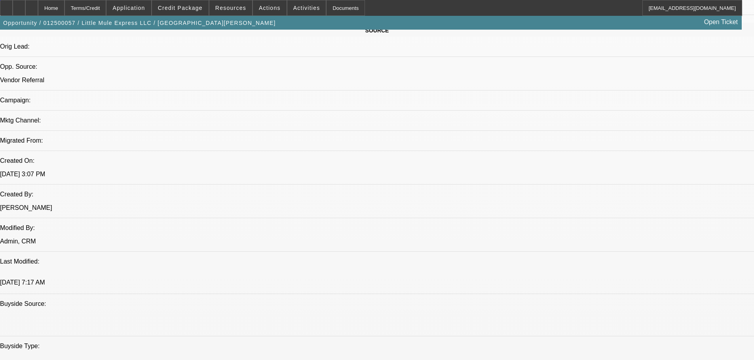
scroll to position [9, 0]
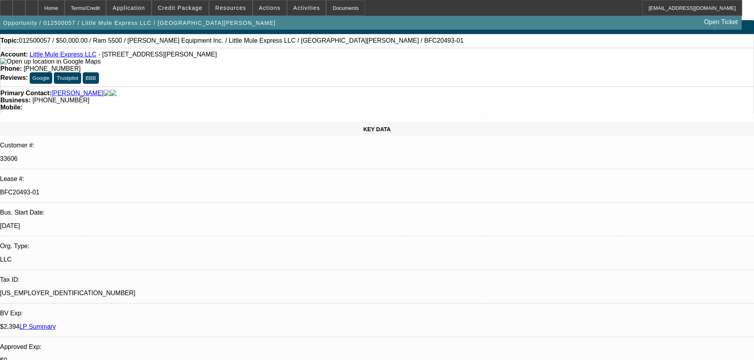
drag, startPoint x: 310, startPoint y: 93, endPoint x: 299, endPoint y: -24, distance: 117.2
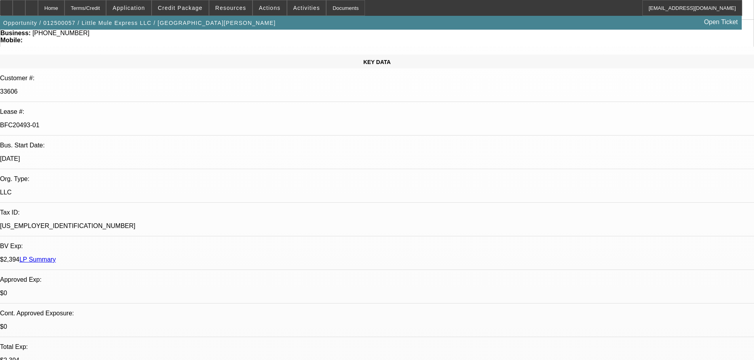
drag, startPoint x: 289, startPoint y: 208, endPoint x: 303, endPoint y: 224, distance: 20.7
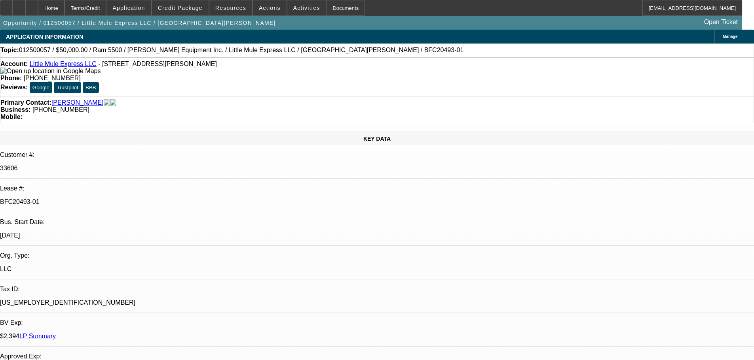
drag, startPoint x: 296, startPoint y: 101, endPoint x: 290, endPoint y: 66, distance: 35.3
drag, startPoint x: 267, startPoint y: 167, endPoint x: 271, endPoint y: 71, distance: 95.5
drag, startPoint x: 295, startPoint y: 225, endPoint x: 295, endPoint y: 158, distance: 67.3
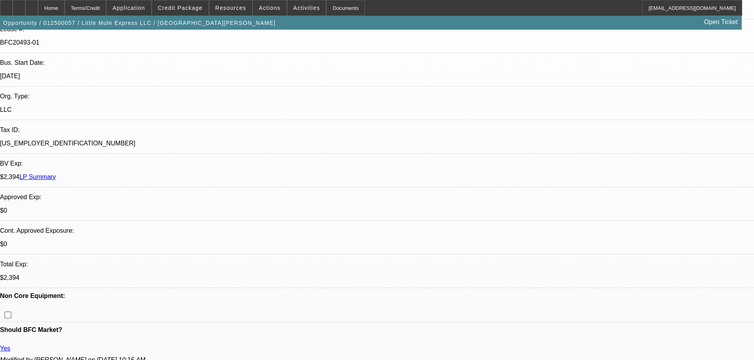
drag, startPoint x: 304, startPoint y: 192, endPoint x: 308, endPoint y: 260, distance: 67.4
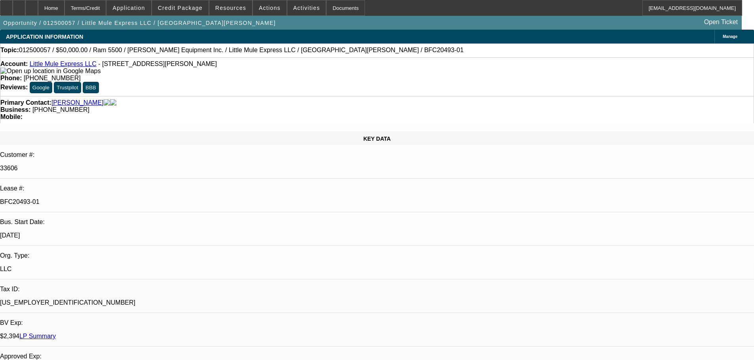
drag, startPoint x: 305, startPoint y: 200, endPoint x: 294, endPoint y: 120, distance: 80.6
drag, startPoint x: 320, startPoint y: 241, endPoint x: 313, endPoint y: 176, distance: 65.7
drag, startPoint x: 284, startPoint y: 168, endPoint x: 284, endPoint y: 162, distance: 5.5
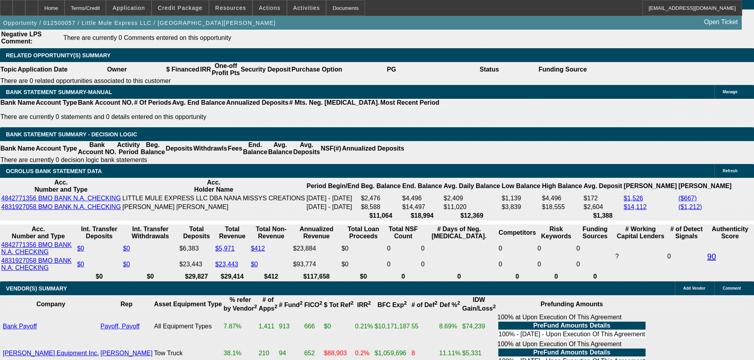
drag, startPoint x: 286, startPoint y: 190, endPoint x: 289, endPoint y: 76, distance: 113.6
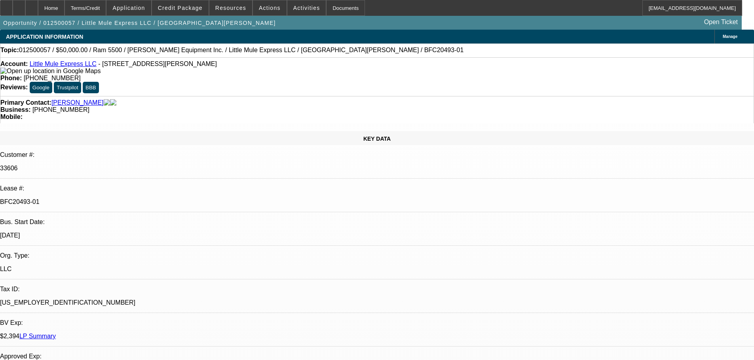
drag, startPoint x: 289, startPoint y: 172, endPoint x: 289, endPoint y: 88, distance: 84.3
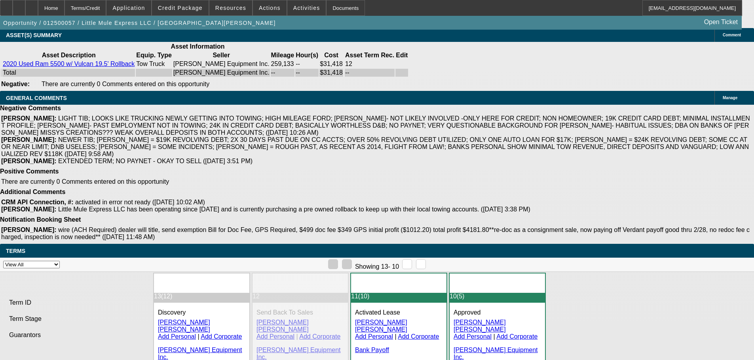
drag, startPoint x: 310, startPoint y: 176, endPoint x: 328, endPoint y: 282, distance: 108.4
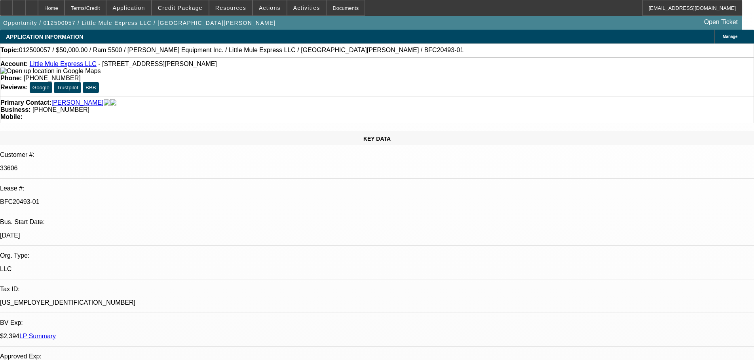
drag, startPoint x: 241, startPoint y: 14, endPoint x: 266, endPoint y: 53, distance: 46.1
drag, startPoint x: 388, startPoint y: 268, endPoint x: 388, endPoint y: 291, distance: 22.6
drag, startPoint x: 340, startPoint y: 186, endPoint x: 340, endPoint y: 102, distance: 83.5
drag, startPoint x: 305, startPoint y: 180, endPoint x: 301, endPoint y: 148, distance: 32.2
drag, startPoint x: 300, startPoint y: 169, endPoint x: 295, endPoint y: 83, distance: 86.4
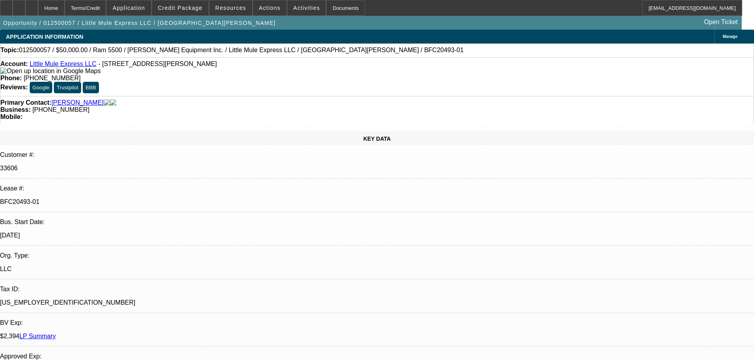
drag, startPoint x: 305, startPoint y: 181, endPoint x: 309, endPoint y: 135, distance: 46.4
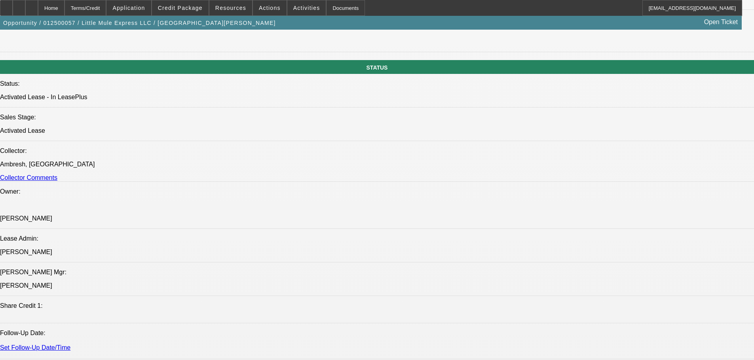
drag, startPoint x: 280, startPoint y: 177, endPoint x: 282, endPoint y: 292, distance: 114.4
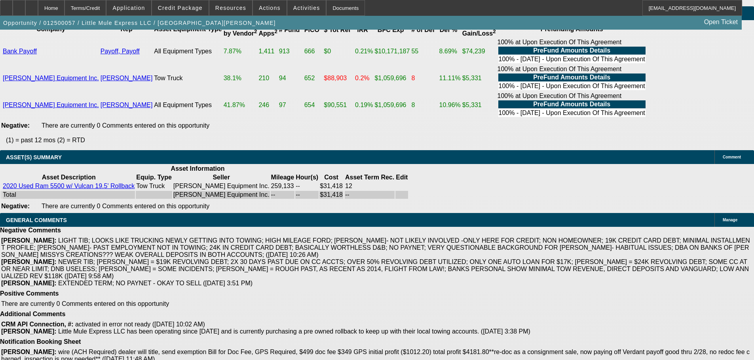
drag, startPoint x: 267, startPoint y: 197, endPoint x: 266, endPoint y: 286, distance: 88.6
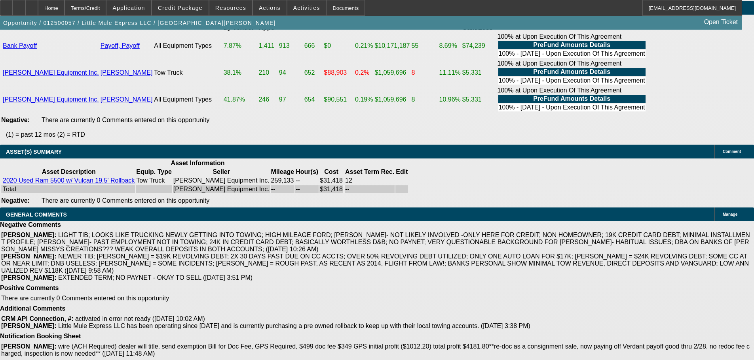
drag, startPoint x: 261, startPoint y: 143, endPoint x: 261, endPoint y: 123, distance: 19.8
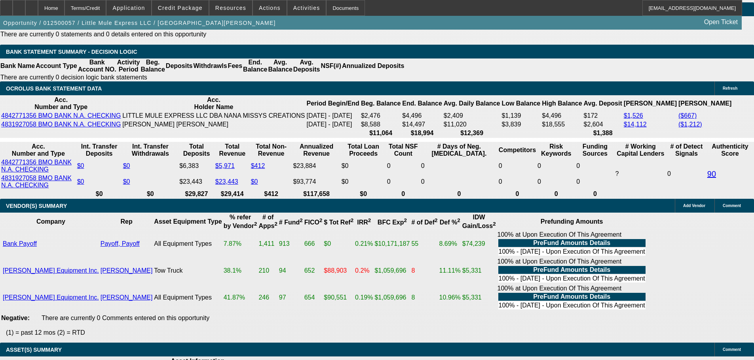
drag, startPoint x: 301, startPoint y: 143, endPoint x: 301, endPoint y: 126, distance: 17.4
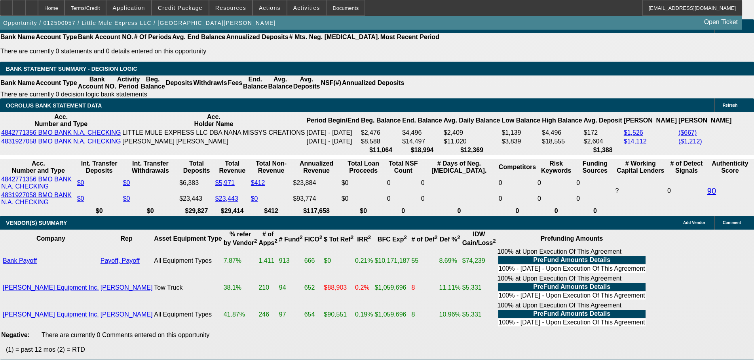
drag, startPoint x: 302, startPoint y: 138, endPoint x: 302, endPoint y: 112, distance: 26.9
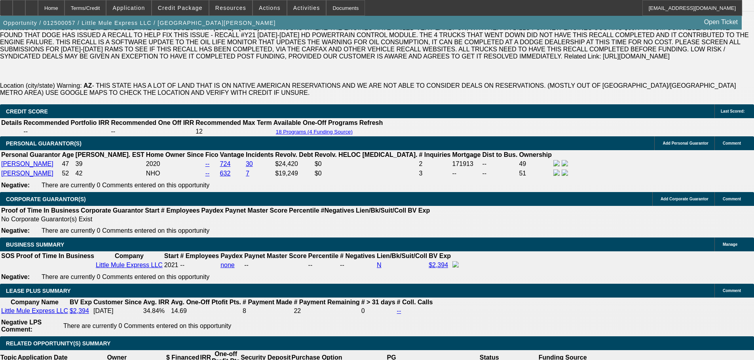
scroll to position [0, 0]
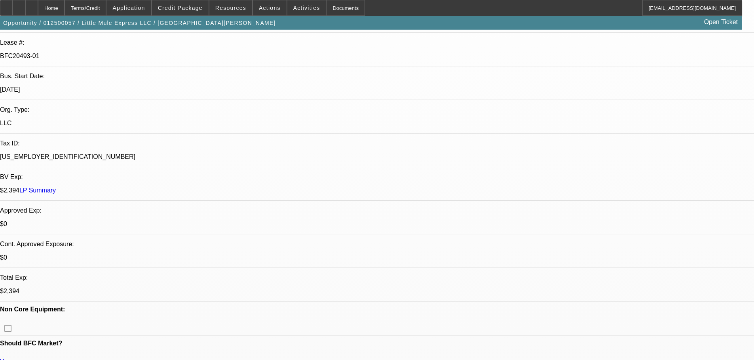
drag, startPoint x: 295, startPoint y: 162, endPoint x: 304, endPoint y: 0, distance: 162.4
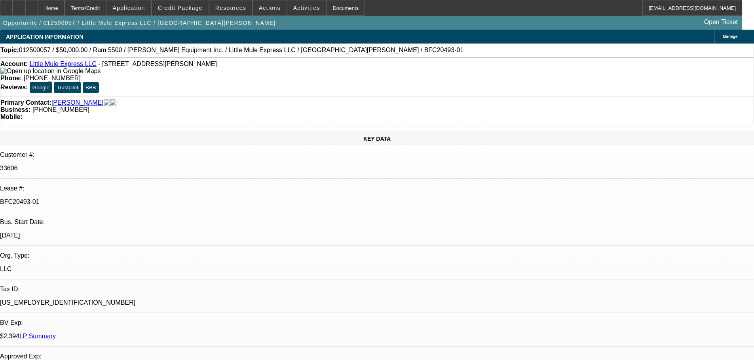
drag, startPoint x: 295, startPoint y: 212, endPoint x: 307, endPoint y: 121, distance: 91.0
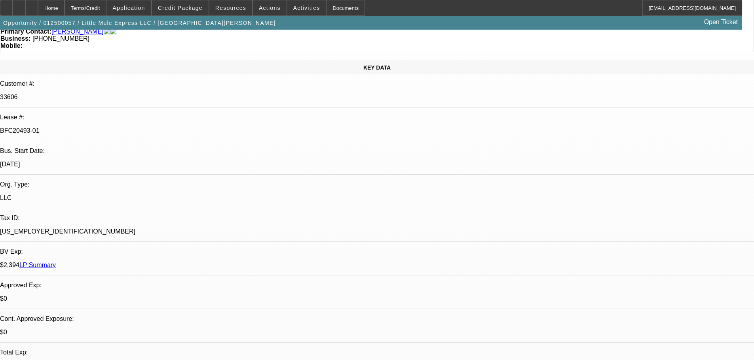
drag, startPoint x: 339, startPoint y: 267, endPoint x: 339, endPoint y: 277, distance: 10.7
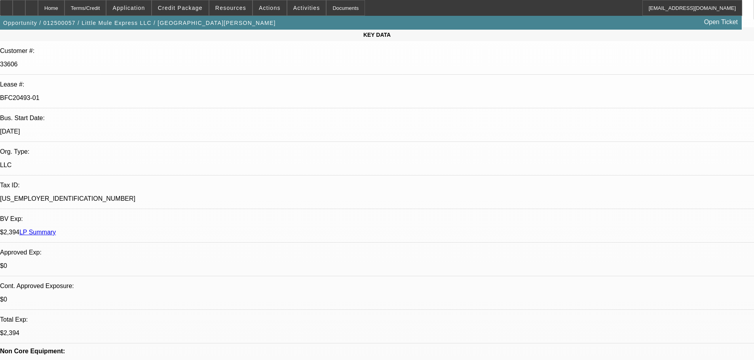
scroll to position [19, 0]
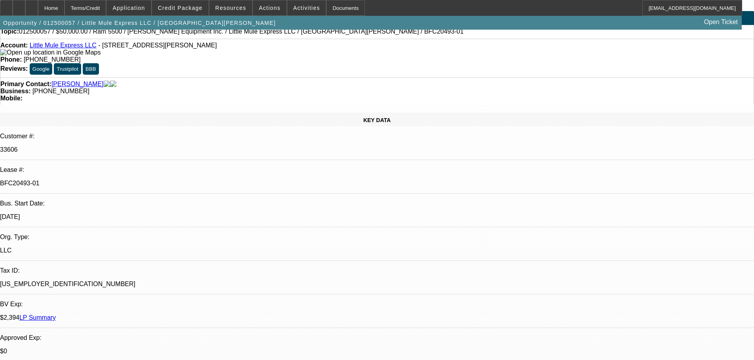
drag, startPoint x: 292, startPoint y: 185, endPoint x: 311, endPoint y: 93, distance: 94.1
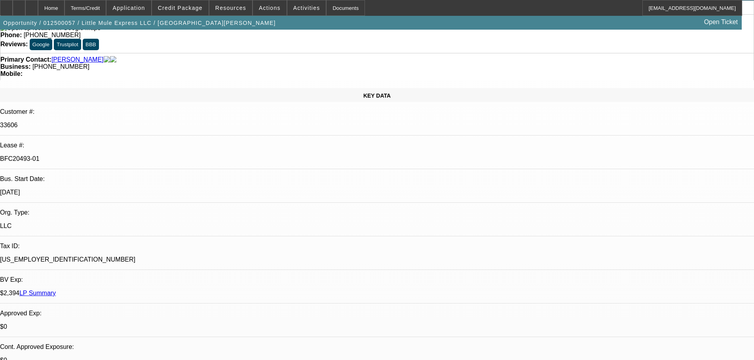
scroll to position [0, 0]
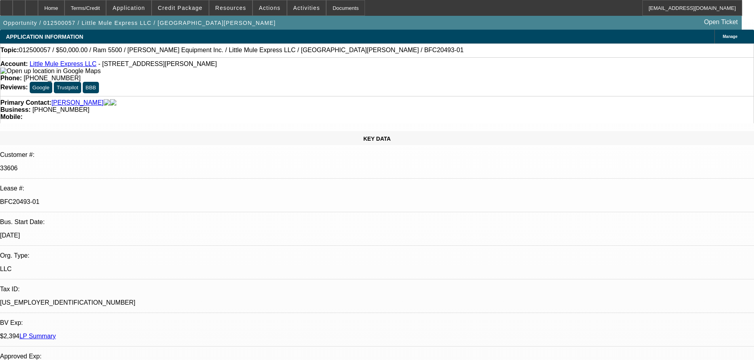
drag, startPoint x: 269, startPoint y: 158, endPoint x: 318, endPoint y: 138, distance: 53.1
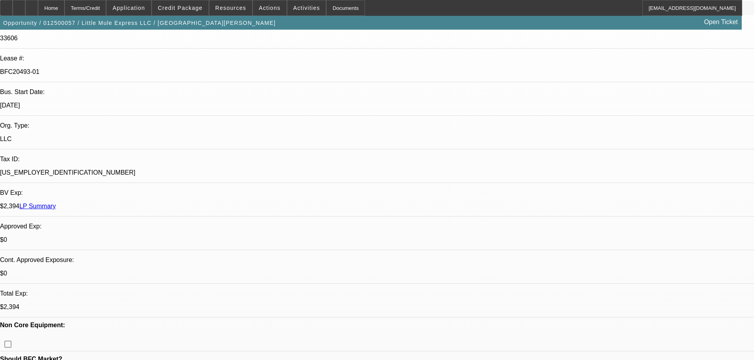
drag, startPoint x: 337, startPoint y: 293, endPoint x: 350, endPoint y: 337, distance: 46.6
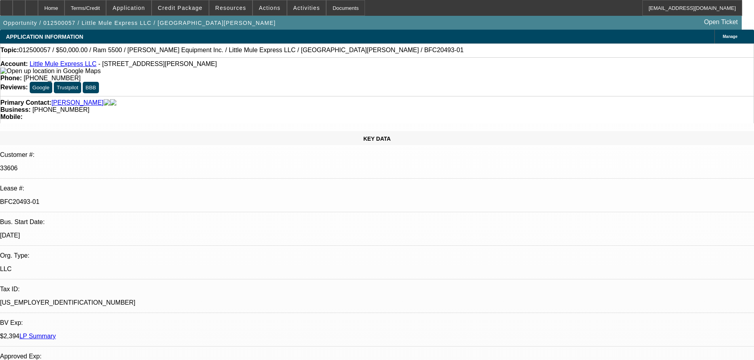
drag, startPoint x: 291, startPoint y: 175, endPoint x: 298, endPoint y: 64, distance: 111.0
drag, startPoint x: 307, startPoint y: 184, endPoint x: 312, endPoint y: 75, distance: 109.3
drag, startPoint x: 294, startPoint y: 219, endPoint x: 305, endPoint y: 49, distance: 169.7
drag, startPoint x: 327, startPoint y: 207, endPoint x: 335, endPoint y: 158, distance: 48.8
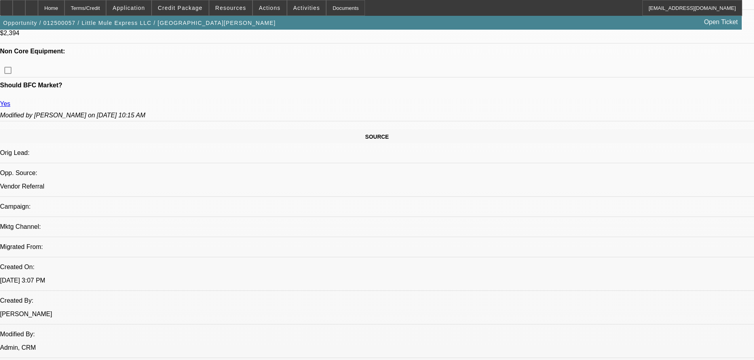
scroll to position [475, 0]
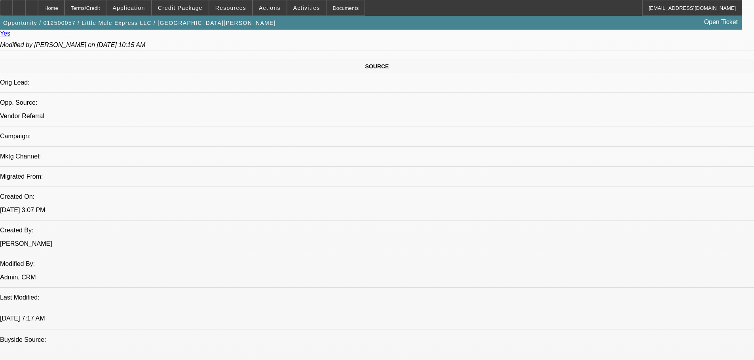
drag, startPoint x: 323, startPoint y: 186, endPoint x: 283, endPoint y: 190, distance: 40.6
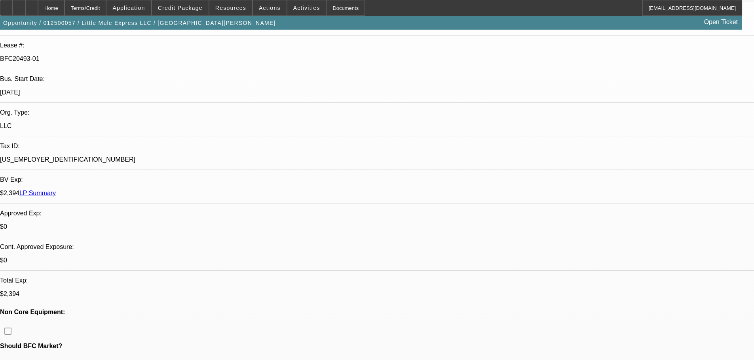
scroll to position [0, 0]
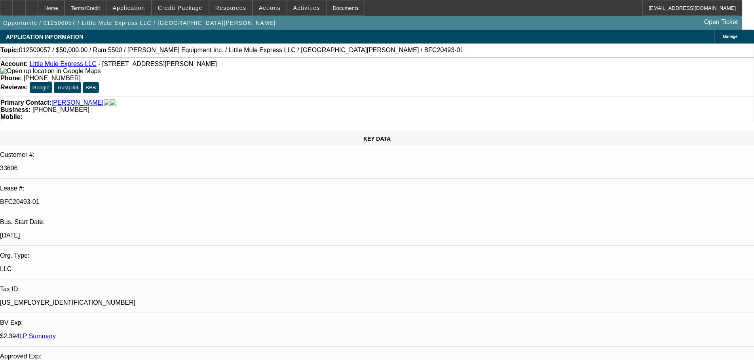
drag, startPoint x: 317, startPoint y: 214, endPoint x: 317, endPoint y: 64, distance: 149.5
drag, startPoint x: 295, startPoint y: 184, endPoint x: 293, endPoint y: 77, distance: 107.2
drag, startPoint x: 299, startPoint y: 162, endPoint x: 299, endPoint y: 15, distance: 146.8
click at [141, 99] on div "Primary Contact: Drummond, Joseph" at bounding box center [376, 102] width 753 height 7
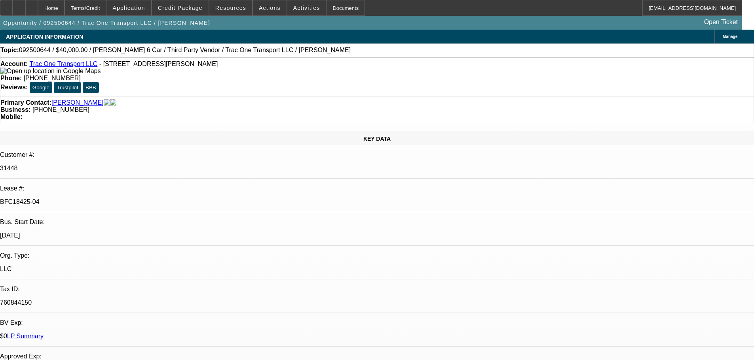
select select "0"
select select "3"
select select "0"
select select "6"
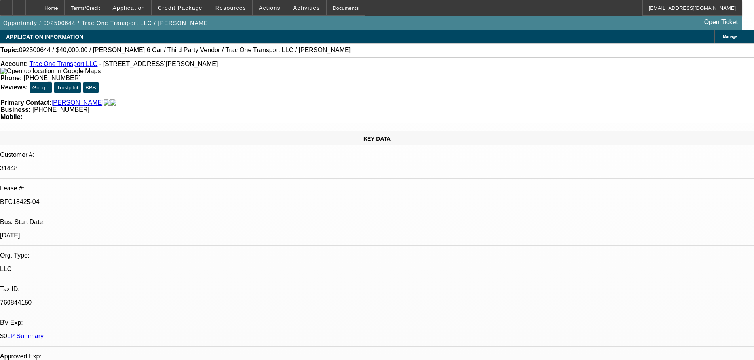
select select "0"
select select "6"
select select "0"
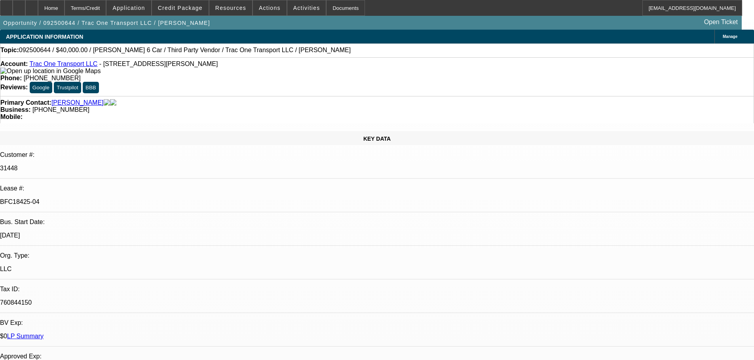
select select "0"
select select "6"
select select "0"
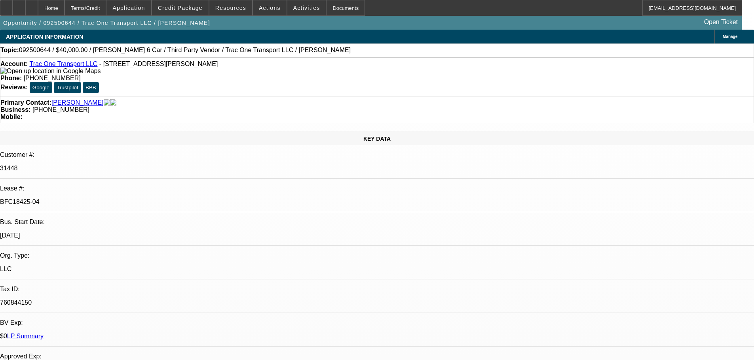
select select "0"
select select "6"
drag, startPoint x: 646, startPoint y: 140, endPoint x: 656, endPoint y: 157, distance: 20.0
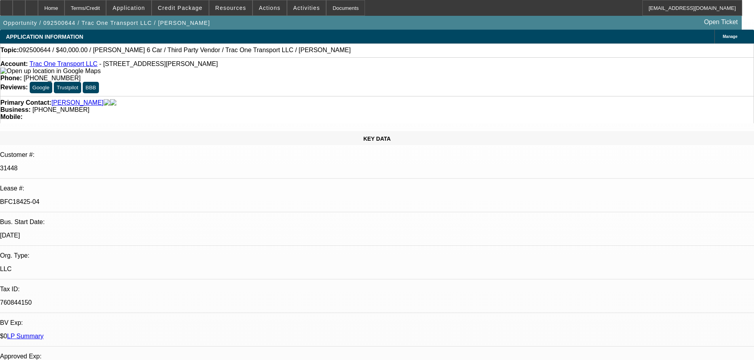
drag, startPoint x: 572, startPoint y: 69, endPoint x: 539, endPoint y: 55, distance: 36.4
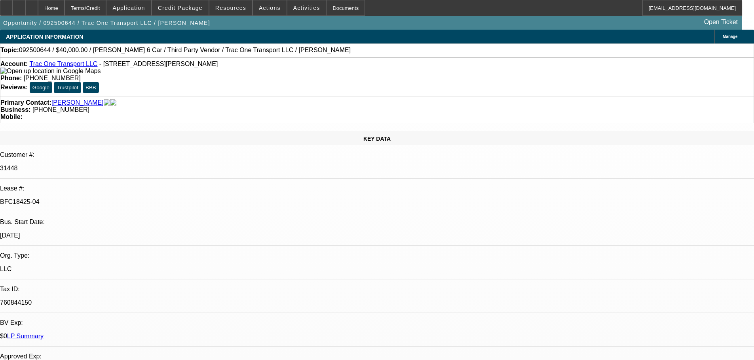
drag, startPoint x: 559, startPoint y: 184, endPoint x: 515, endPoint y: 182, distance: 43.6
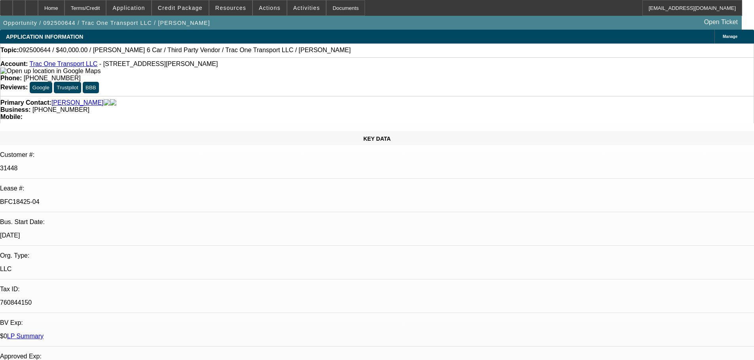
drag, startPoint x: 720, startPoint y: 172, endPoint x: 663, endPoint y: 166, distance: 56.5
click at [192, 12] on span at bounding box center [180, 7] width 57 height 19
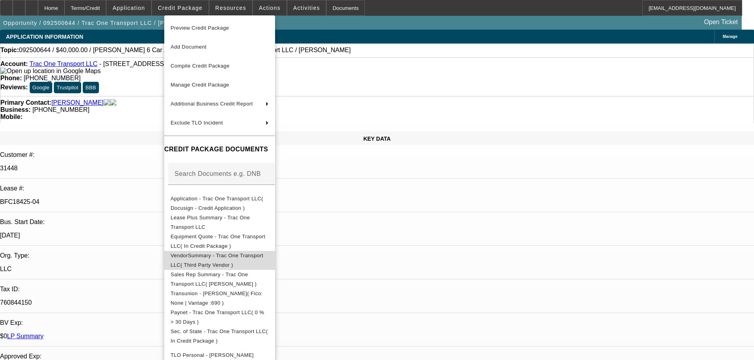
click at [275, 251] on button "VendorSummary - Trac One Transport LLC( Third Party Vendor )" at bounding box center [219, 260] width 111 height 19
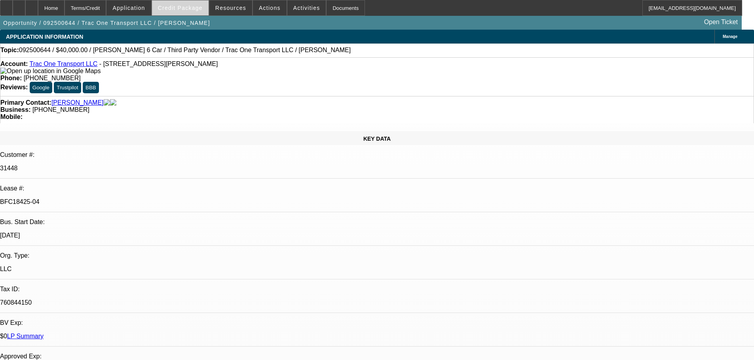
click at [188, 6] on span "Credit Package" at bounding box center [180, 8] width 45 height 6
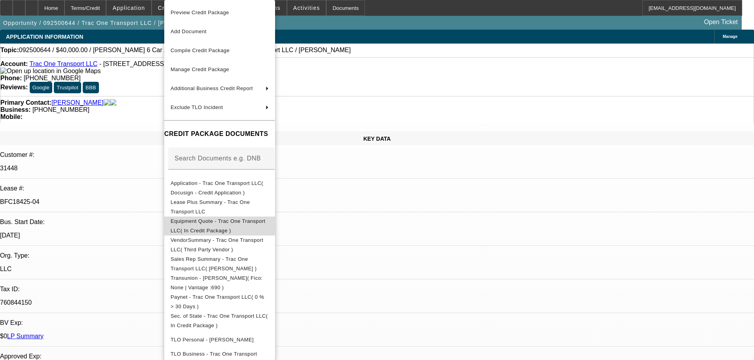
click at [265, 222] on span "Equipment Quote - Trac One Transport LLC( In Credit Package )" at bounding box center [218, 225] width 95 height 15
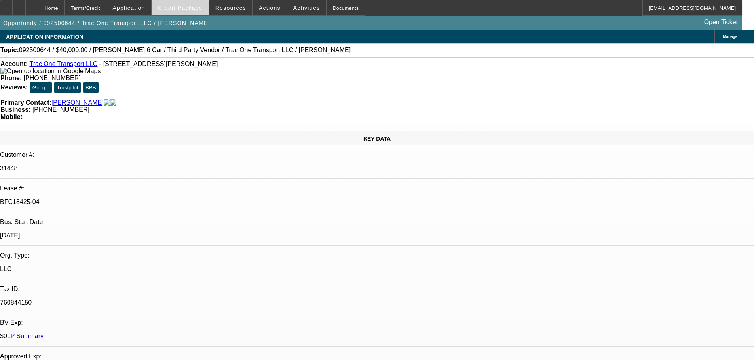
click at [190, 4] on span at bounding box center [180, 7] width 57 height 19
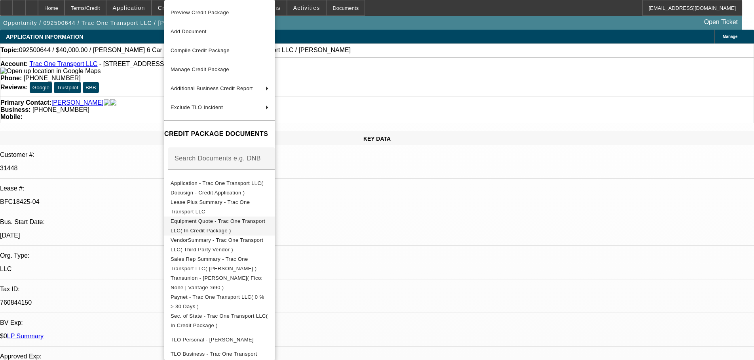
click at [271, 232] on button "Equipment Quote - Trac One Transport LLC( In Credit Package )" at bounding box center [219, 226] width 111 height 19
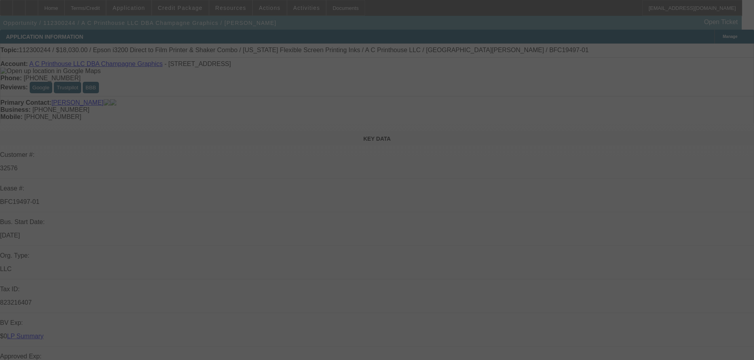
select select "0"
select select "6"
select select "0"
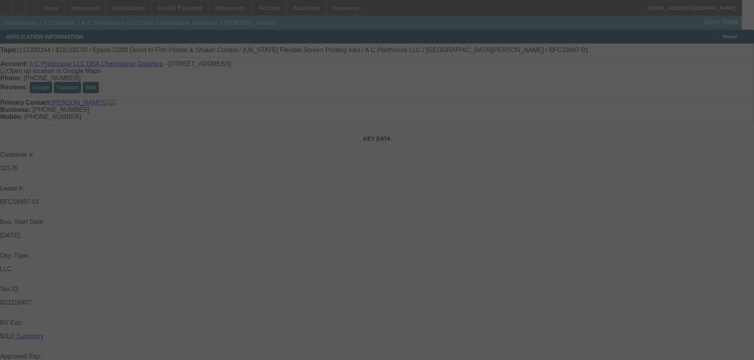
select select "0"
select select "6"
select select "0"
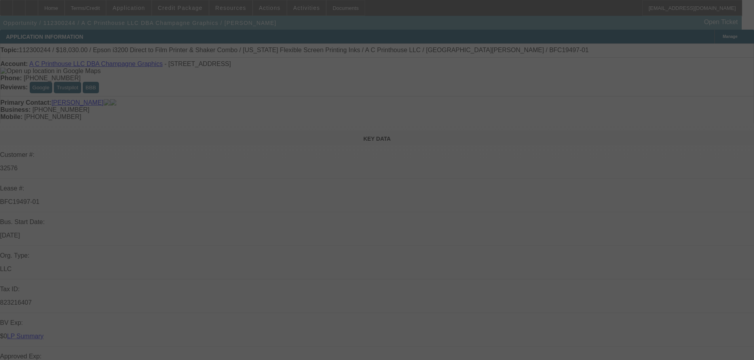
select select "0"
select select "6"
select select "0"
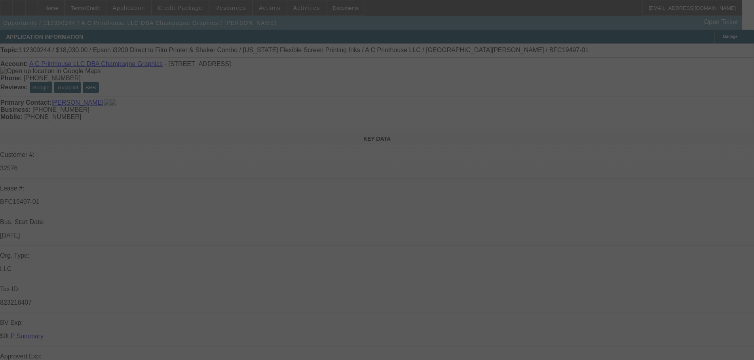
select select "6"
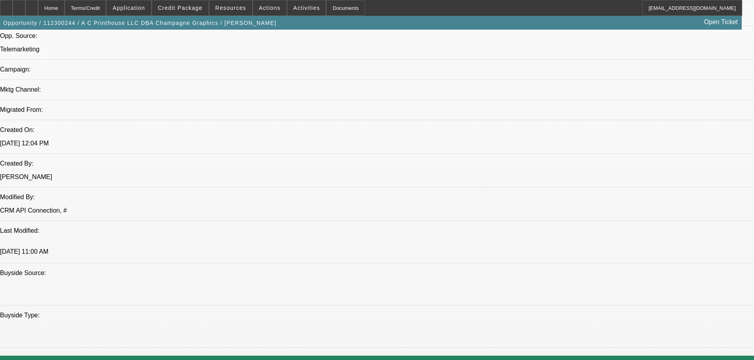
scroll to position [435, 0]
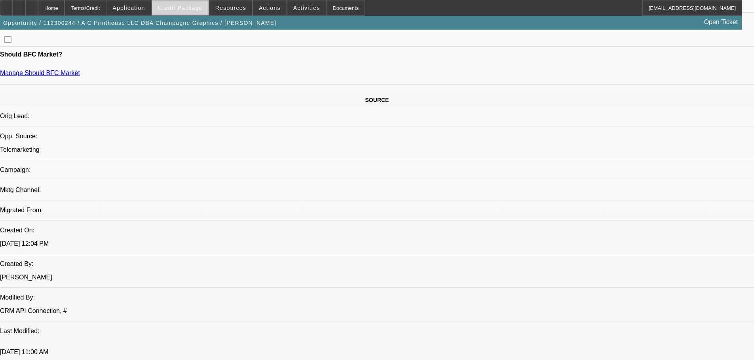
click at [206, 7] on span at bounding box center [180, 7] width 57 height 19
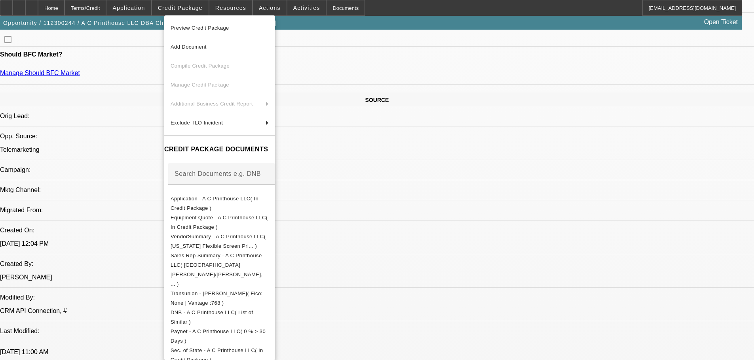
click at [249, 31] on span "Preview Credit Package" at bounding box center [220, 27] width 98 height 9
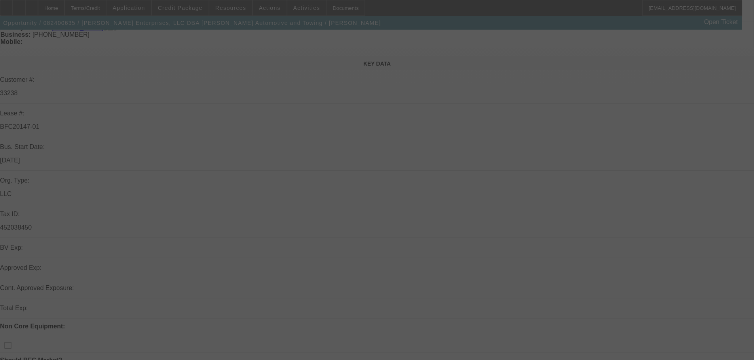
scroll to position [119, 0]
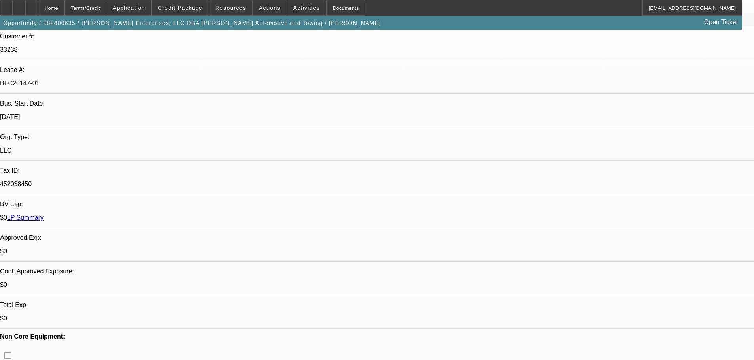
select select "0"
select select "2"
select select "0"
select select "6"
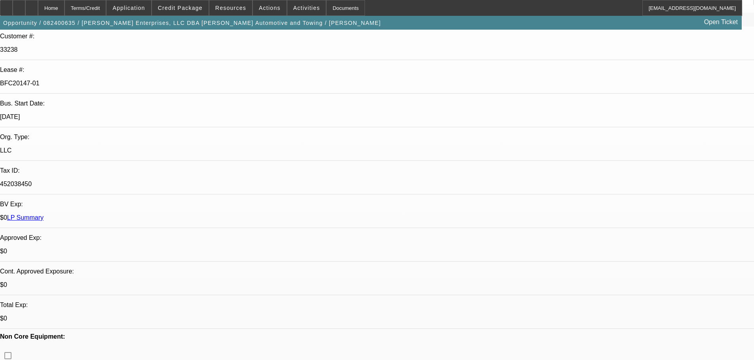
select select "0"
select select "6"
select select "0"
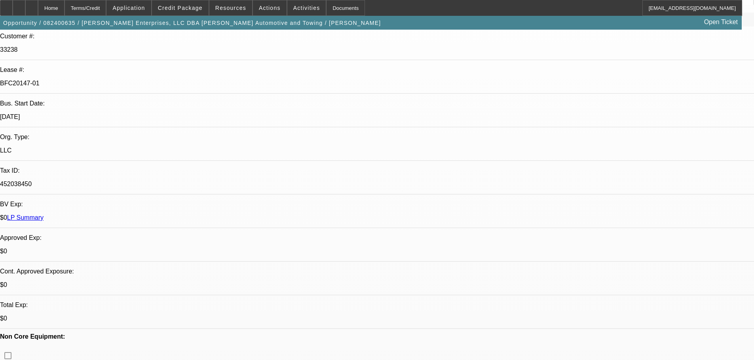
select select "0"
select select "2"
select select "0"
select select "6"
select select "0"
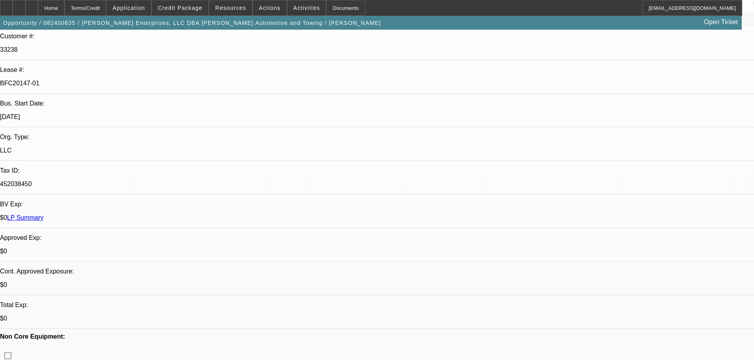
select select "0"
select select "2"
select select "0"
select select "6"
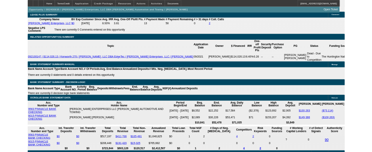
scroll to position [1489, 0]
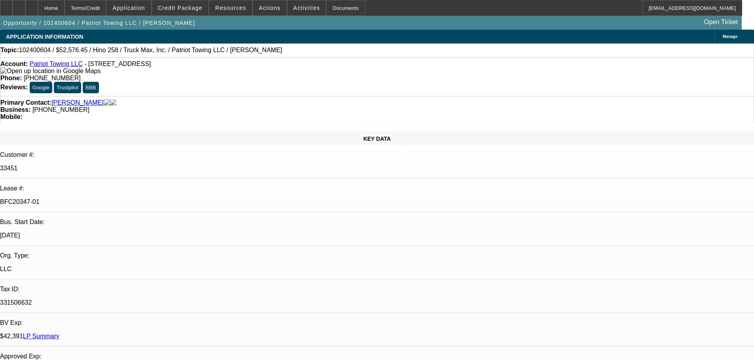
select select "0"
select select "2"
select select "0.1"
select select "4"
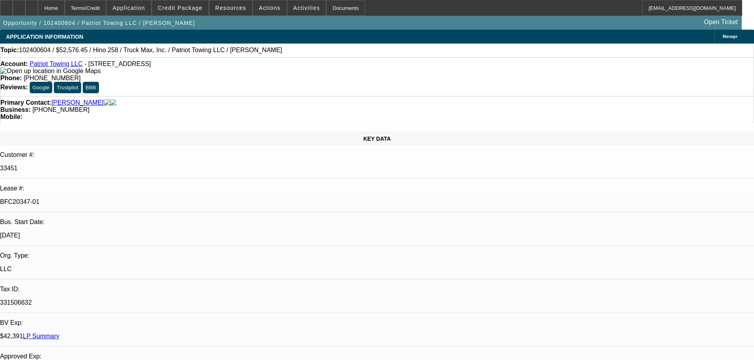
select select "0"
select select "2"
select select "0.1"
select select "4"
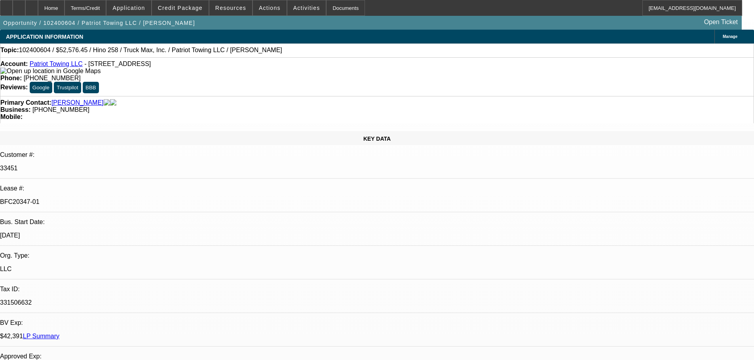
select select "0"
select select "2"
select select "0.1"
select select "4"
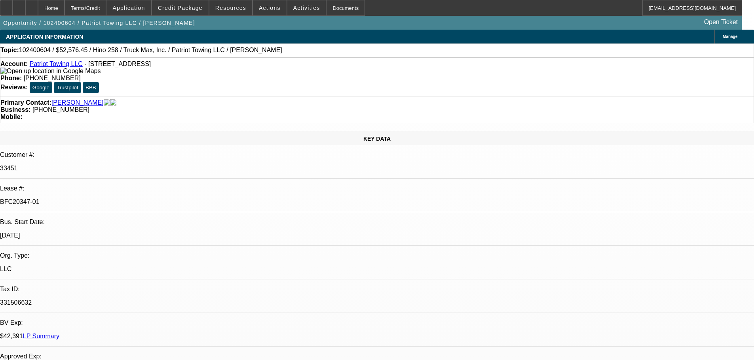
select select "0.15"
select select "2"
select select "0.1"
select select "4"
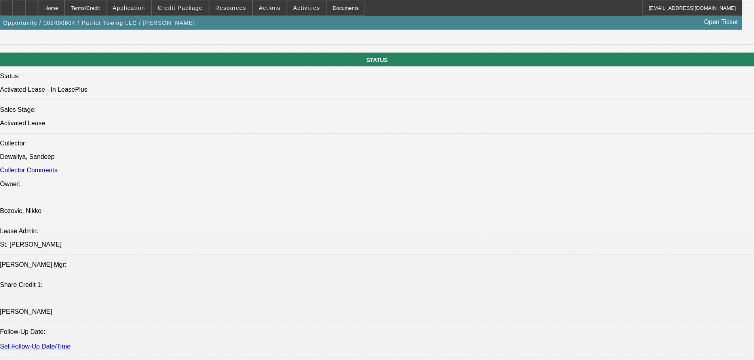
scroll to position [61, 0]
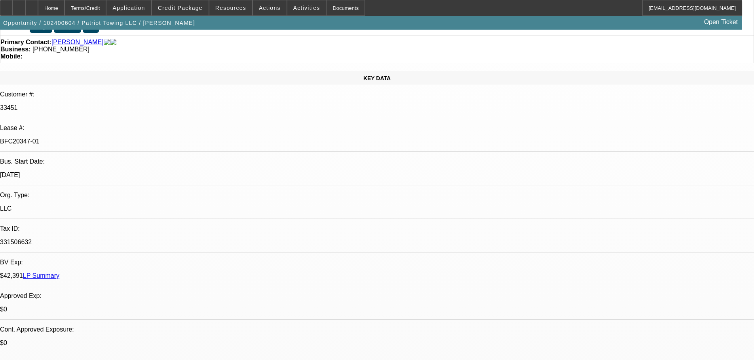
drag, startPoint x: 299, startPoint y: 141, endPoint x: 286, endPoint y: 36, distance: 106.0
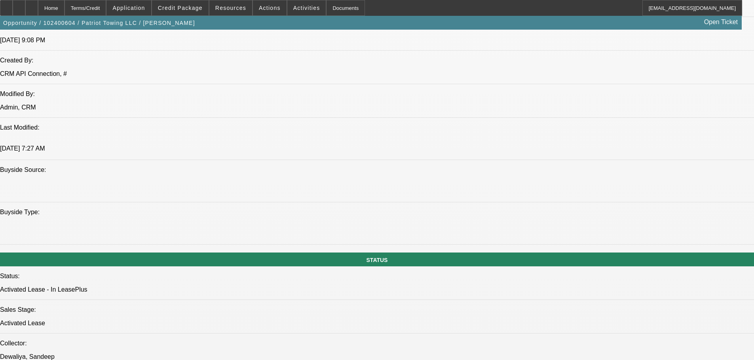
scroll to position [673, 0]
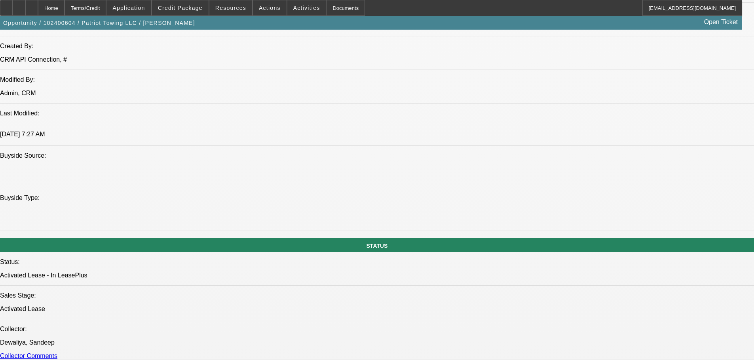
drag, startPoint x: 279, startPoint y: 174, endPoint x: 284, endPoint y: 213, distance: 39.2
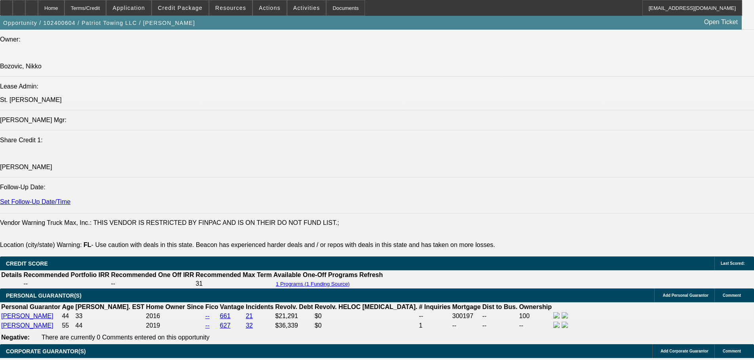
scroll to position [1057, 0]
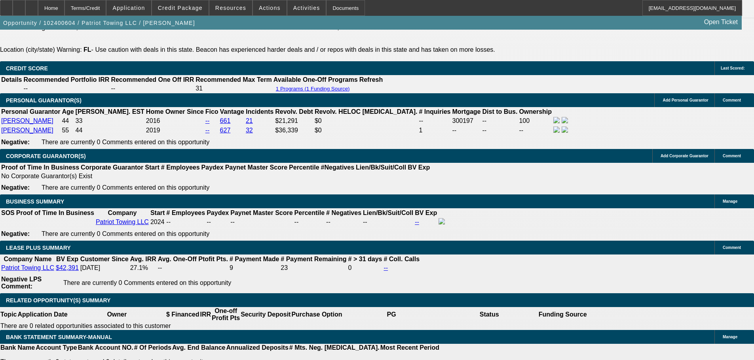
drag, startPoint x: 325, startPoint y: 120, endPoint x: 344, endPoint y: 231, distance: 112.0
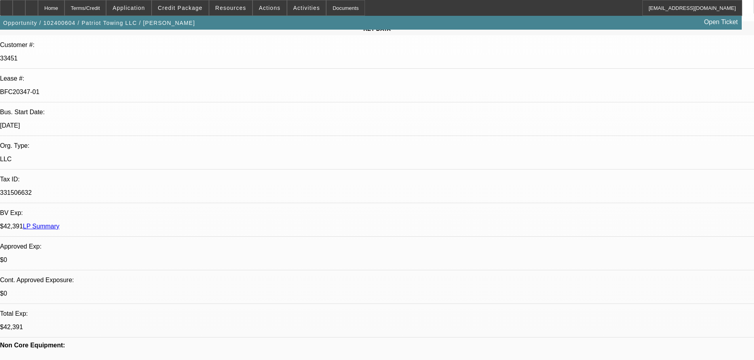
scroll to position [0, 0]
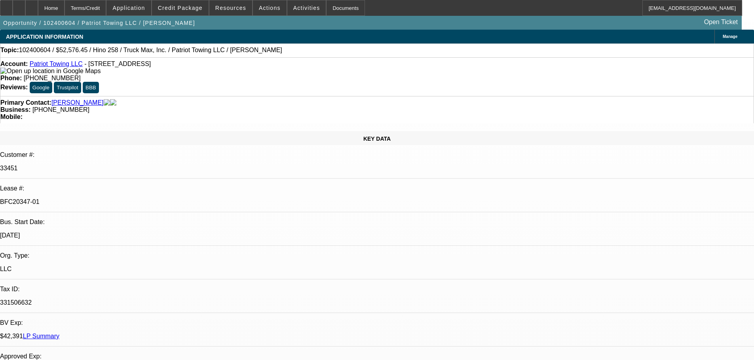
drag, startPoint x: 299, startPoint y: 135, endPoint x: 296, endPoint y: 45, distance: 89.9
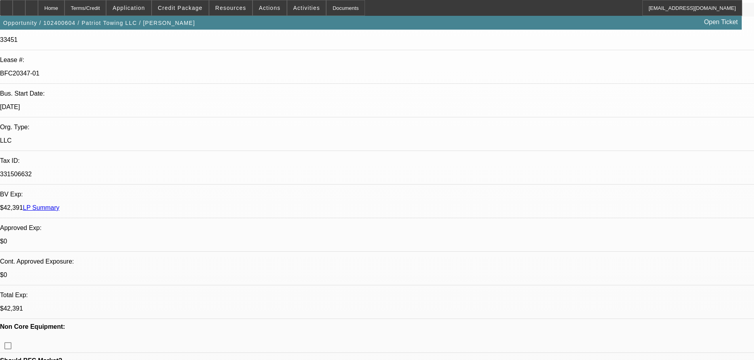
drag, startPoint x: 306, startPoint y: 182, endPoint x: 301, endPoint y: 210, distance: 28.8
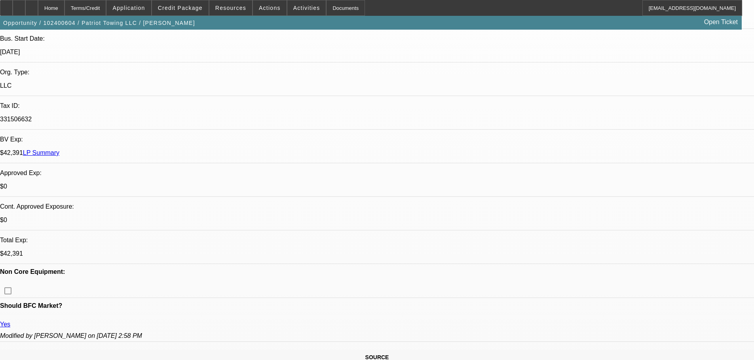
drag, startPoint x: 289, startPoint y: 174, endPoint x: 293, endPoint y: 201, distance: 27.1
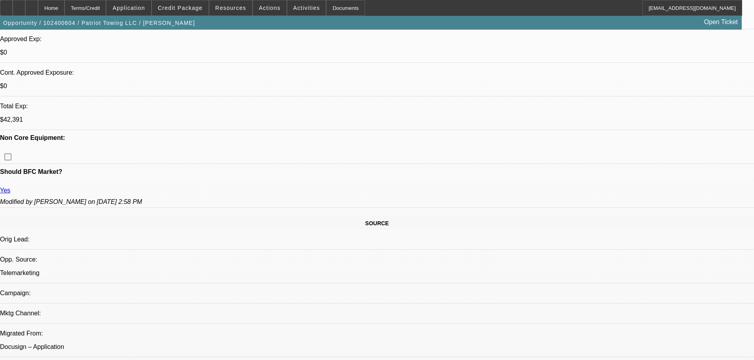
drag, startPoint x: 274, startPoint y: 171, endPoint x: 289, endPoint y: 234, distance: 65.1
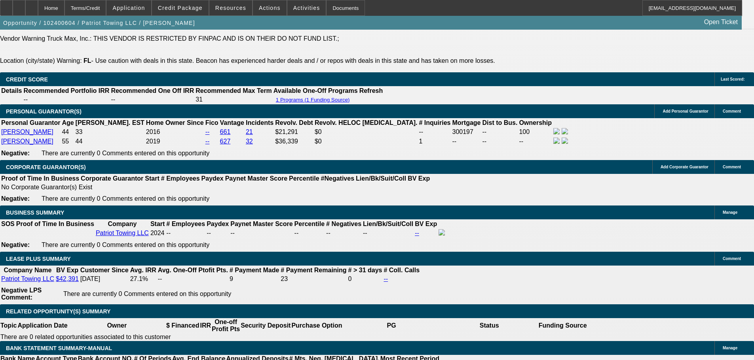
scroll to position [1203, 0]
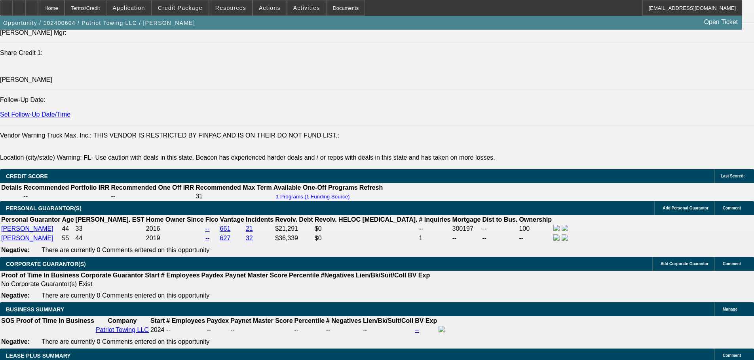
drag, startPoint x: 307, startPoint y: 100, endPoint x: 311, endPoint y: 45, distance: 54.4
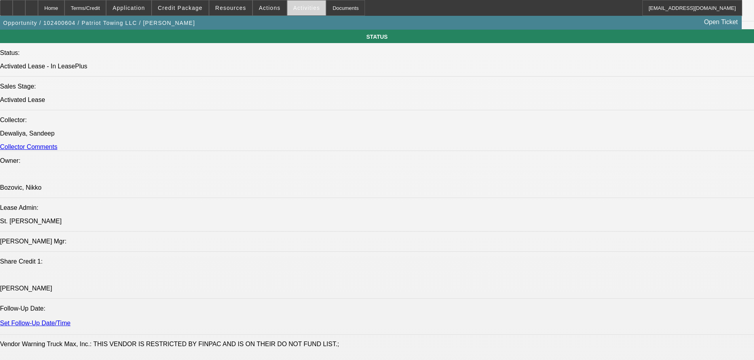
scroll to position [0, 0]
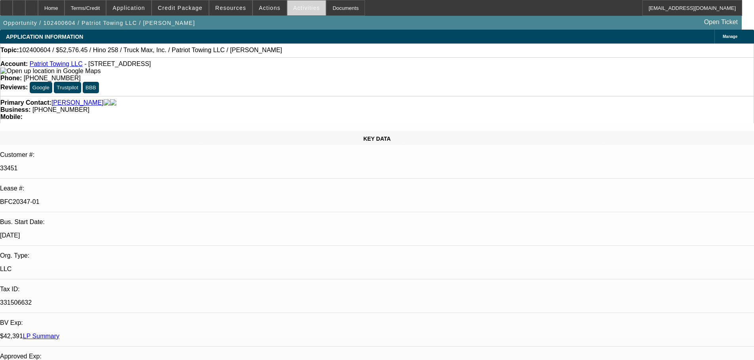
drag, startPoint x: 284, startPoint y: 125, endPoint x: 297, endPoint y: 13, distance: 112.7
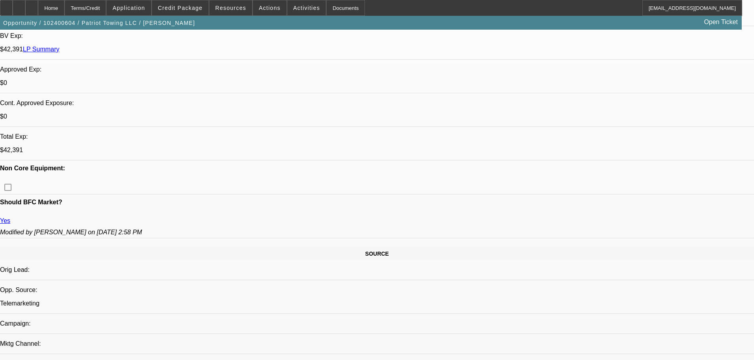
scroll to position [356, 0]
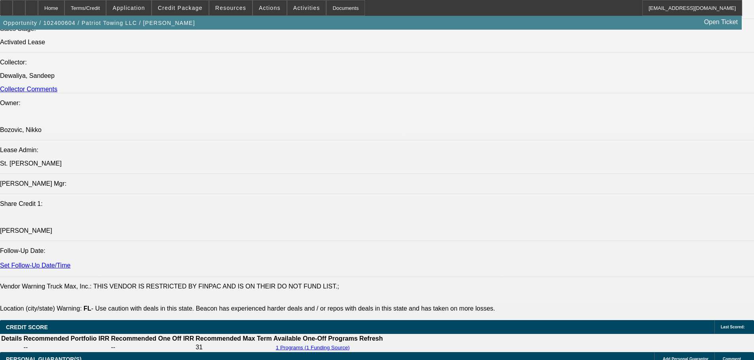
drag, startPoint x: 318, startPoint y: 208, endPoint x: 324, endPoint y: 280, distance: 72.6
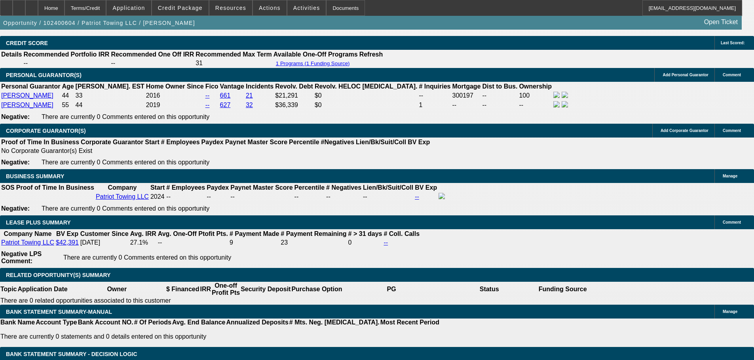
drag, startPoint x: 299, startPoint y: 139, endPoint x: 299, endPoint y: 133, distance: 5.5
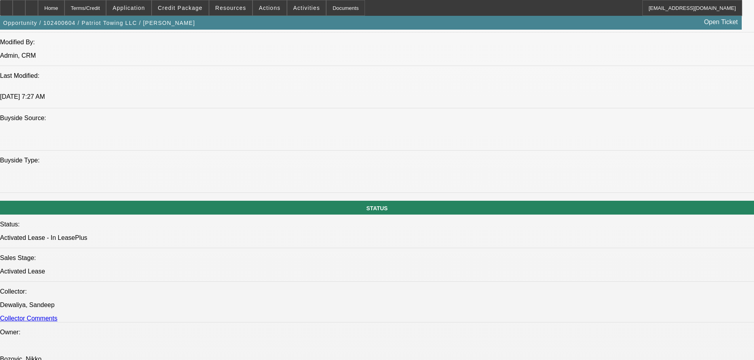
scroll to position [436, 0]
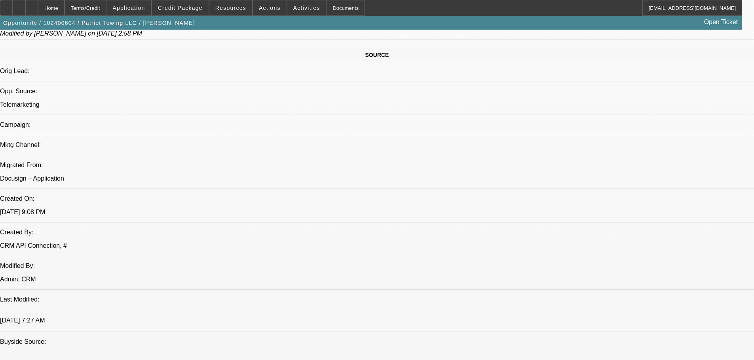
drag, startPoint x: 297, startPoint y: 114, endPoint x: 293, endPoint y: 64, distance: 50.8
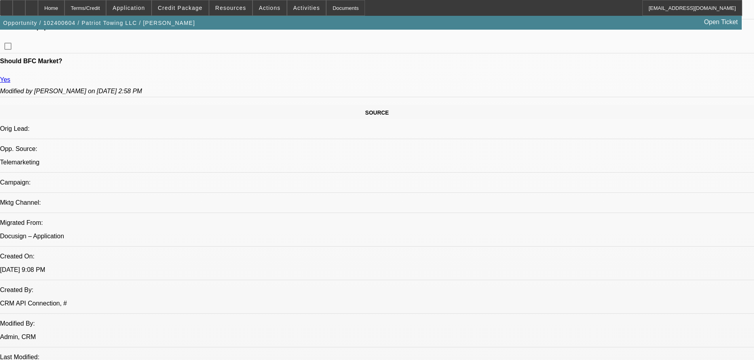
scroll to position [0, 0]
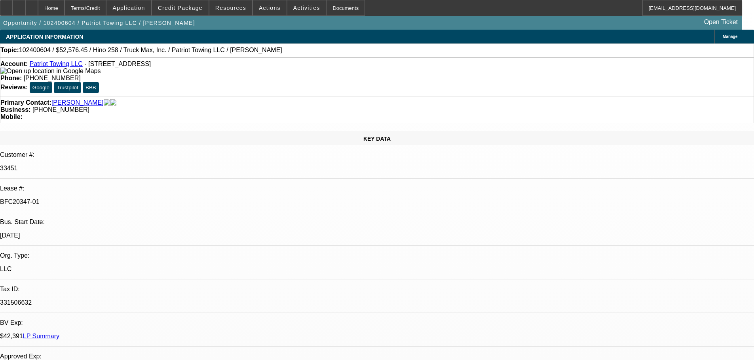
drag, startPoint x: 298, startPoint y: 131, endPoint x: 283, endPoint y: -17, distance: 148.7
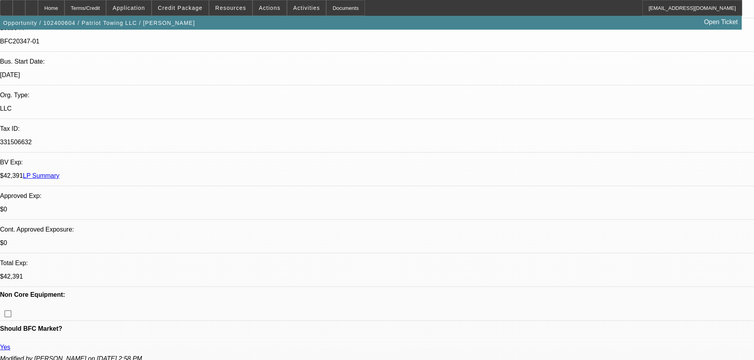
drag, startPoint x: 302, startPoint y: 213, endPoint x: 303, endPoint y: 201, distance: 12.0
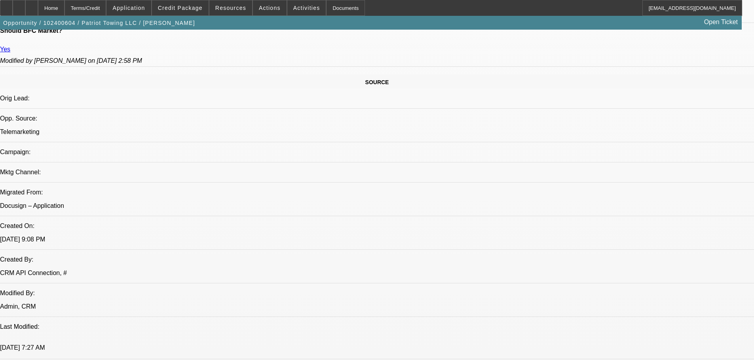
drag, startPoint x: 321, startPoint y: 241, endPoint x: 323, endPoint y: 210, distance: 31.7
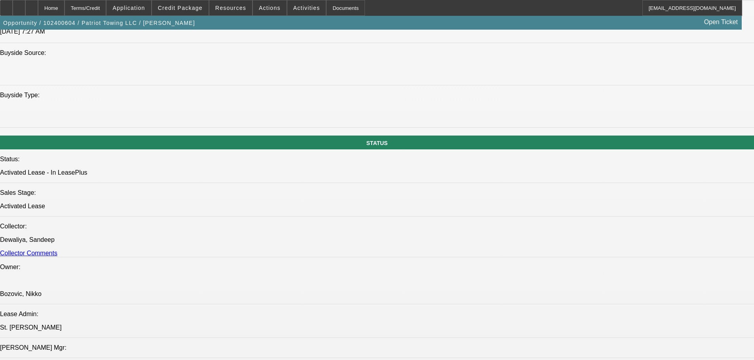
drag, startPoint x: 312, startPoint y: 125, endPoint x: 309, endPoint y: 67, distance: 57.8
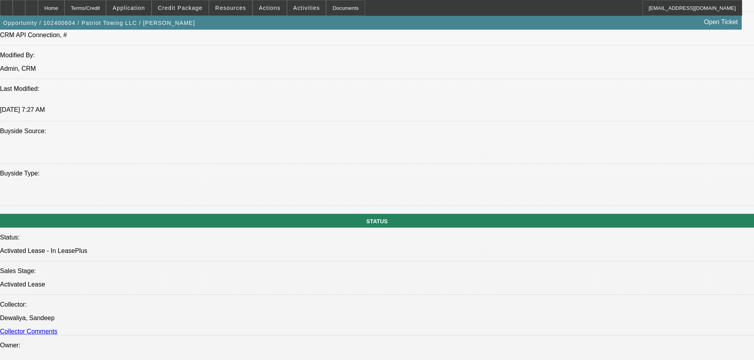
drag, startPoint x: 313, startPoint y: 119, endPoint x: 306, endPoint y: 82, distance: 38.3
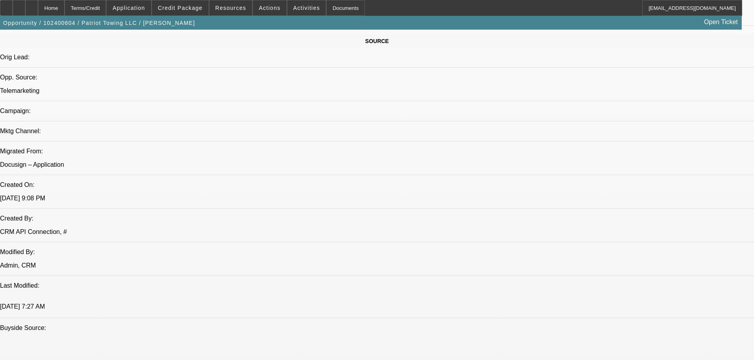
drag, startPoint x: 277, startPoint y: 101, endPoint x: 284, endPoint y: 99, distance: 6.6
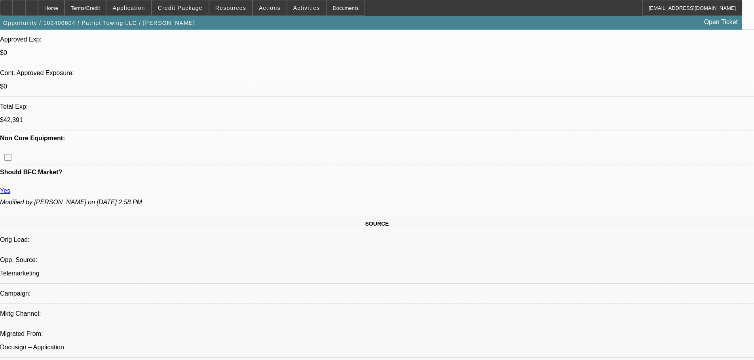
drag, startPoint x: 275, startPoint y: 155, endPoint x: 274, endPoint y: 106, distance: 48.7
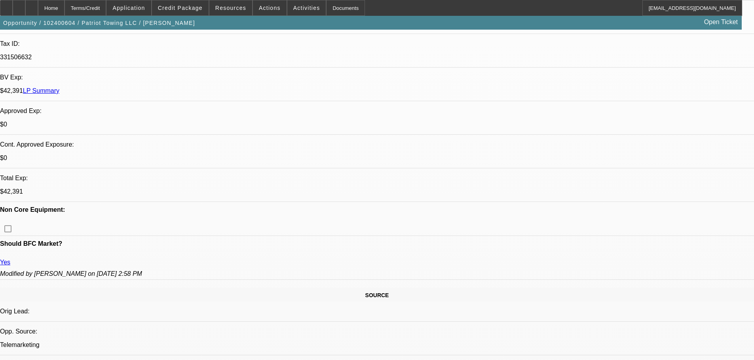
drag, startPoint x: 276, startPoint y: 158, endPoint x: 272, endPoint y: 107, distance: 51.2
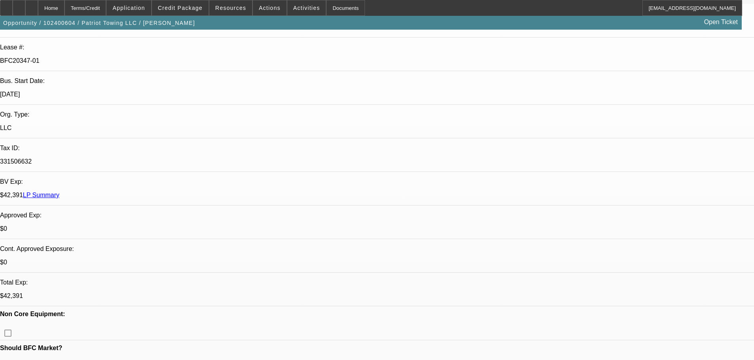
scroll to position [0, 0]
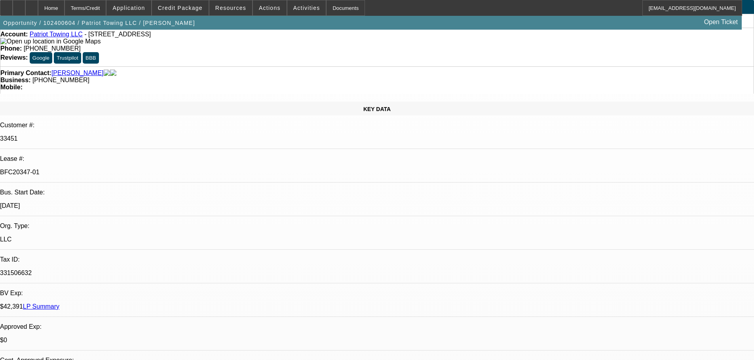
drag, startPoint x: 270, startPoint y: 138, endPoint x: 262, endPoint y: 64, distance: 74.8
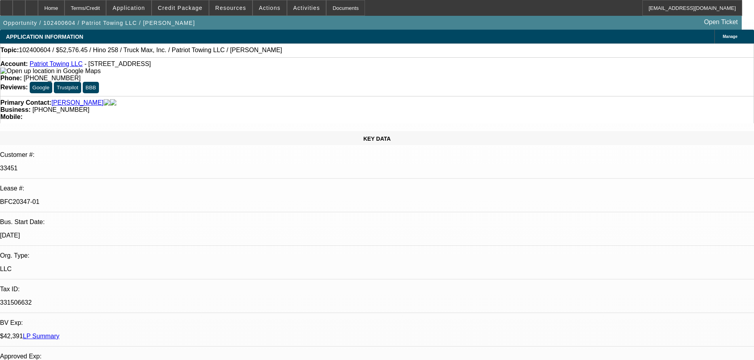
drag, startPoint x: 301, startPoint y: 176, endPoint x: 301, endPoint y: 130, distance: 46.7
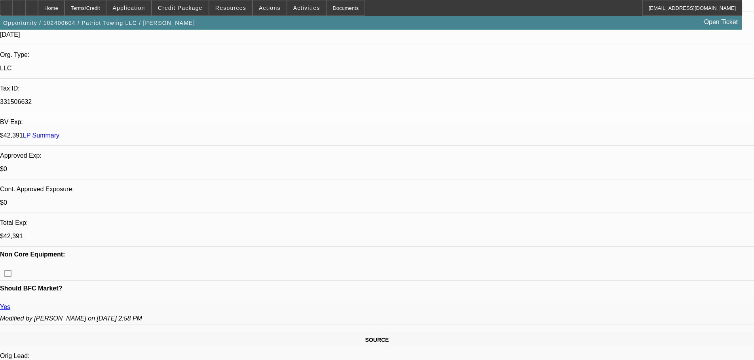
scroll to position [237, 0]
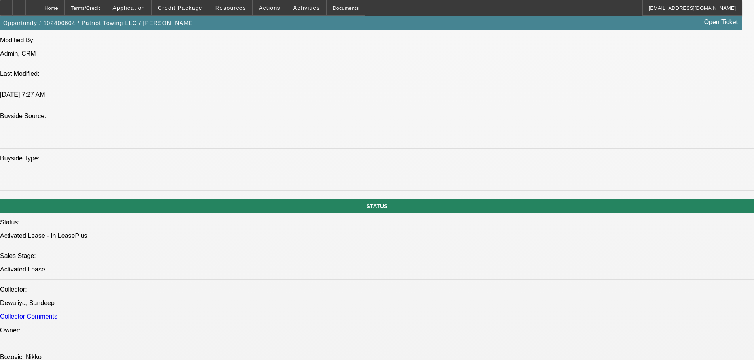
scroll to position [0, 0]
drag, startPoint x: 625, startPoint y: 86, endPoint x: 616, endPoint y: 72, distance: 16.9
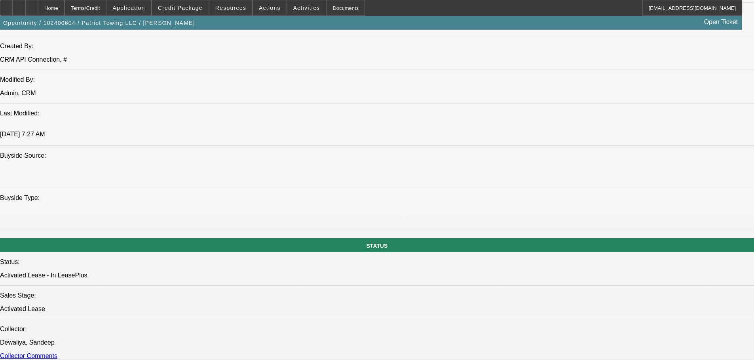
scroll to position [475, 0]
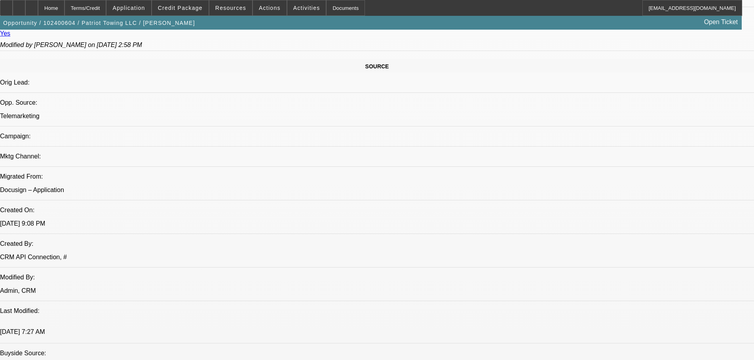
drag, startPoint x: 324, startPoint y: 123, endPoint x: 308, endPoint y: 126, distance: 16.9
drag, startPoint x: 313, startPoint y: 130, endPoint x: 295, endPoint y: 130, distance: 17.8
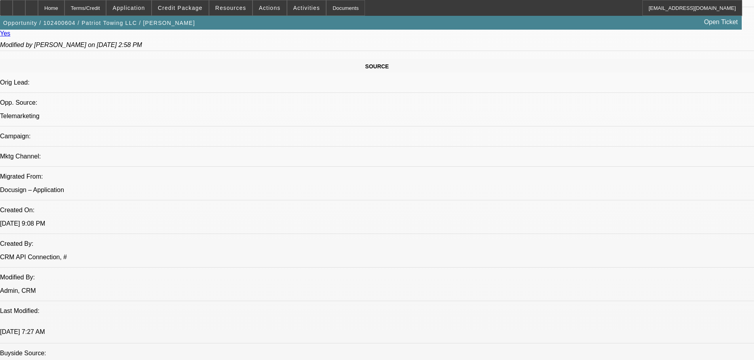
drag, startPoint x: 310, startPoint y: 129, endPoint x: 302, endPoint y: 129, distance: 7.5
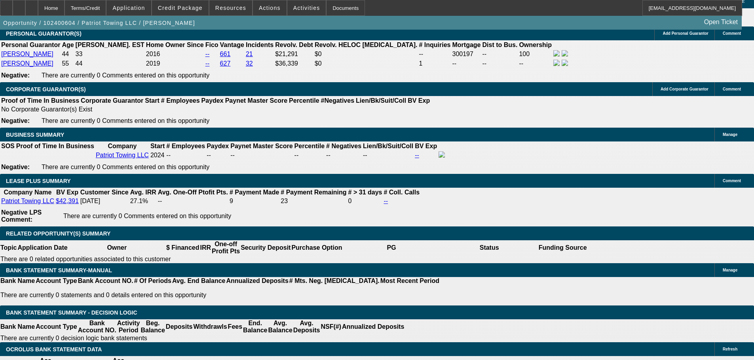
scroll to position [1266, 0]
